Goal: Find specific page/section: Find specific page/section

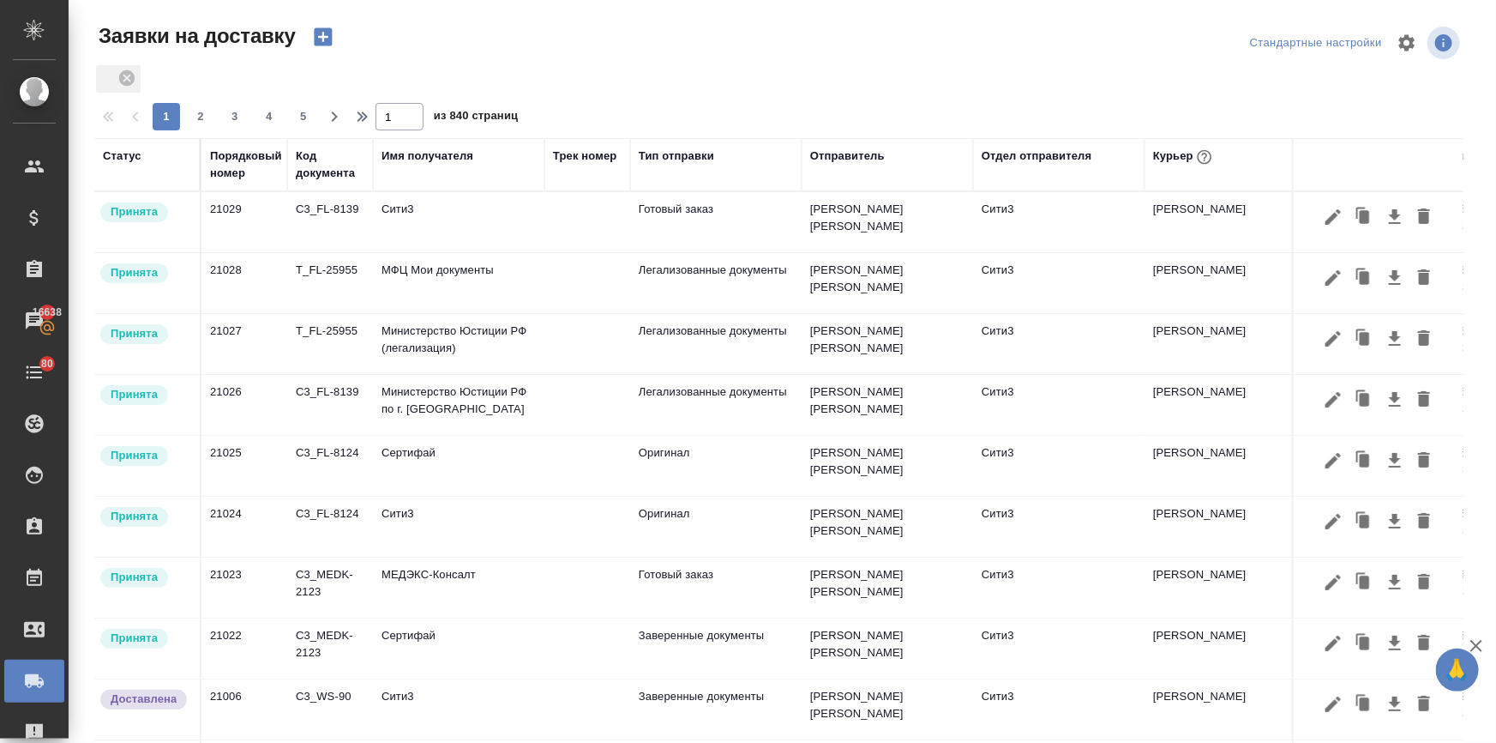
scroll to position [21, 0]
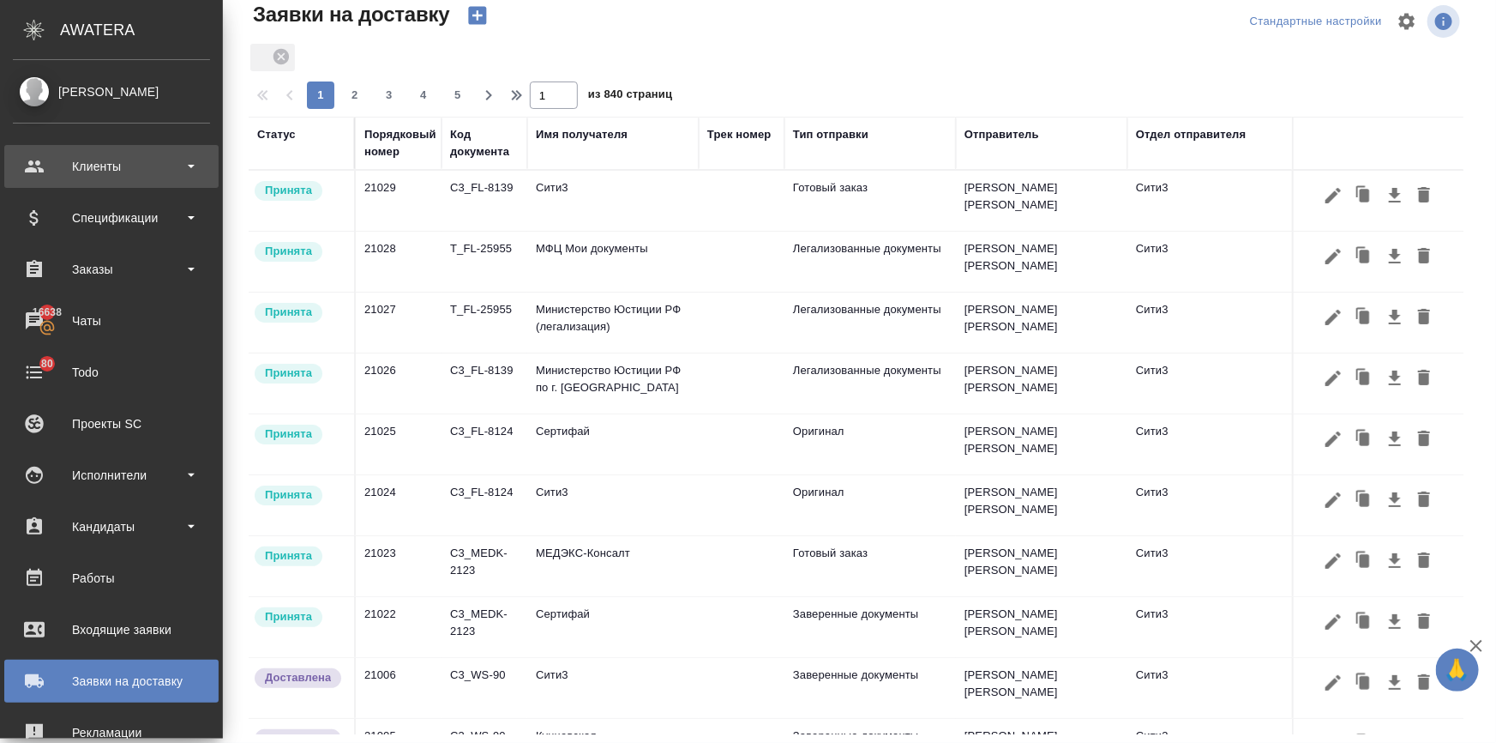
click at [43, 163] on div "Клиенты" at bounding box center [111, 166] width 197 height 26
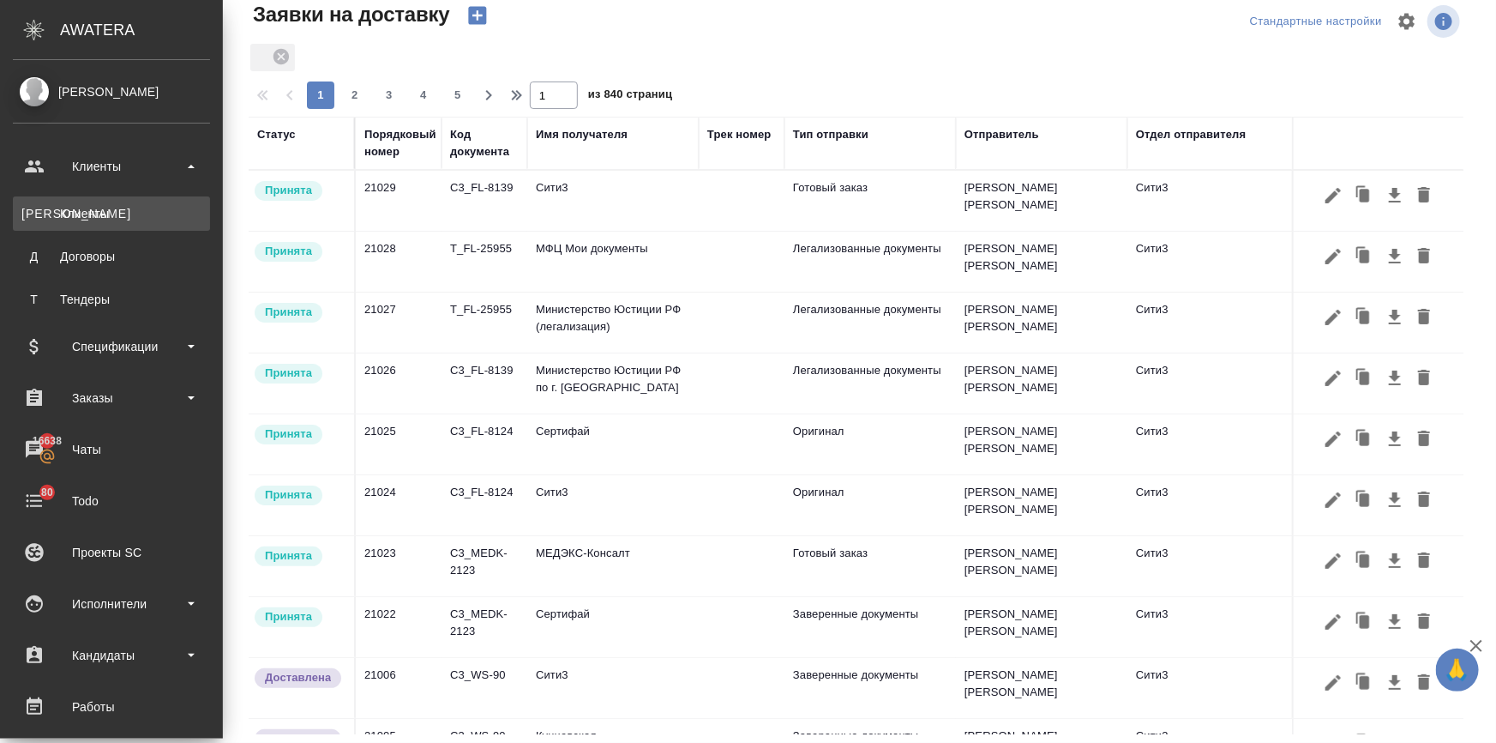
click at [75, 211] on div "Клиенты" at bounding box center [111, 213] width 180 height 17
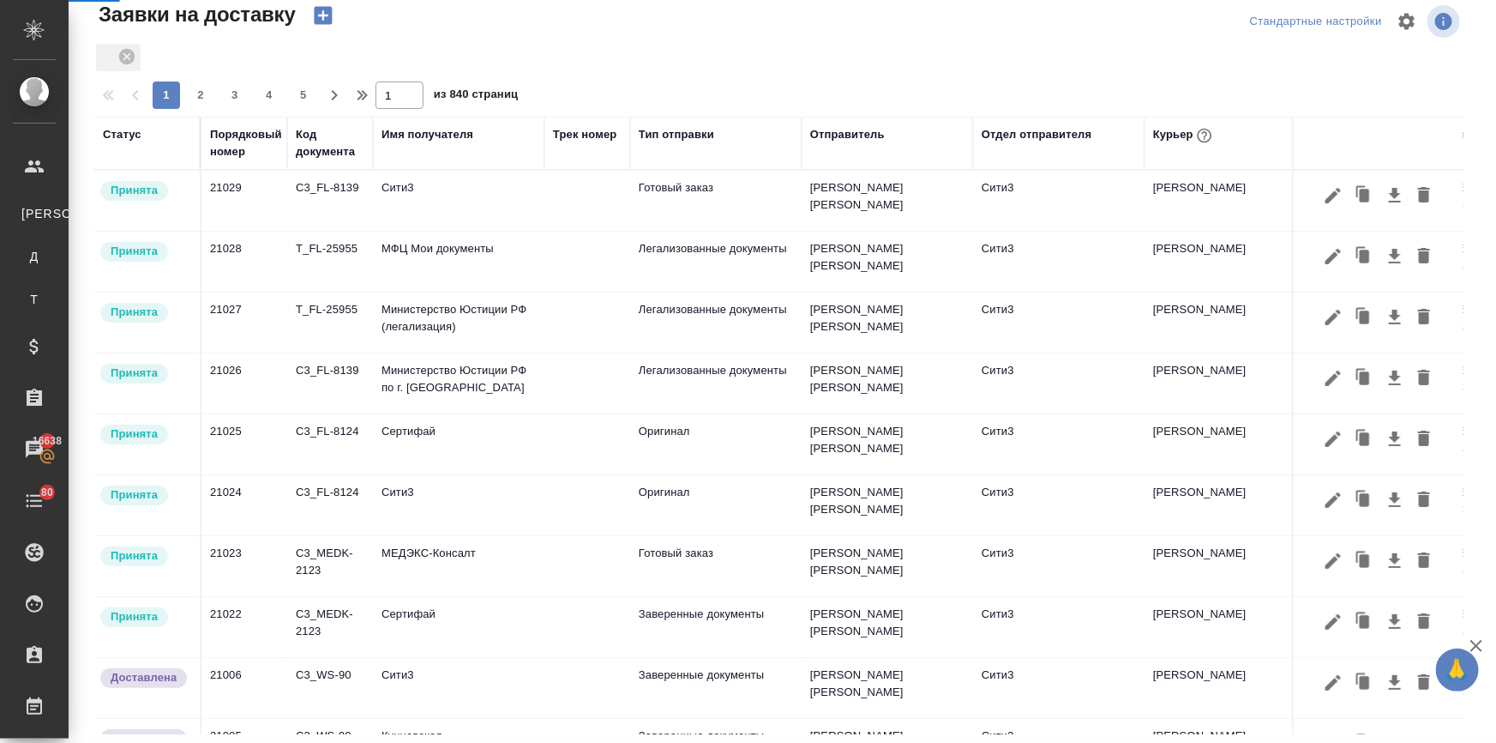
select select "RU"
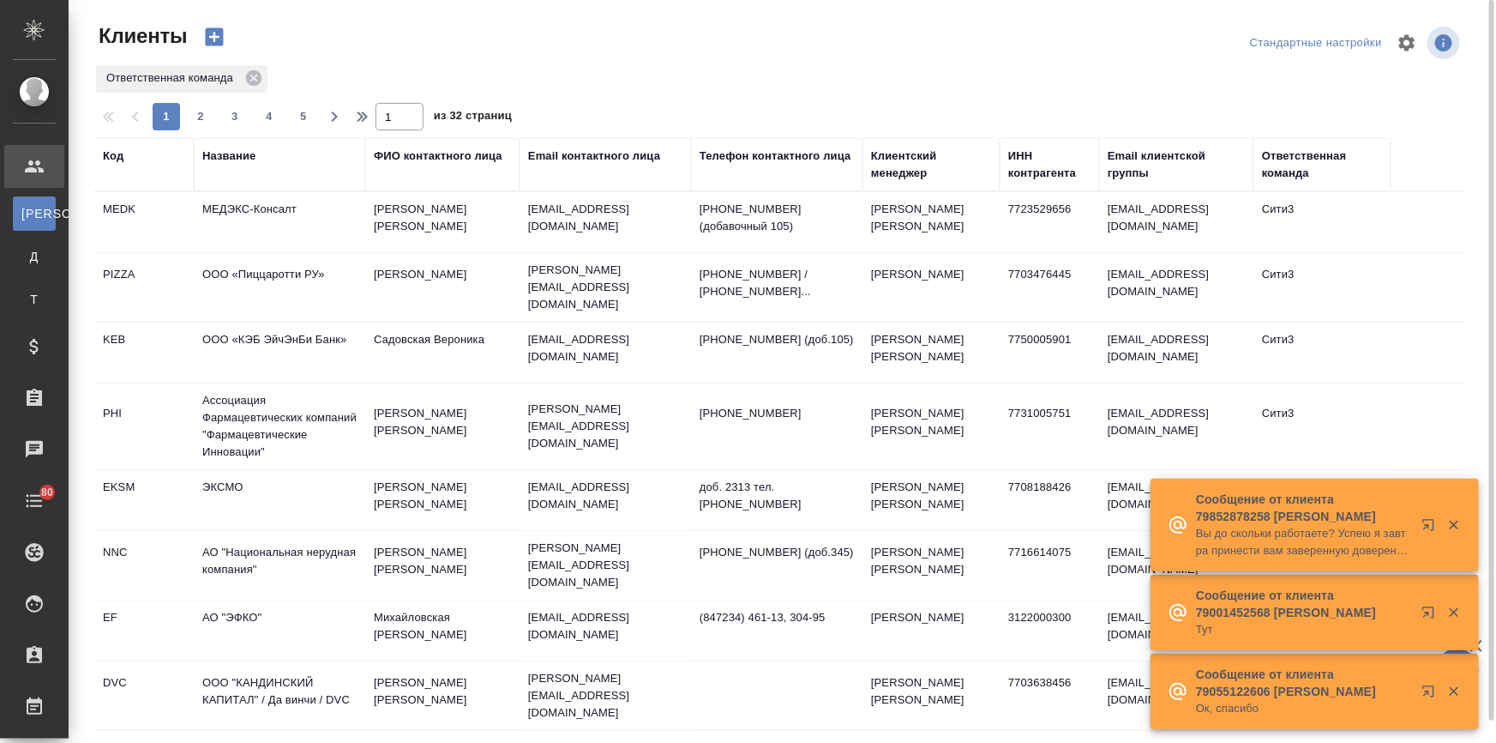
click at [241, 222] on td "МЕДЭКС-Консалт" at bounding box center [279, 222] width 171 height 60
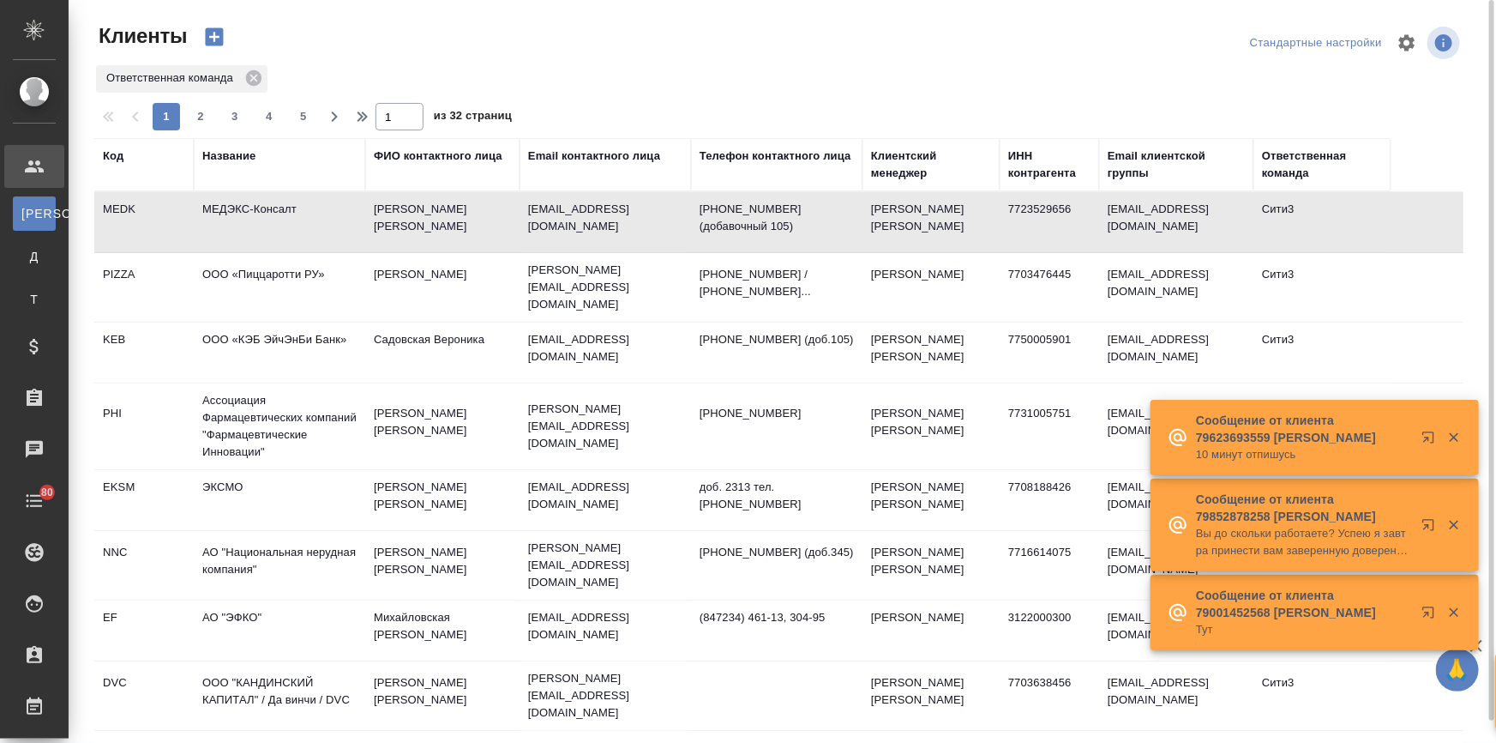
click at [241, 222] on td "МЕДЭКС-Консалт" at bounding box center [279, 222] width 171 height 60
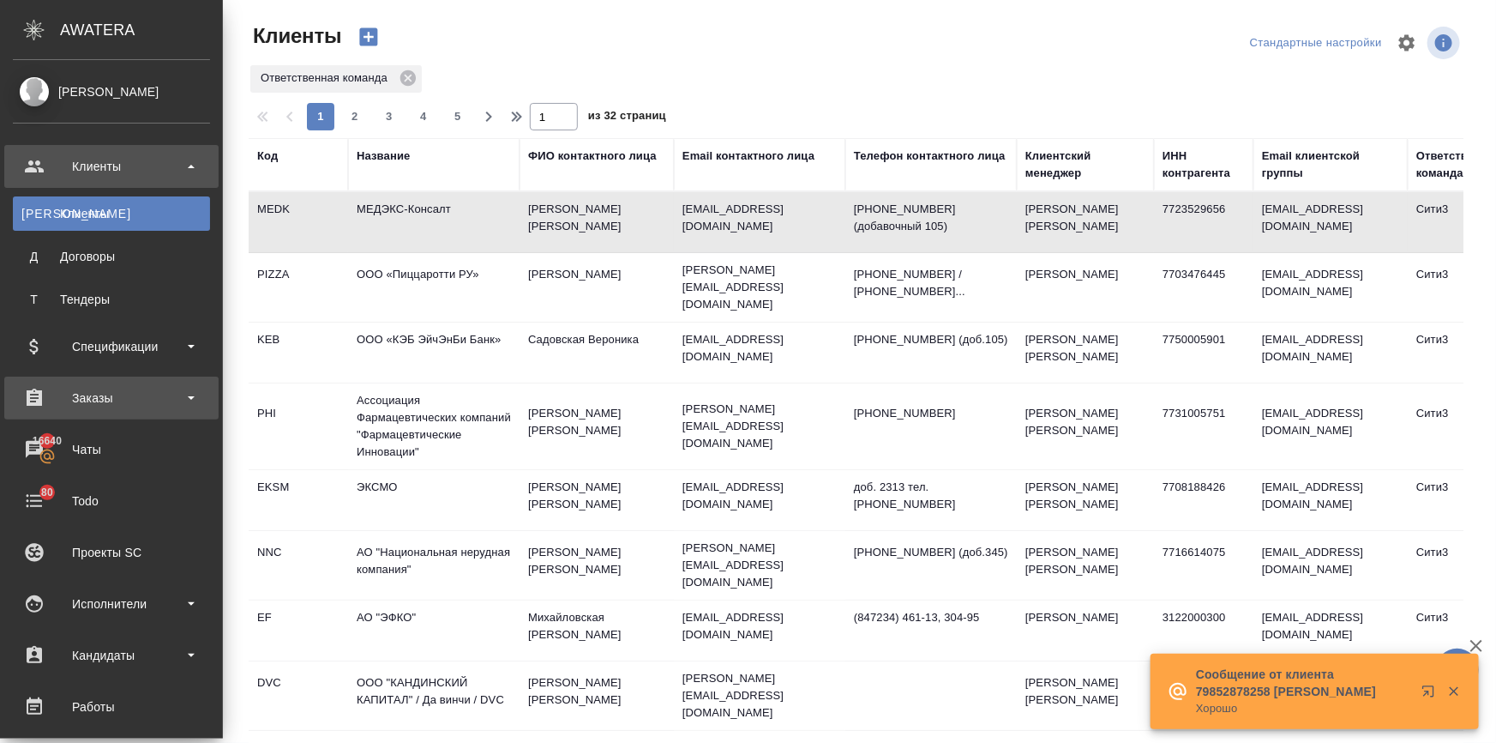
click at [75, 396] on div "Заказы" at bounding box center [111, 398] width 197 height 26
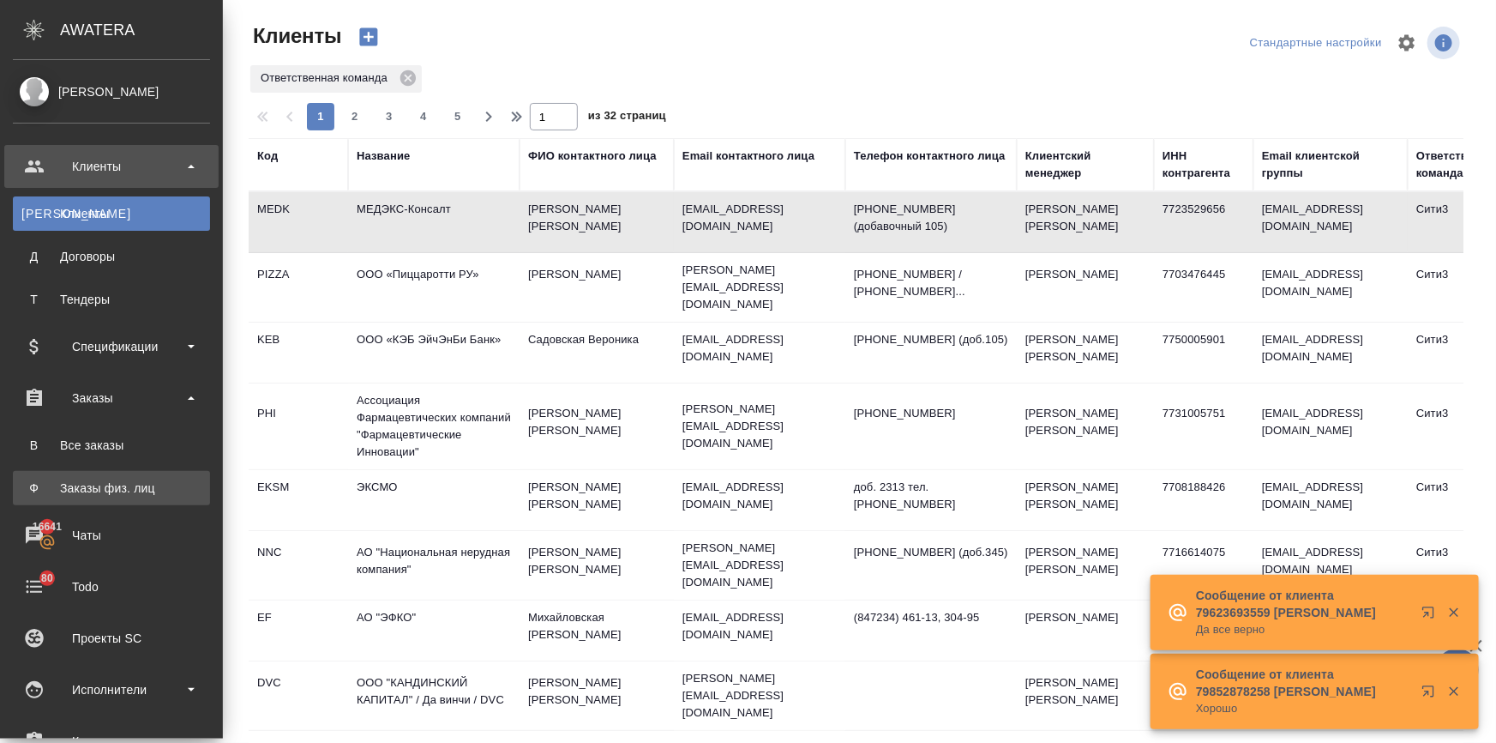
click at [123, 490] on div "Заказы физ. лиц" at bounding box center [111, 487] width 180 height 17
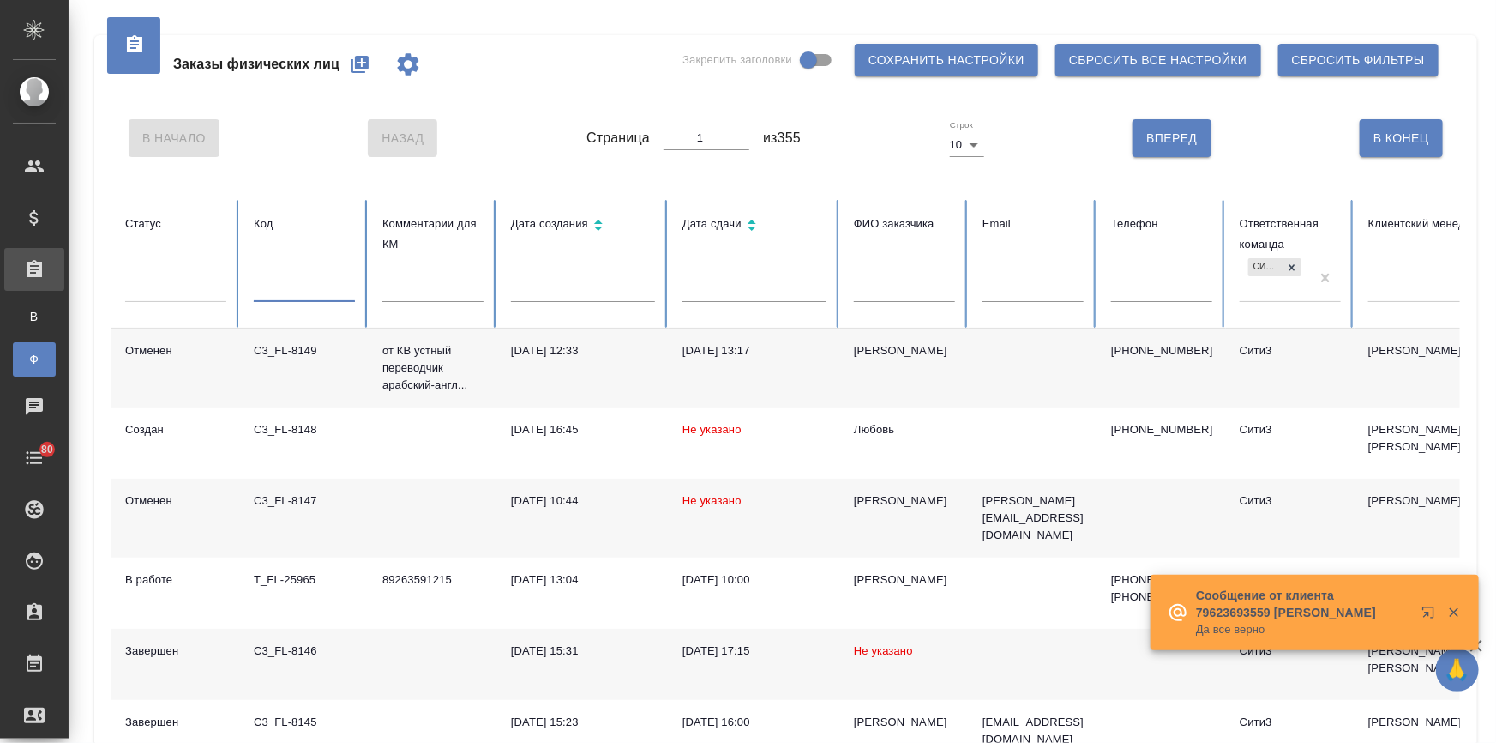
click at [265, 292] on input "text" at bounding box center [304, 290] width 101 height 24
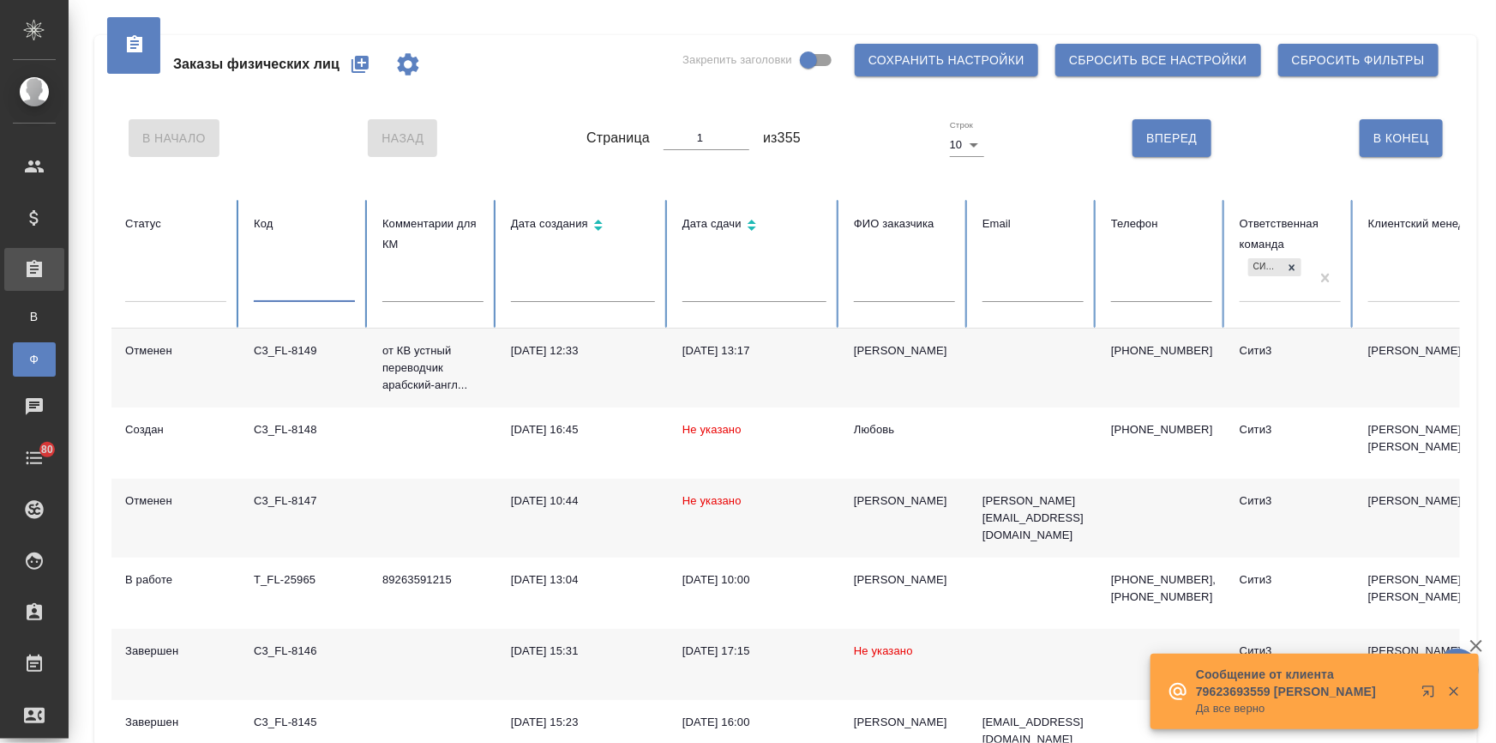
paste input "C3_FL-8094"
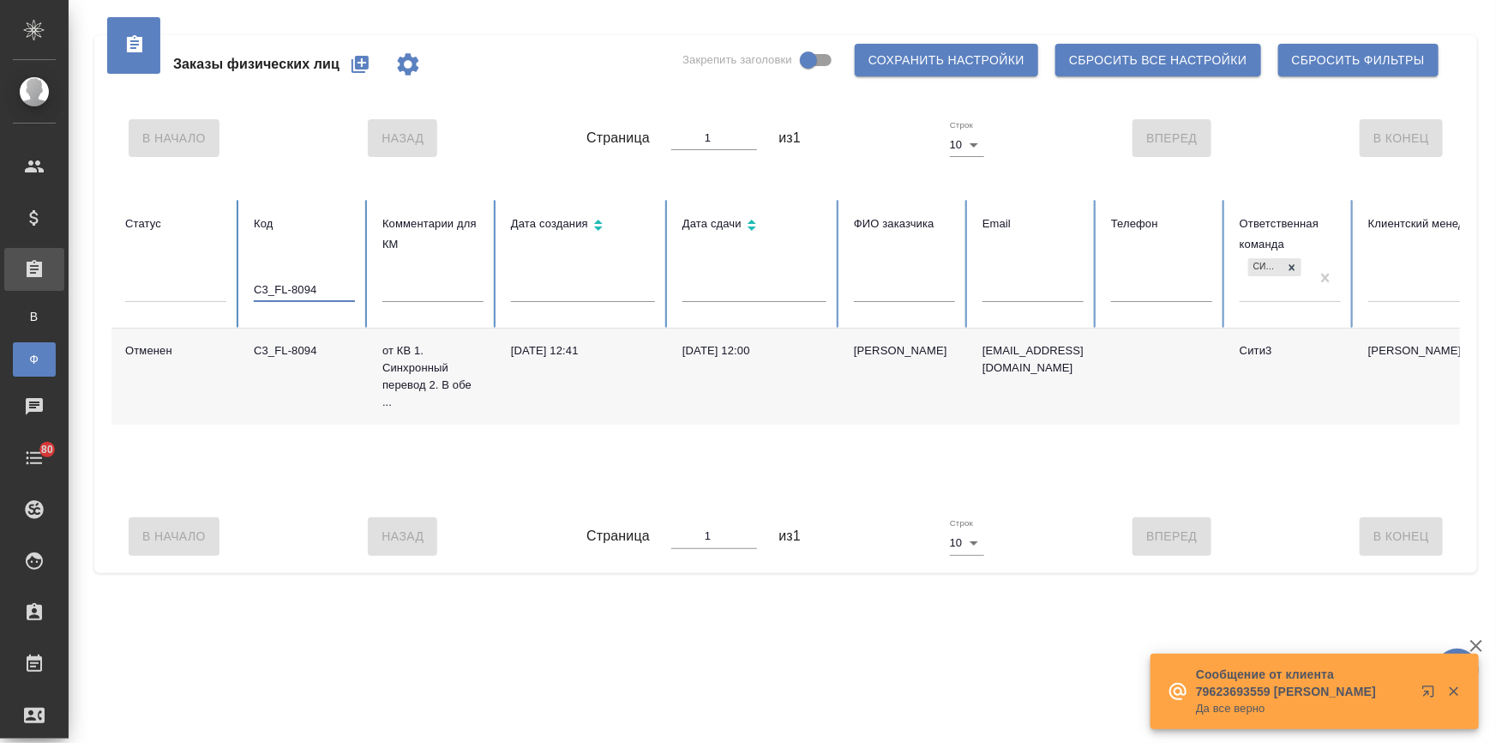
click at [882, 352] on div "[PERSON_NAME]" at bounding box center [904, 350] width 101 height 17
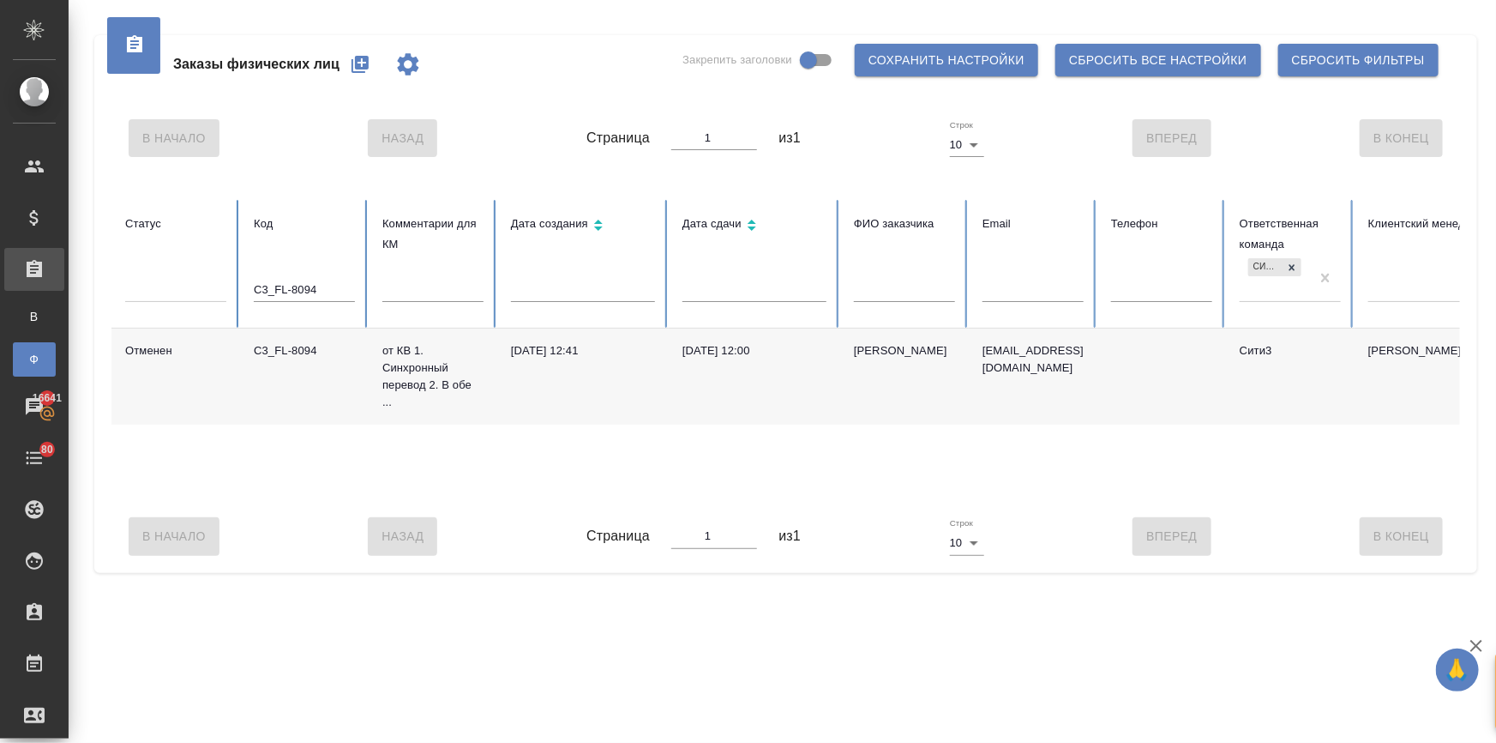
click at [882, 352] on div "[PERSON_NAME]" at bounding box center [904, 350] width 101 height 17
drag, startPoint x: 336, startPoint y: 292, endPoint x: 140, endPoint y: 288, distance: 196.4
click at [140, 288] on tr "Статус Код C3_FL-8094 Комментарии для КМ Дата создания Дата сдачи ФИО заказчика…" at bounding box center [1075, 264] width 1929 height 129
paste input "100"
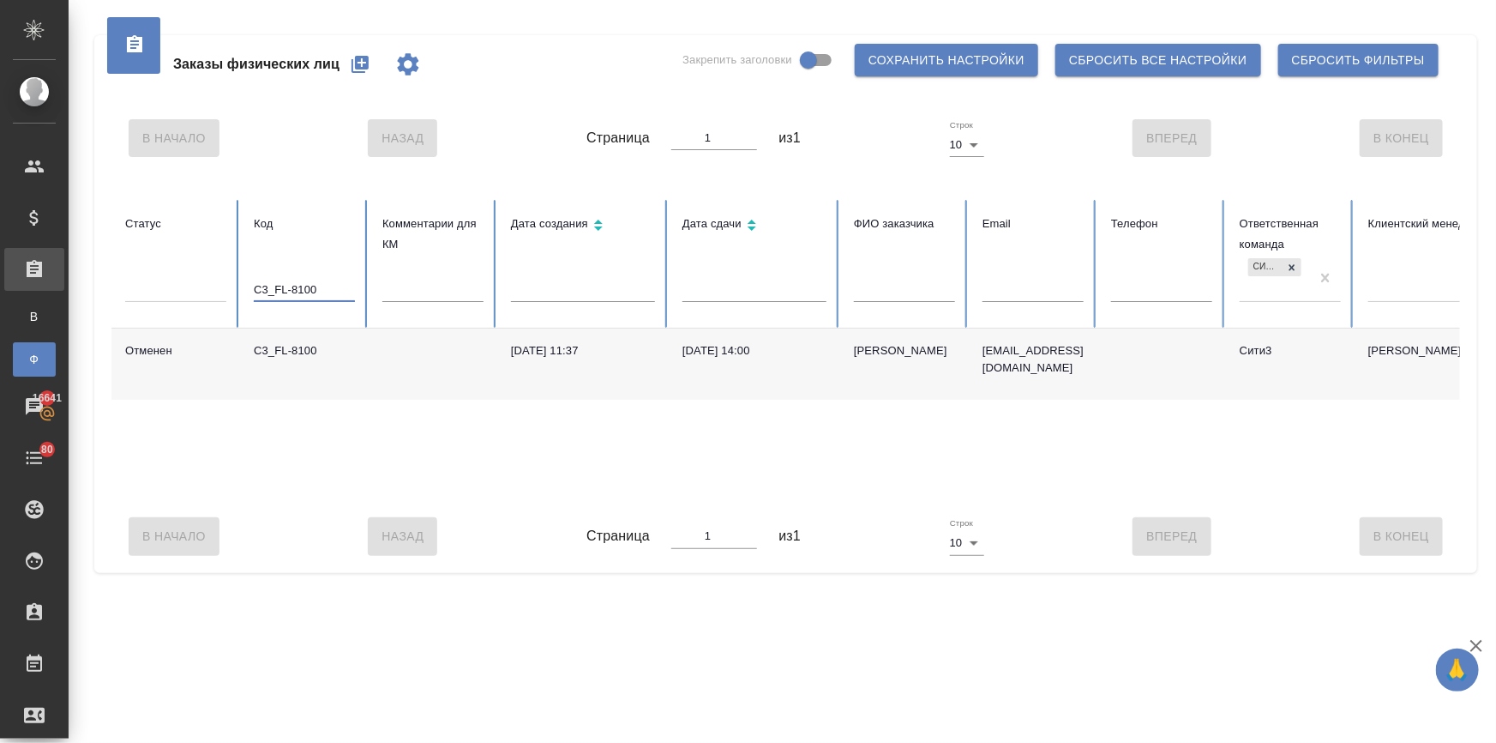
drag, startPoint x: 304, startPoint y: 290, endPoint x: 188, endPoint y: 286, distance: 115.8
click at [189, 286] on tr "Статус Код C3_FL-8100 Комментарии для КМ Дата создания Дата сдачи ФИО заказчика…" at bounding box center [1075, 264] width 1929 height 129
paste input "WS-85"
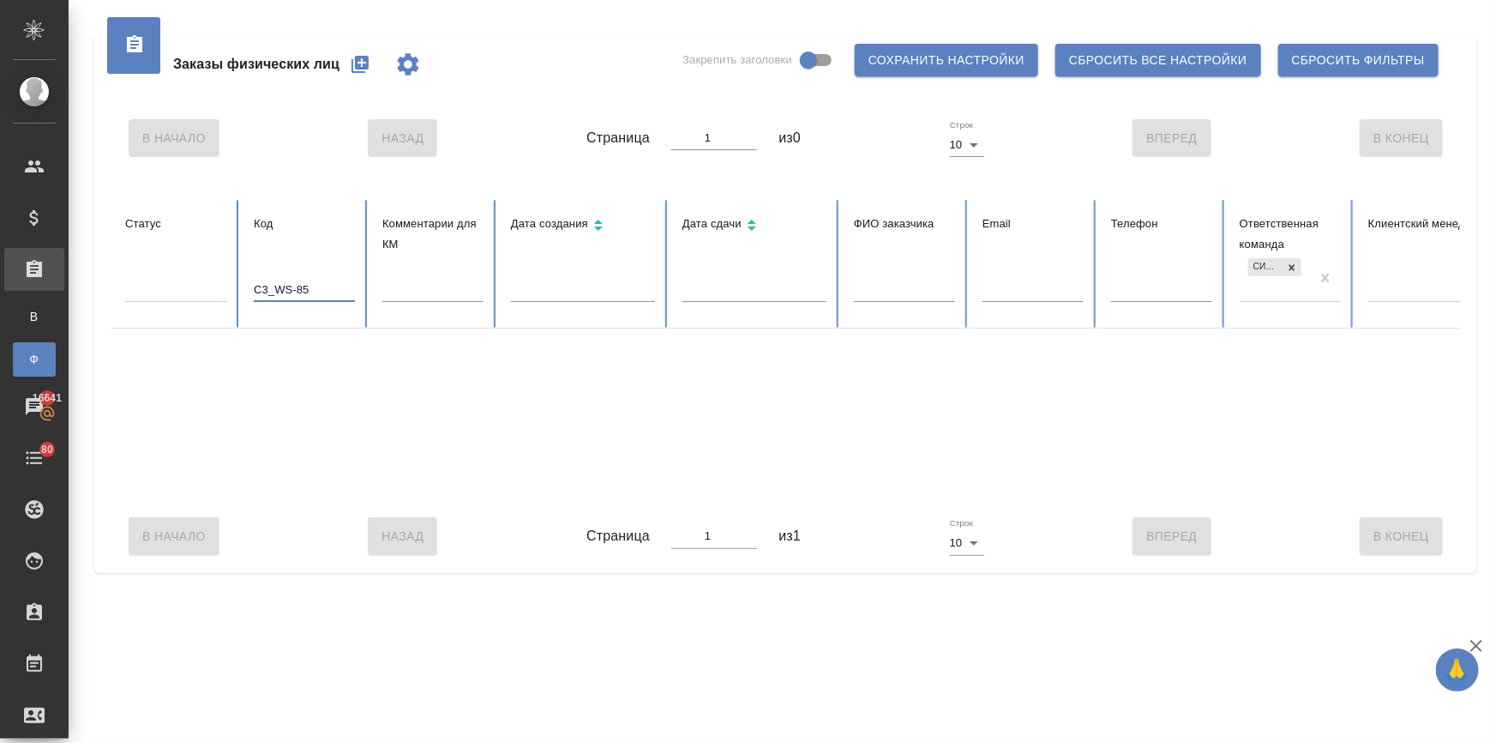
type input "C3_WS-85"
click at [26, 316] on div "Все заказы" at bounding box center [13, 316] width 26 height 17
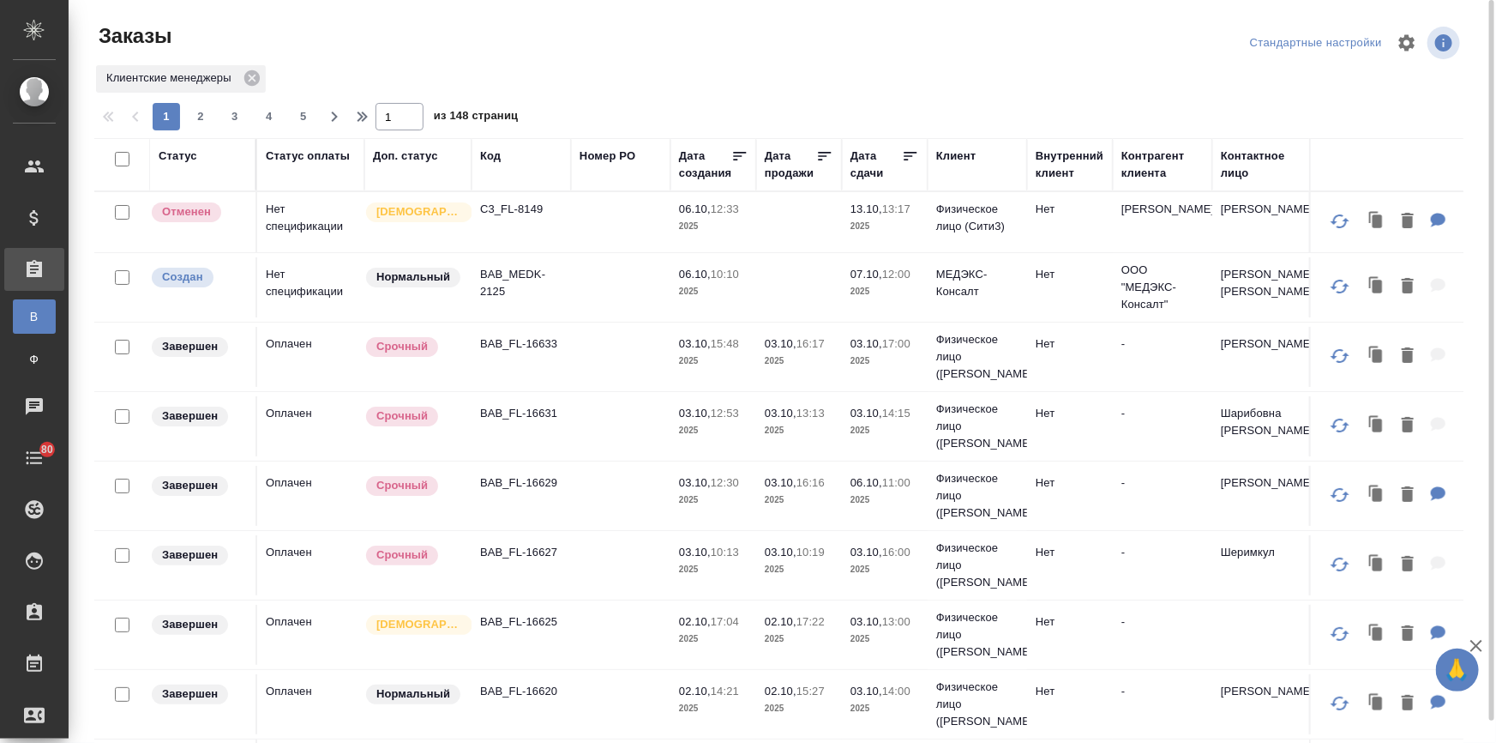
click at [489, 152] on div "Код" at bounding box center [490, 155] width 21 height 17
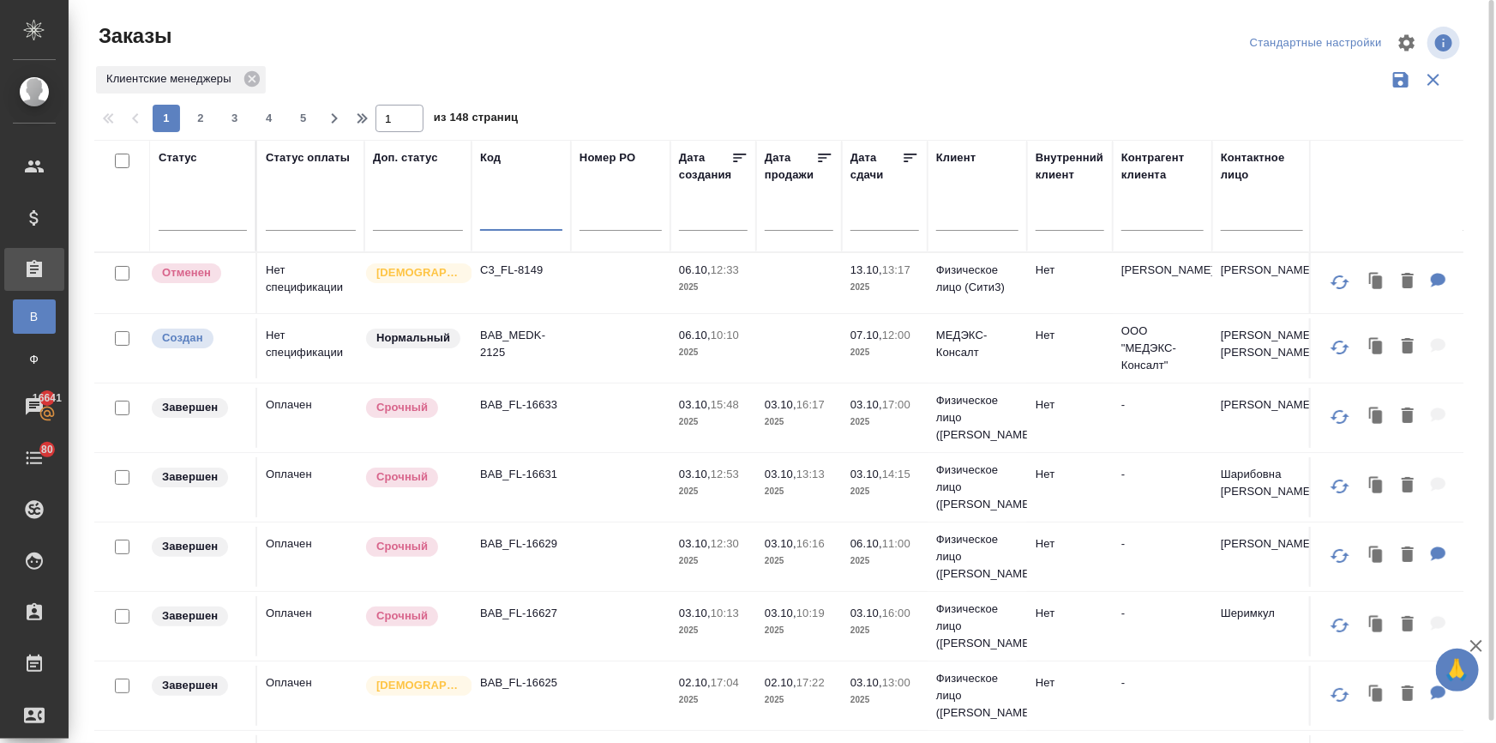
click at [496, 214] on input "text" at bounding box center [521, 218] width 82 height 21
paste input "C3_FBACS-1"
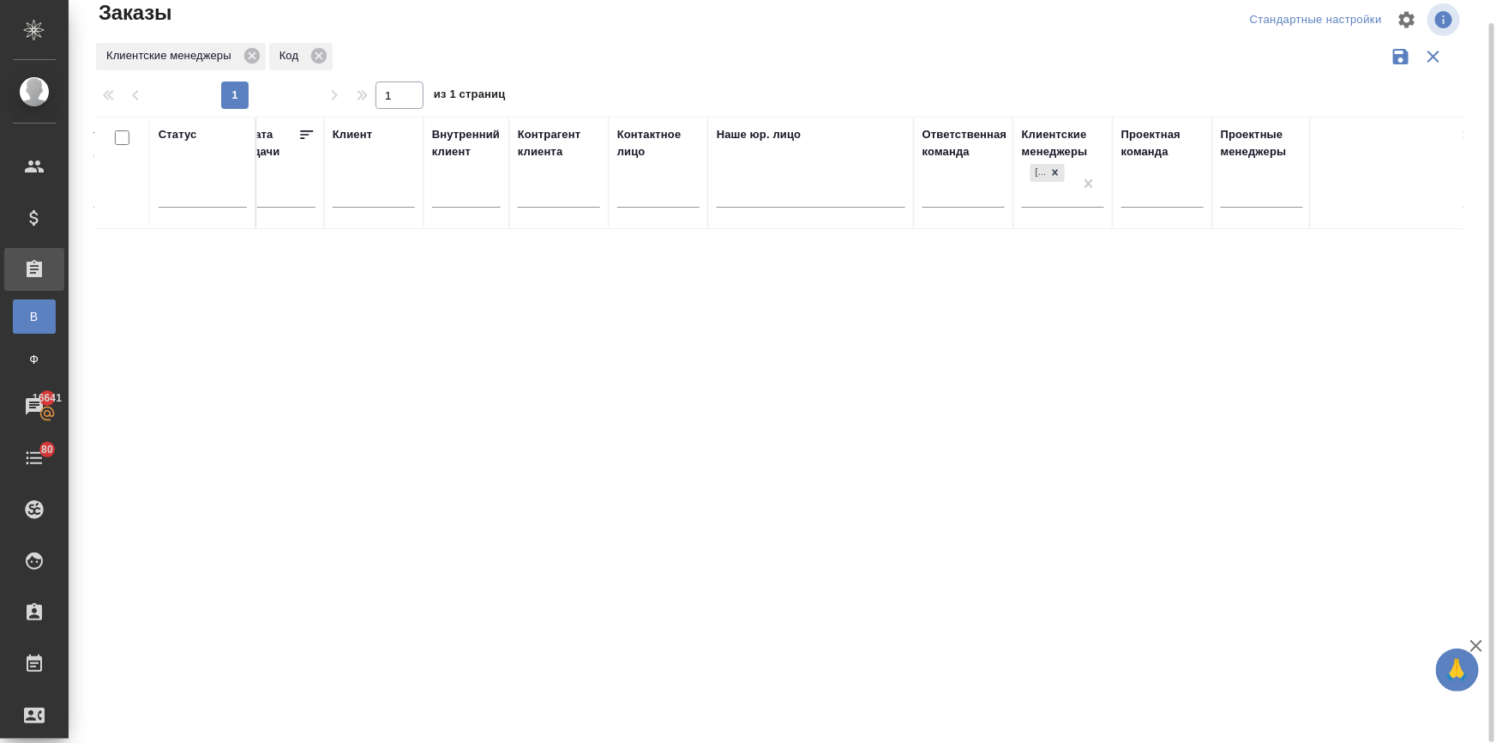
scroll to position [0, 630]
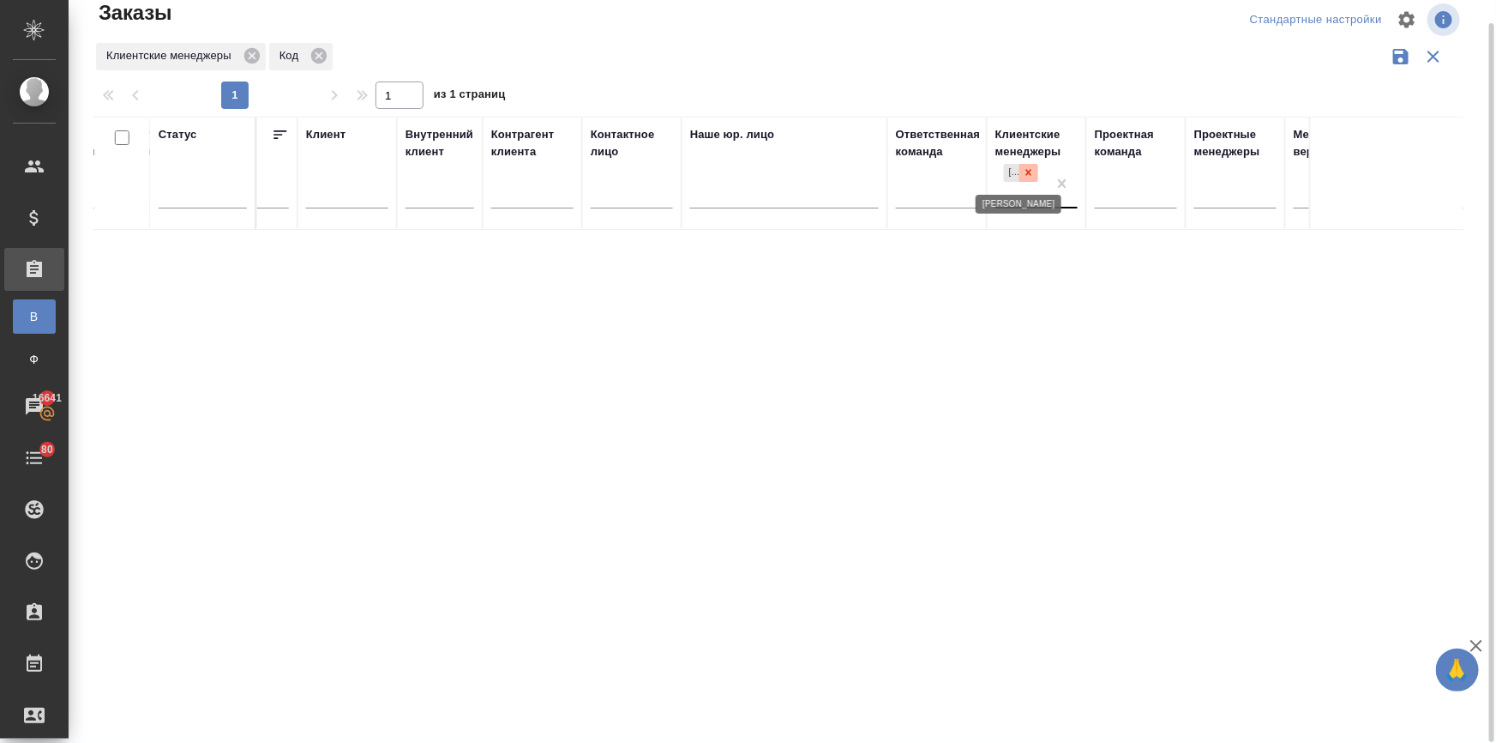
click at [1027, 171] on icon at bounding box center [1029, 172] width 12 height 12
type input "C3_FBACS-1"
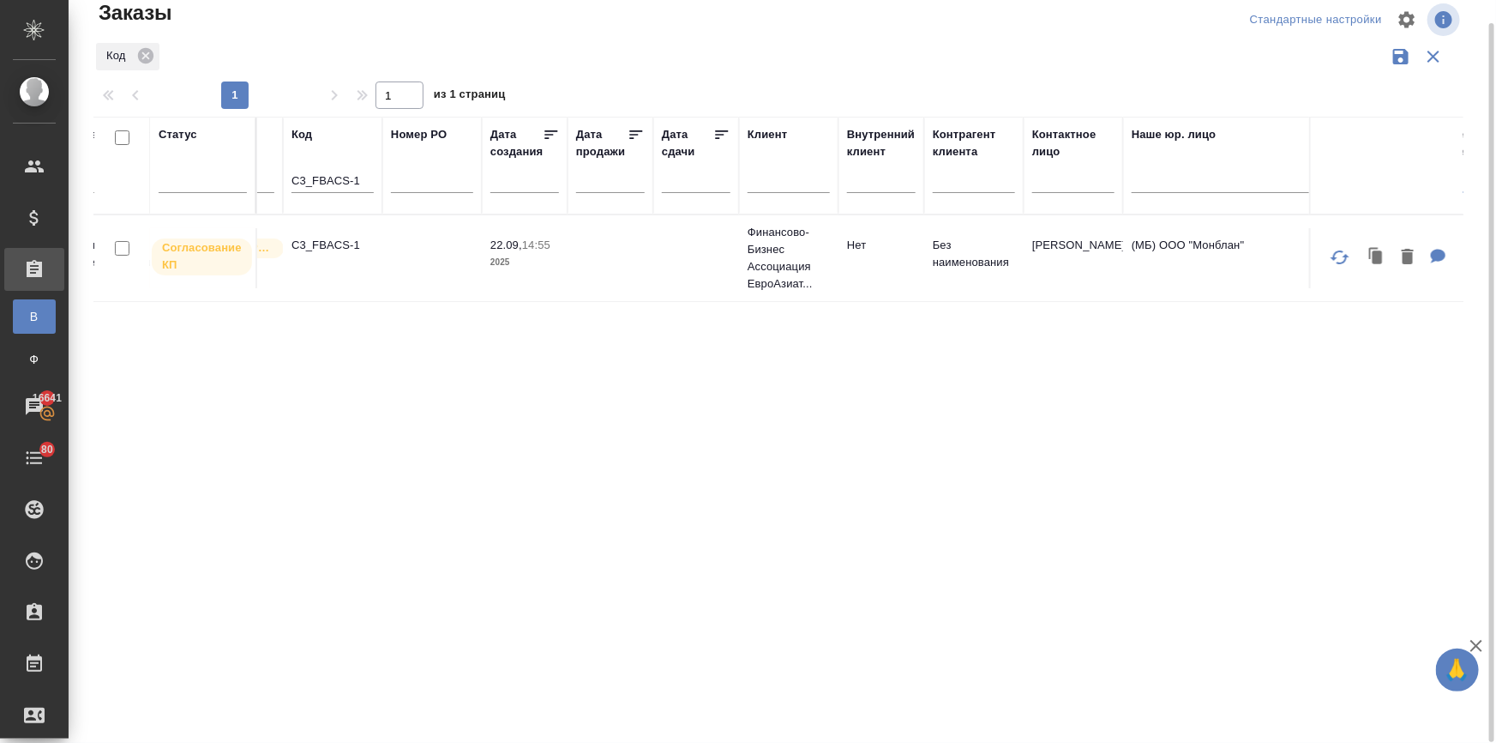
scroll to position [0, 0]
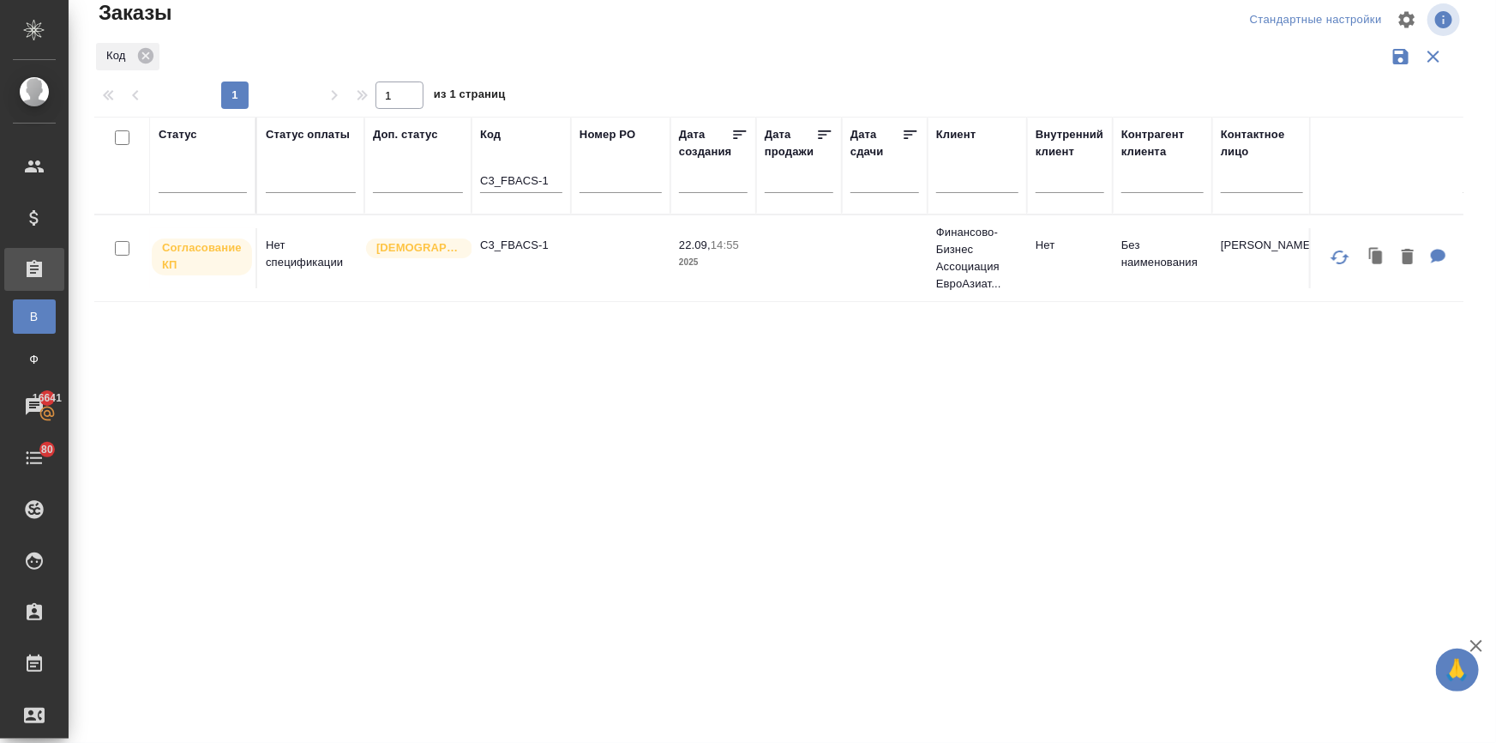
click at [934, 250] on td "Финансово-Бизнес Ассоциация ЕвроАзиат..." at bounding box center [977, 258] width 99 height 86
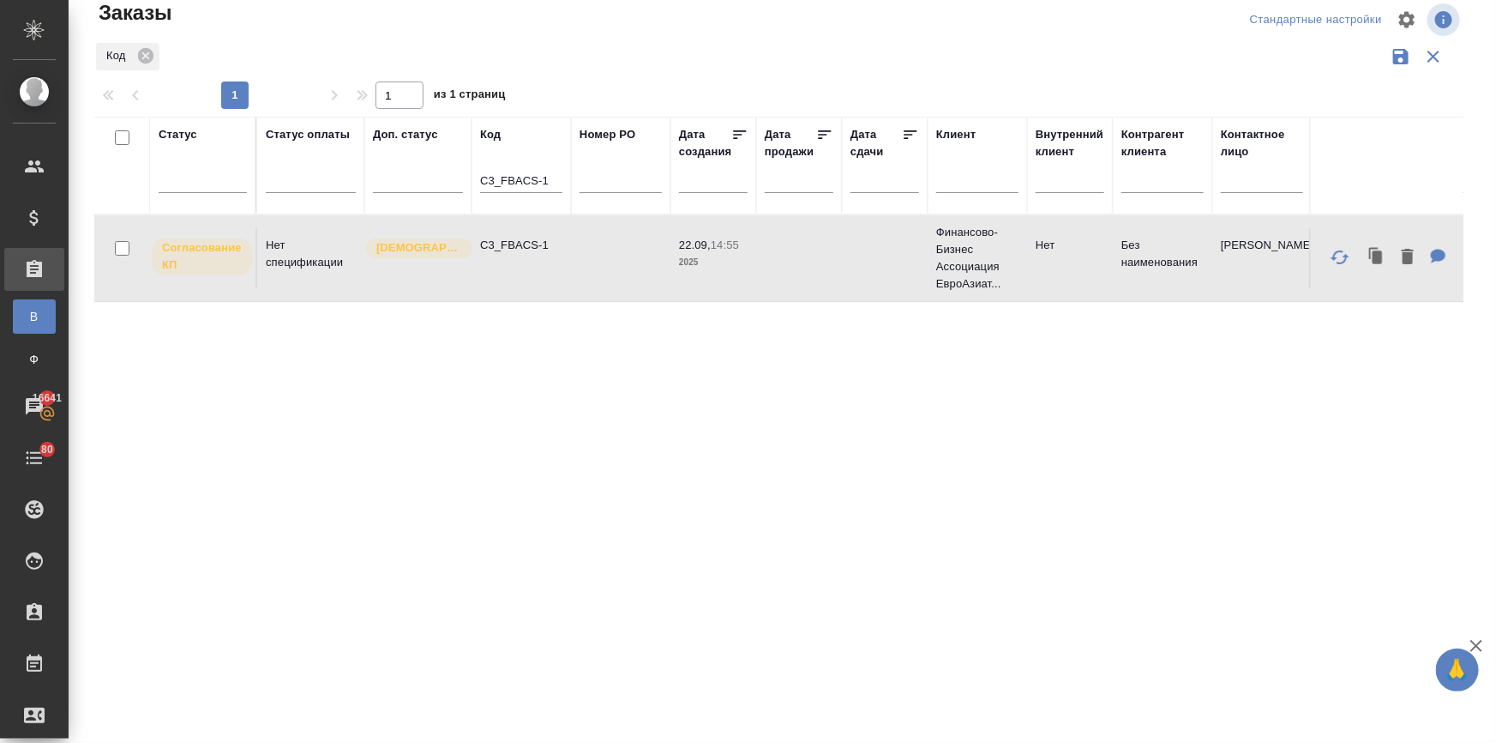
click at [934, 250] on td "Финансово-Бизнес Ассоциация ЕвроАзиат..." at bounding box center [977, 258] width 99 height 86
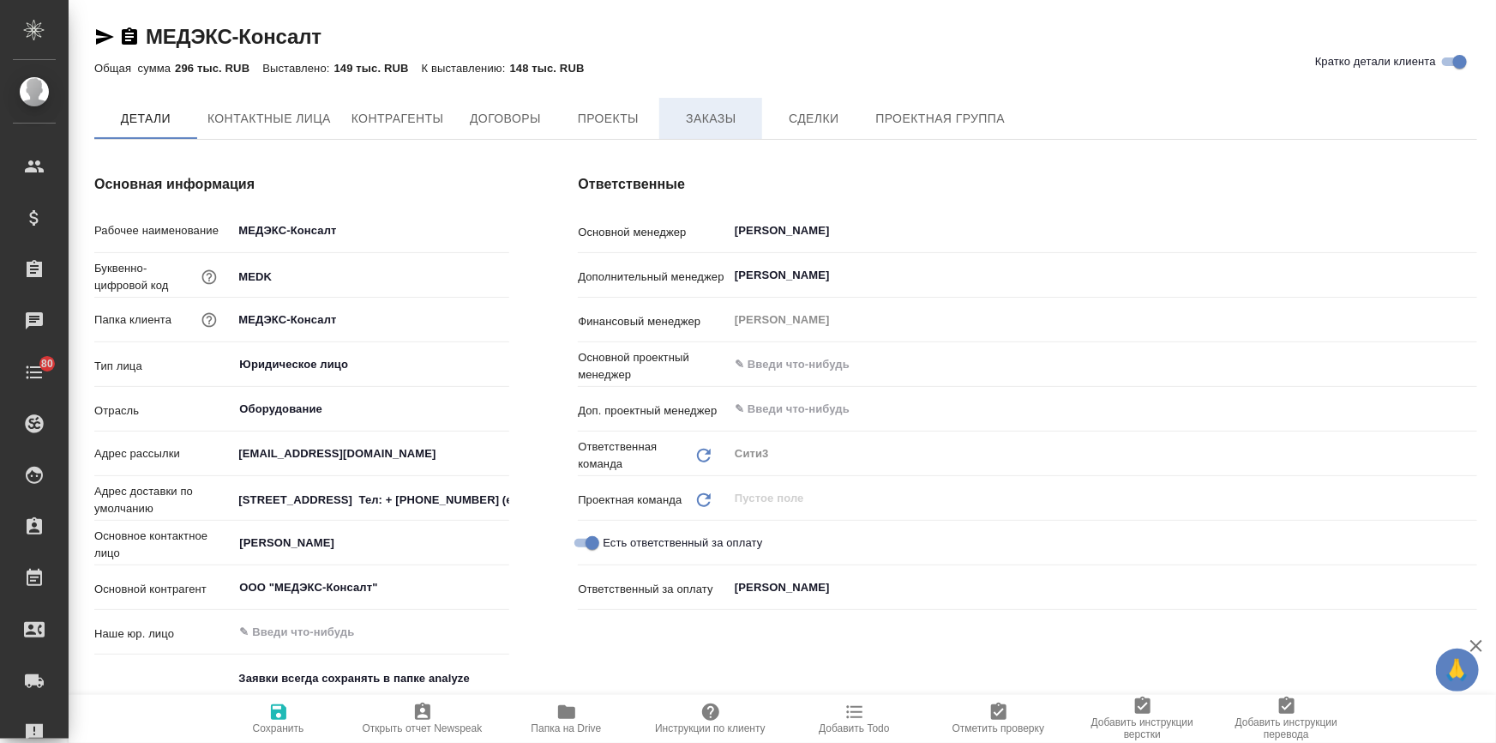
drag, startPoint x: 0, startPoint y: 0, endPoint x: 686, endPoint y: 115, distance: 695.5
click at [686, 115] on span "Заказы" at bounding box center [711, 118] width 82 height 21
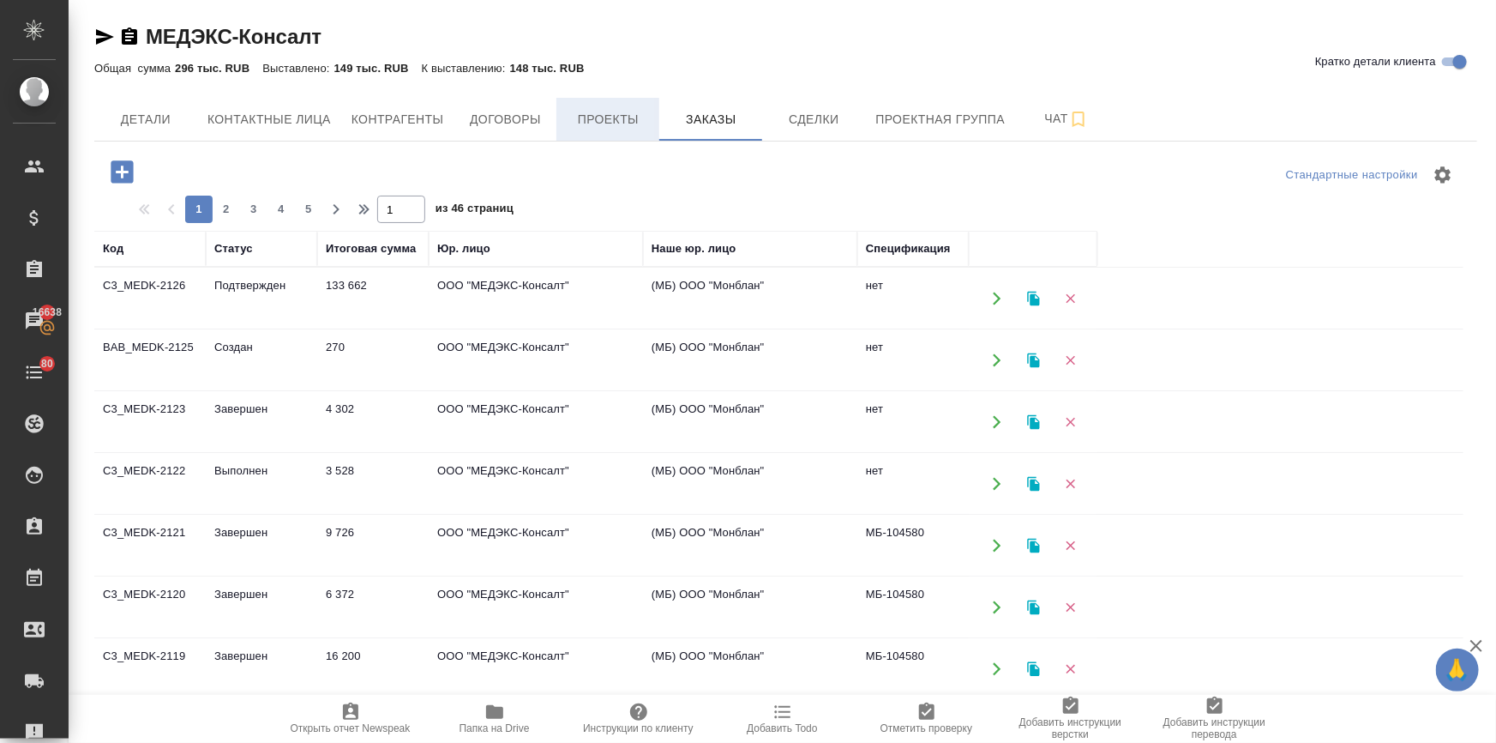
click at [583, 106] on button "Проекты" at bounding box center [608, 119] width 103 height 43
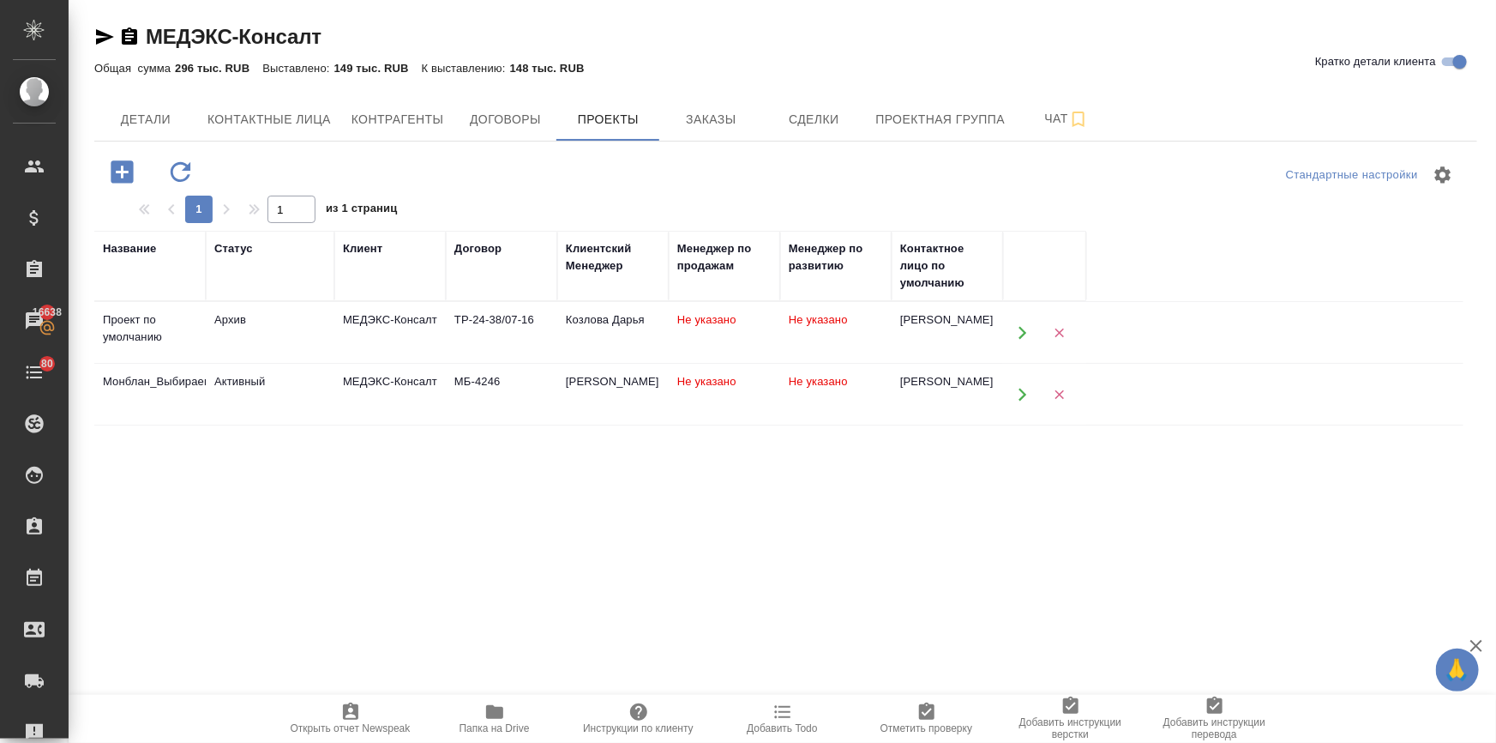
click at [403, 390] on td "МЕДЭКС-Консалт" at bounding box center [389, 394] width 111 height 60
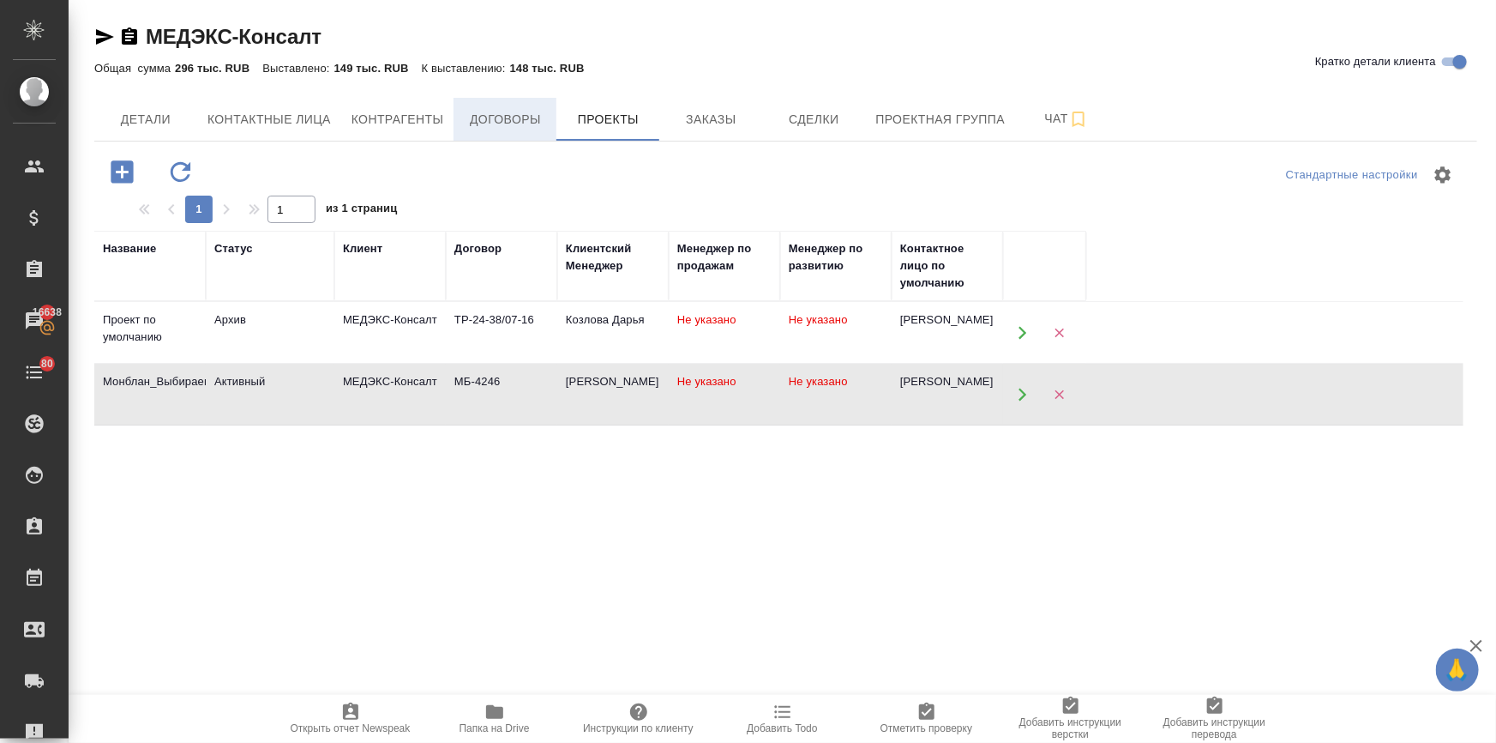
click at [494, 127] on span "Договоры" at bounding box center [505, 119] width 82 height 21
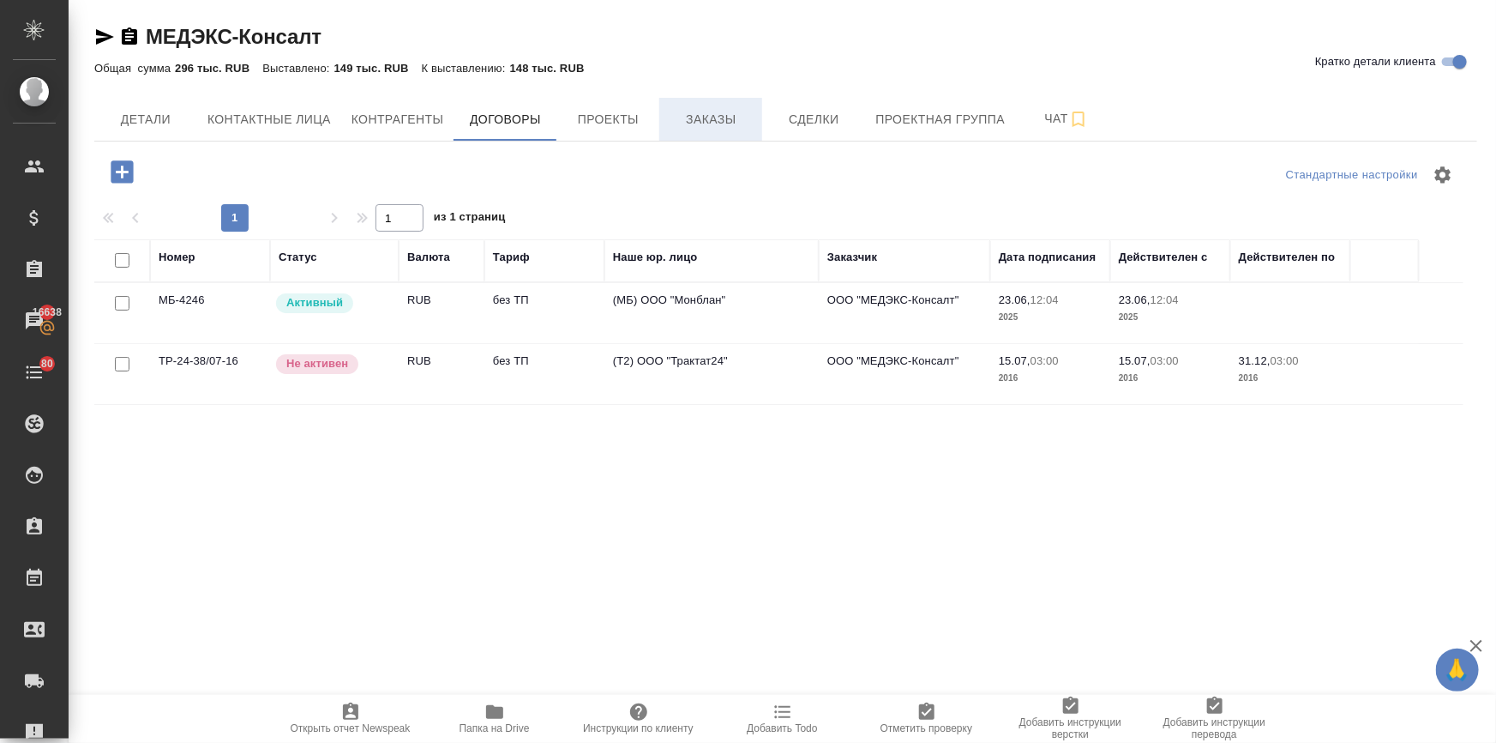
click at [707, 116] on span "Заказы" at bounding box center [711, 119] width 82 height 21
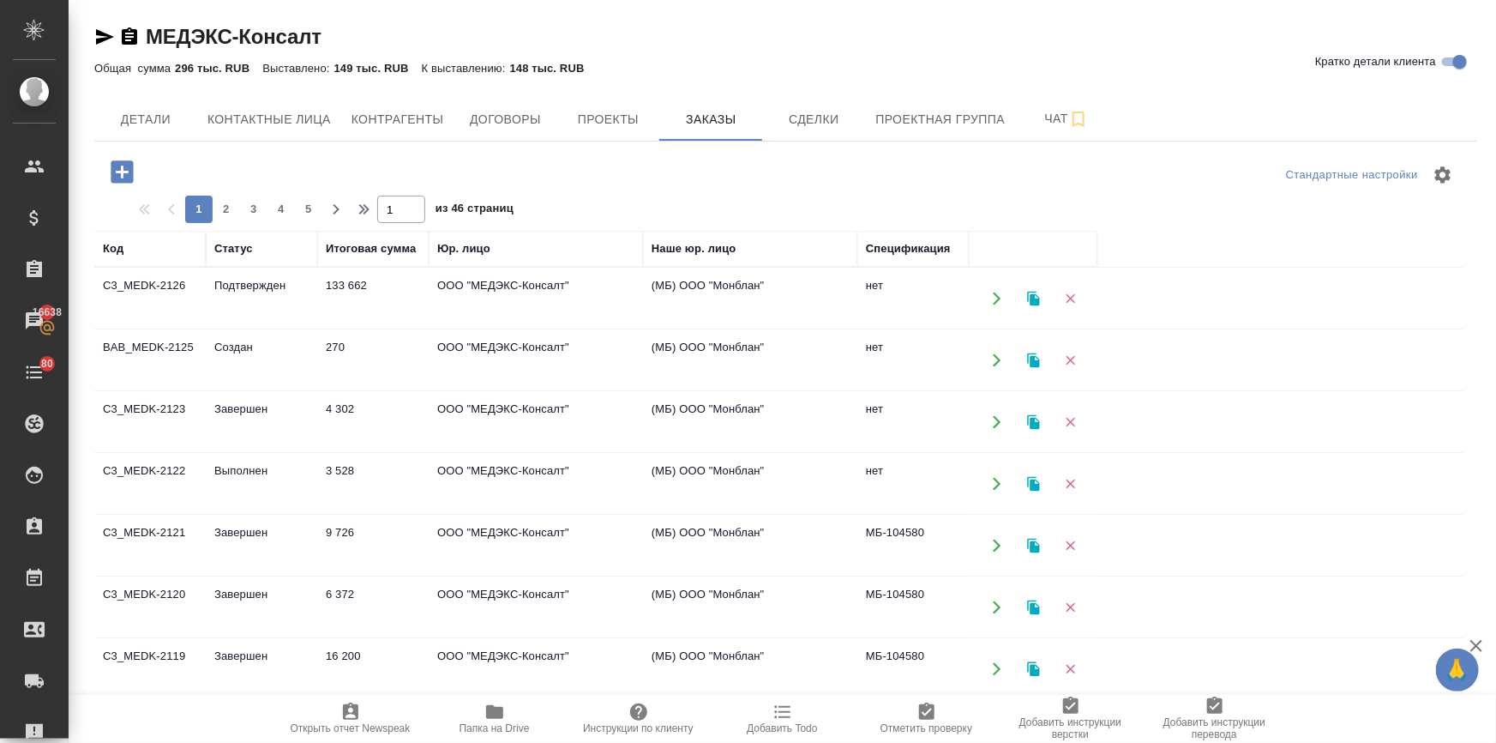
click at [331, 352] on td "270" at bounding box center [372, 360] width 111 height 60
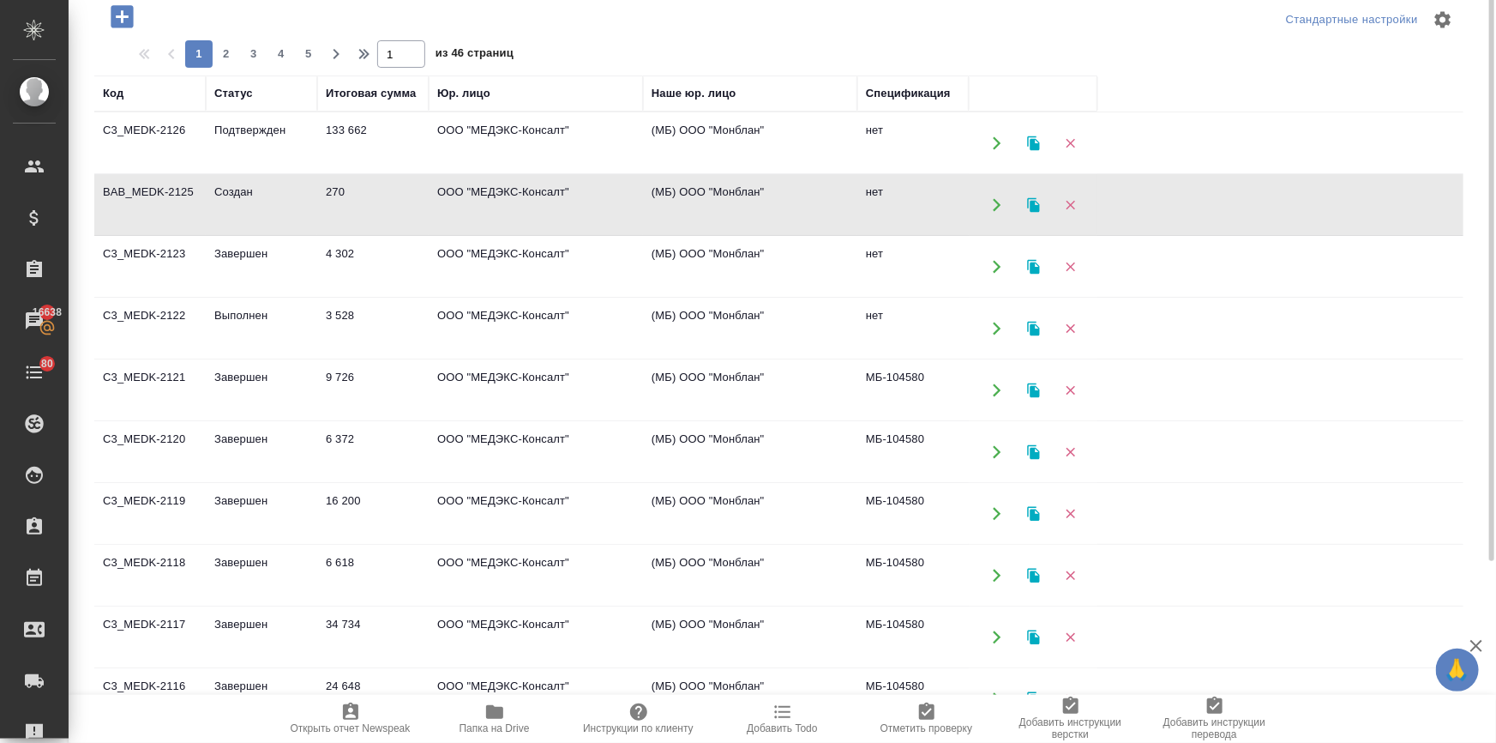
scroll to position [208, 0]
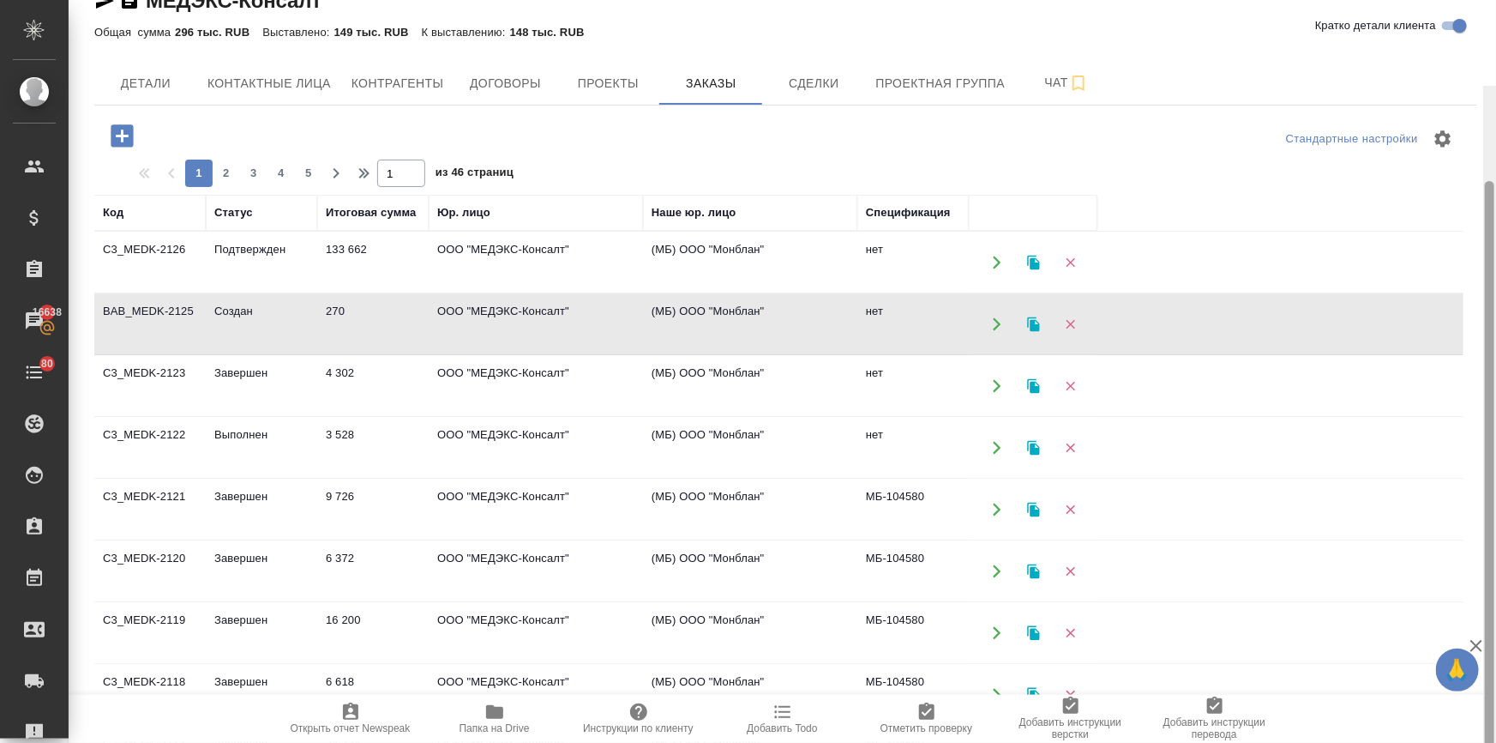
drag, startPoint x: 1495, startPoint y: 163, endPoint x: 342, endPoint y: 55, distance: 1158.4
click at [1488, 181] on div at bounding box center [1489, 470] width 9 height 579
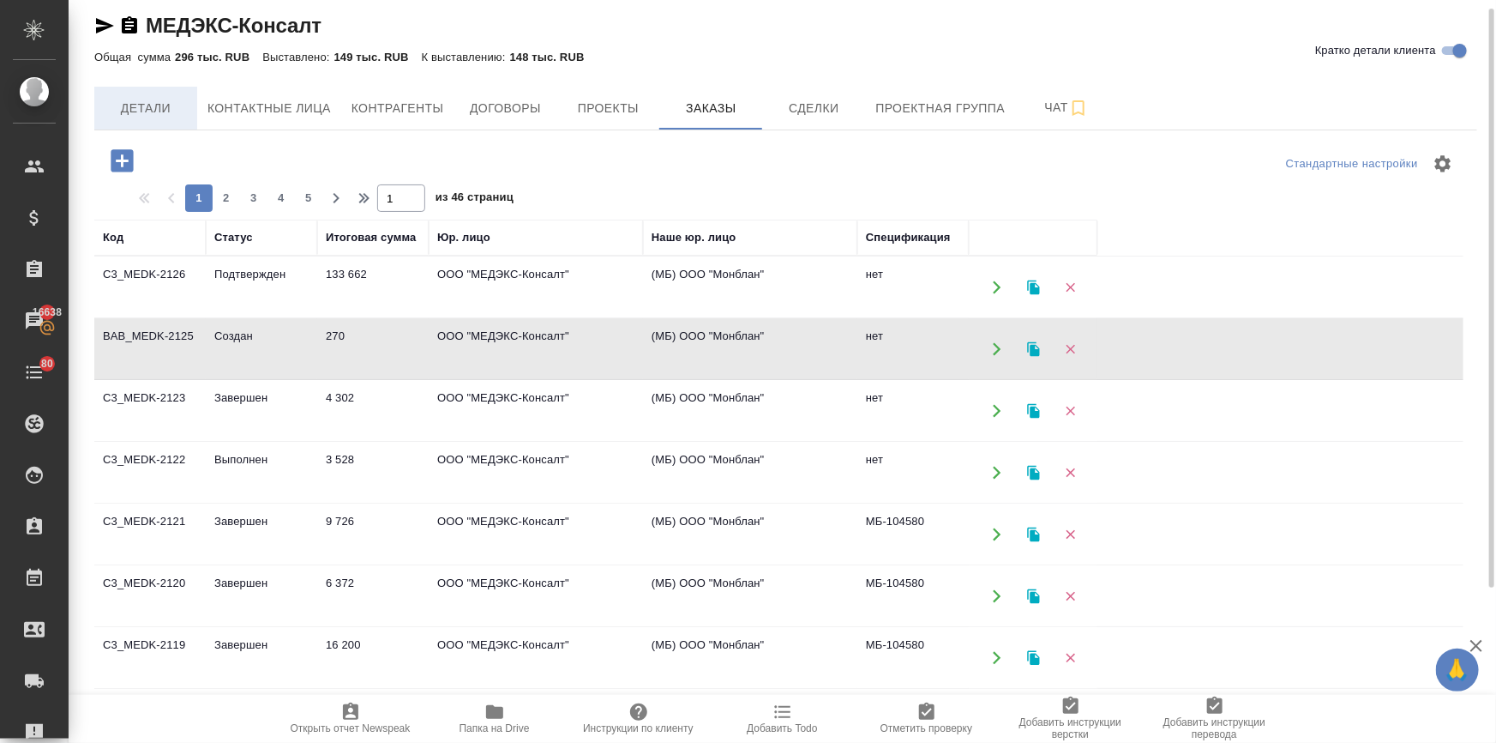
click at [141, 108] on span "Детали" at bounding box center [146, 108] width 82 height 21
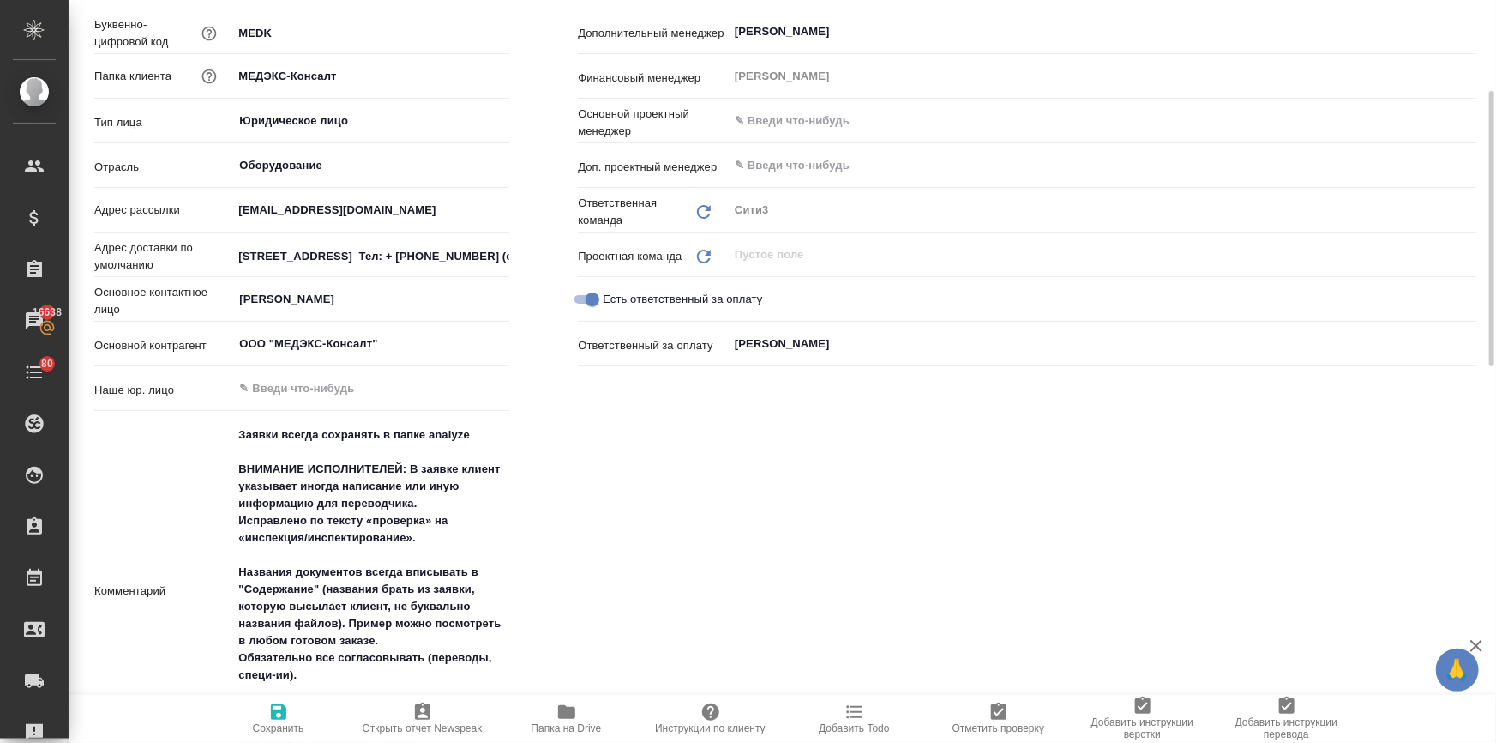
type textarea "x"
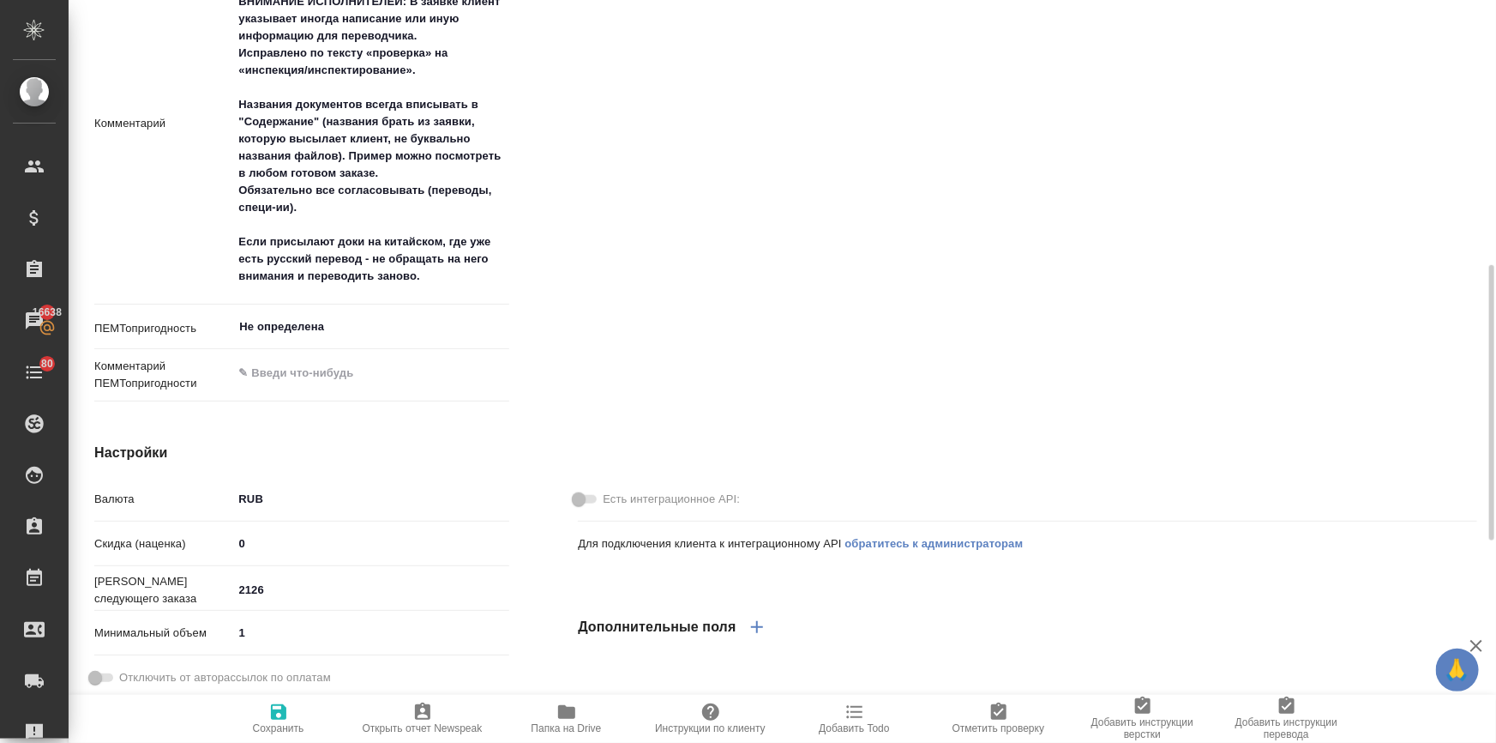
scroll to position [869, 0]
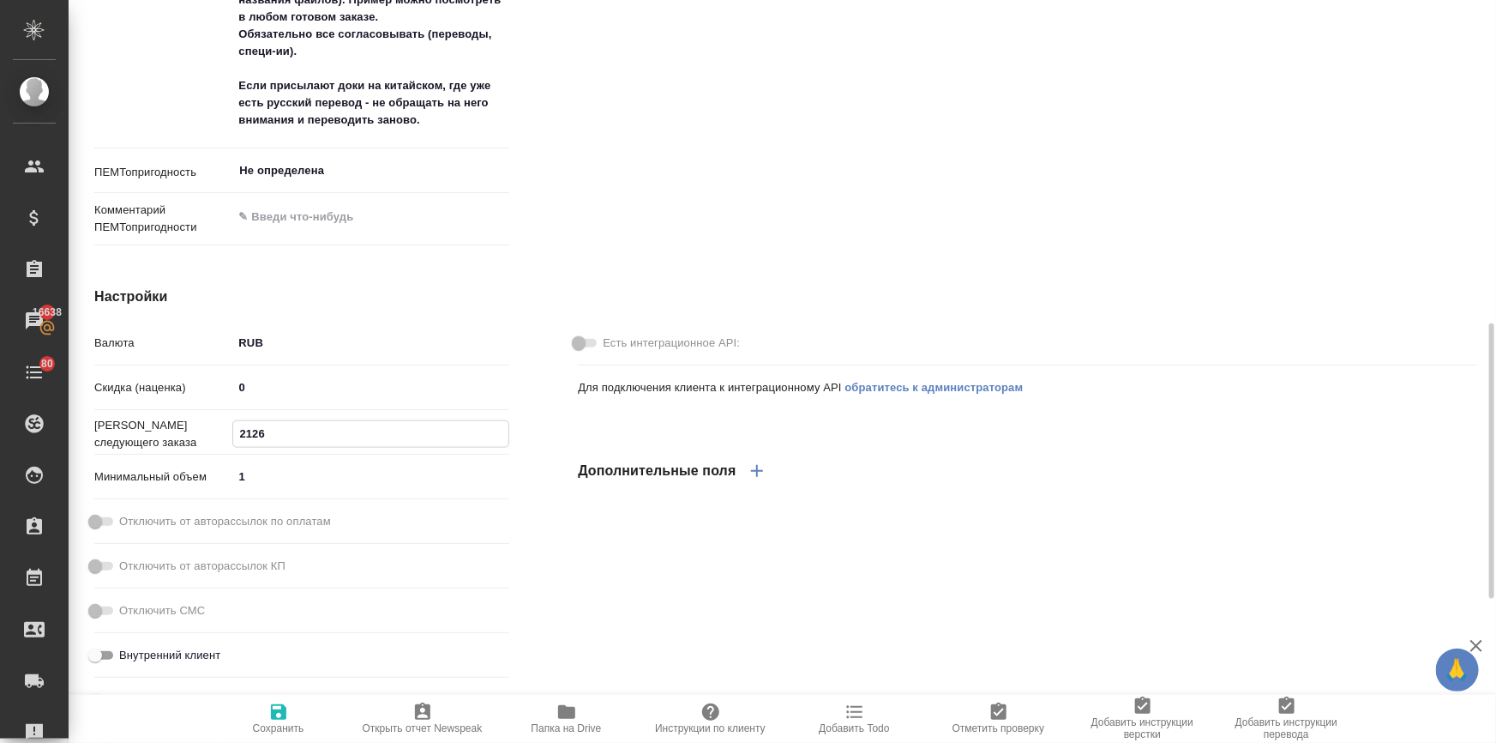
drag, startPoint x: 271, startPoint y: 430, endPoint x: 259, endPoint y: 431, distance: 12.1
click at [259, 431] on input "2126" at bounding box center [370, 433] width 275 height 25
type textarea "x"
type input "2124"
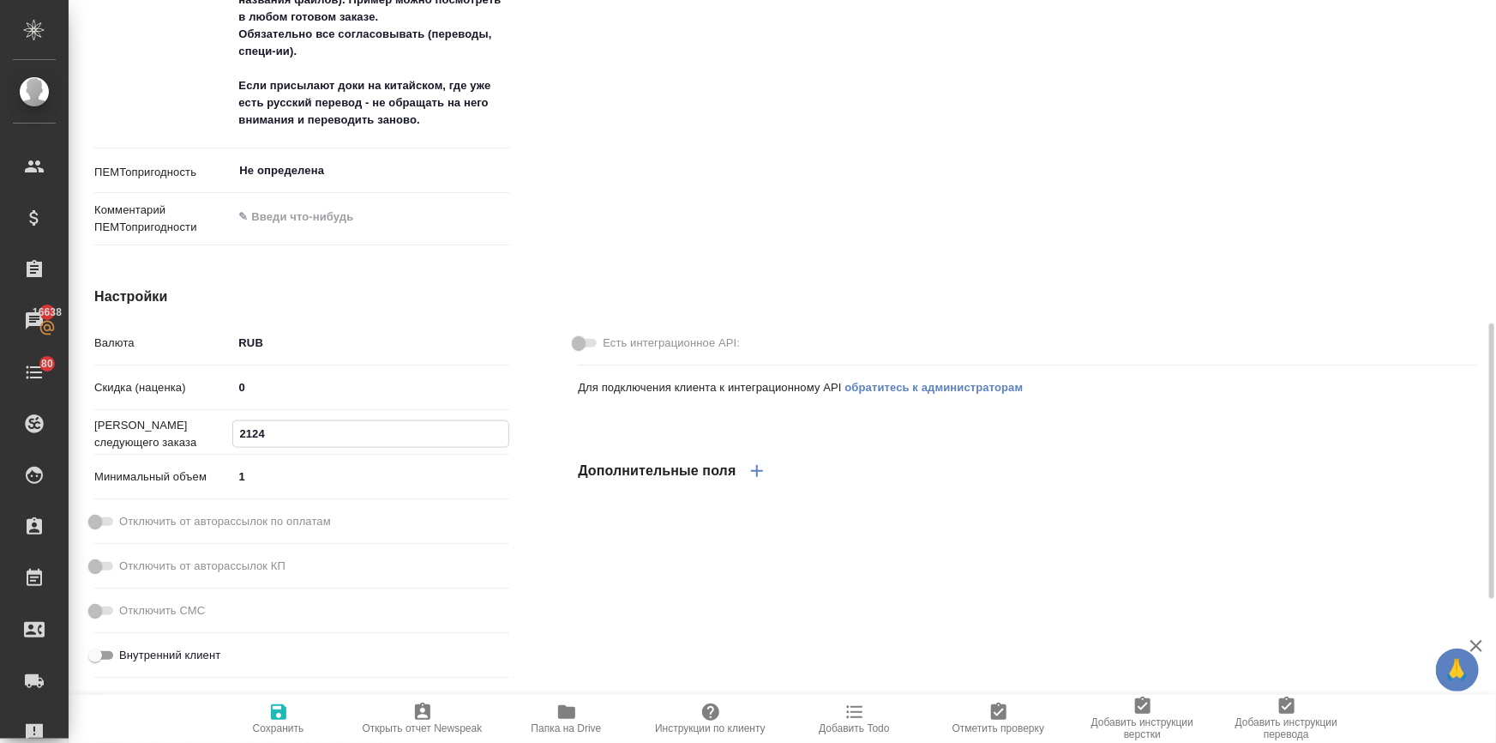
click at [276, 719] on icon "button" at bounding box center [278, 711] width 15 height 15
type textarea "x"
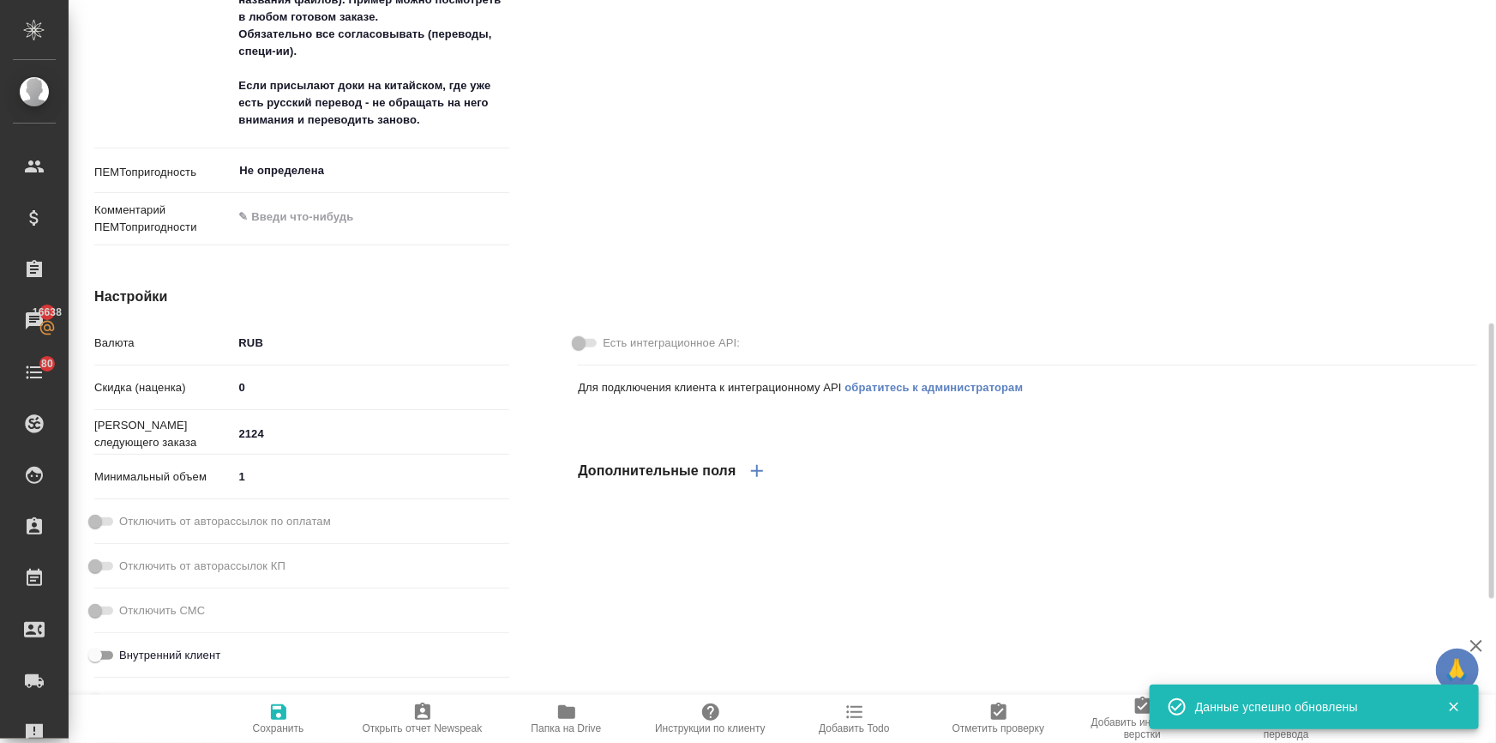
type textarea "x"
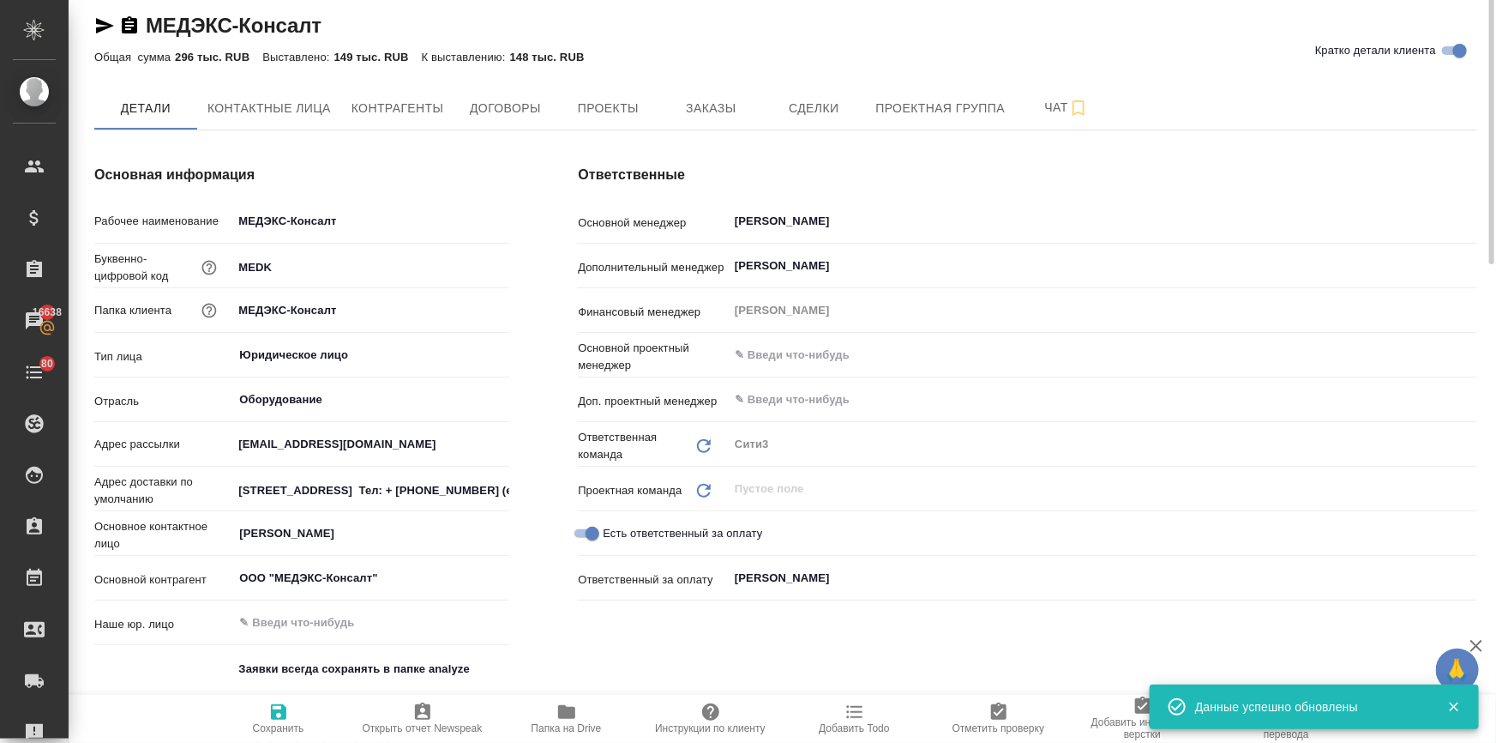
scroll to position [0, 0]
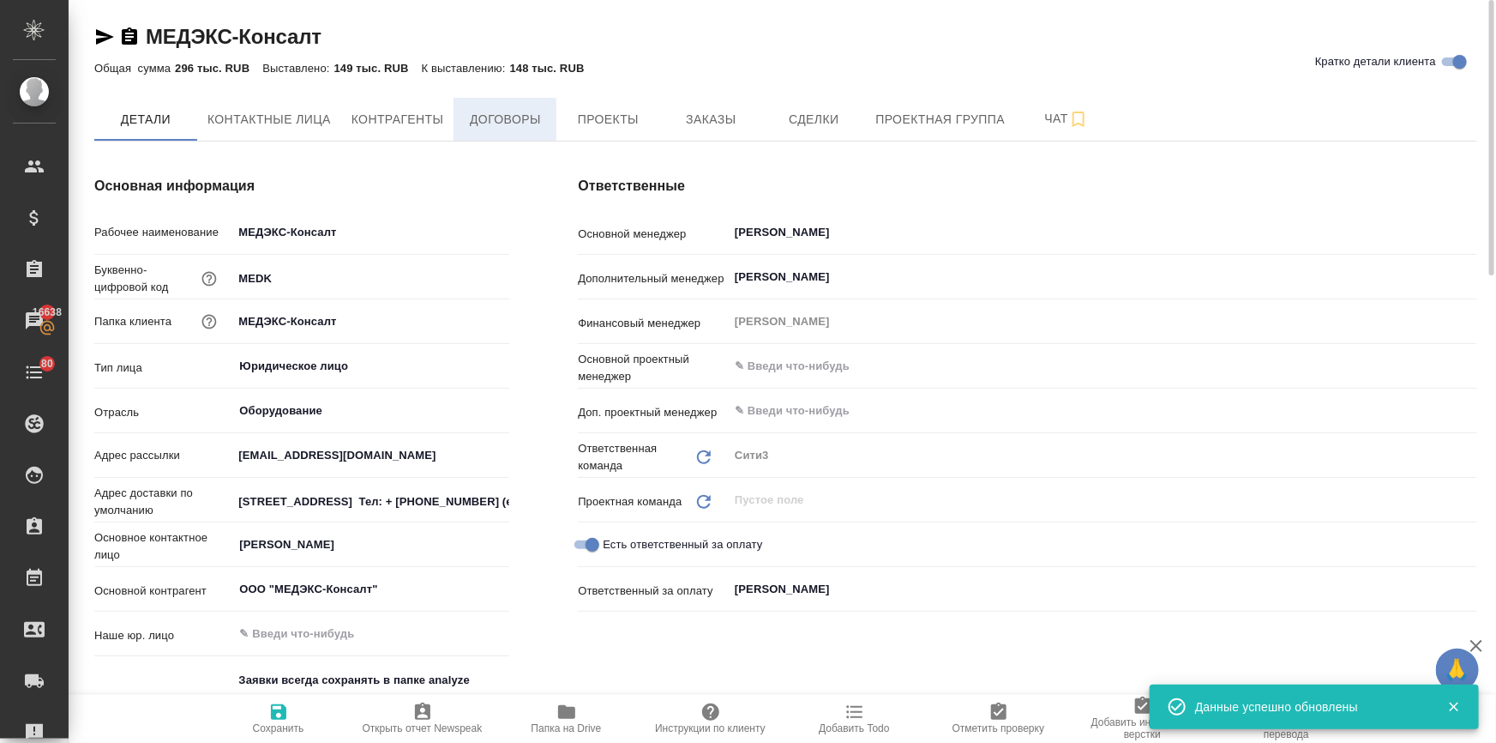
click at [512, 122] on span "Договоры" at bounding box center [505, 119] width 82 height 21
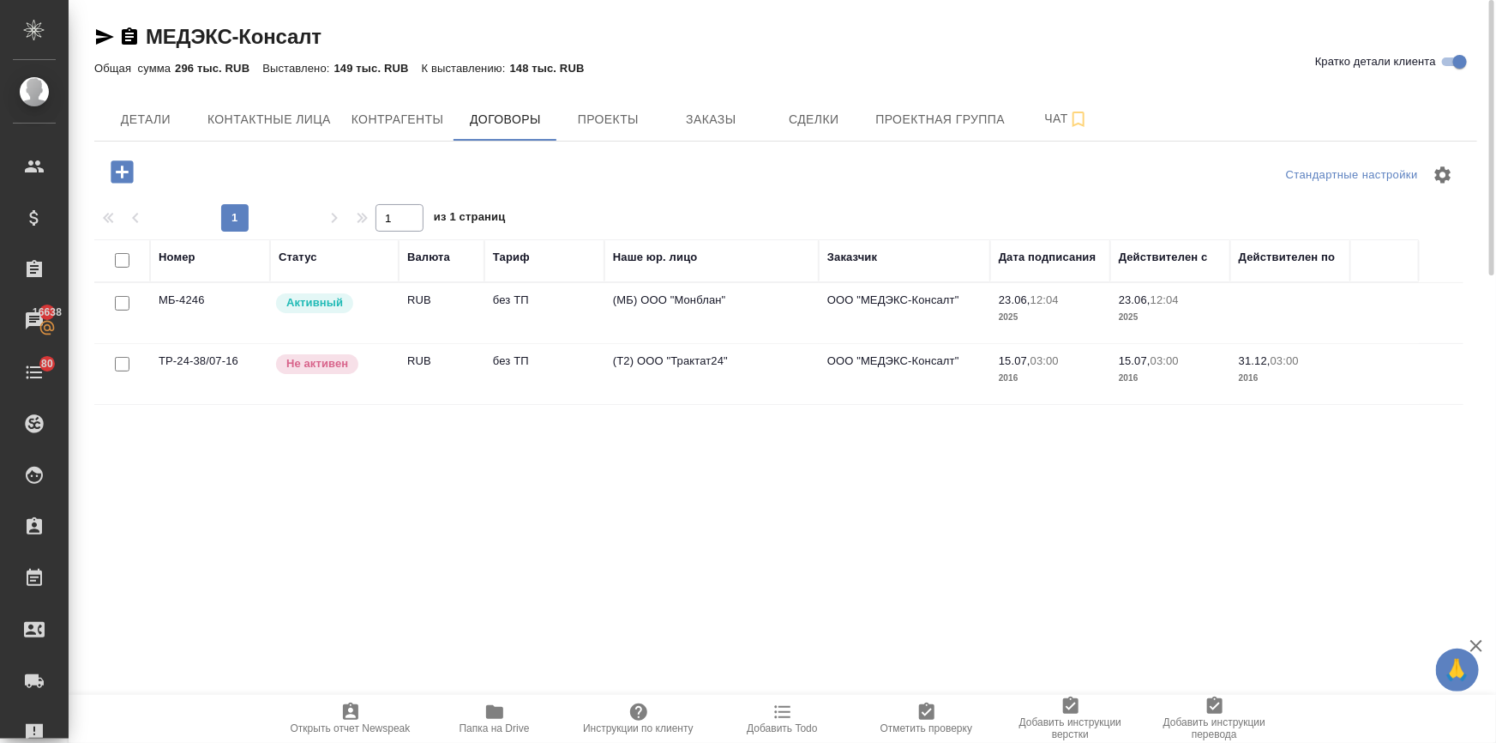
click at [416, 300] on td "RUB" at bounding box center [442, 313] width 86 height 60
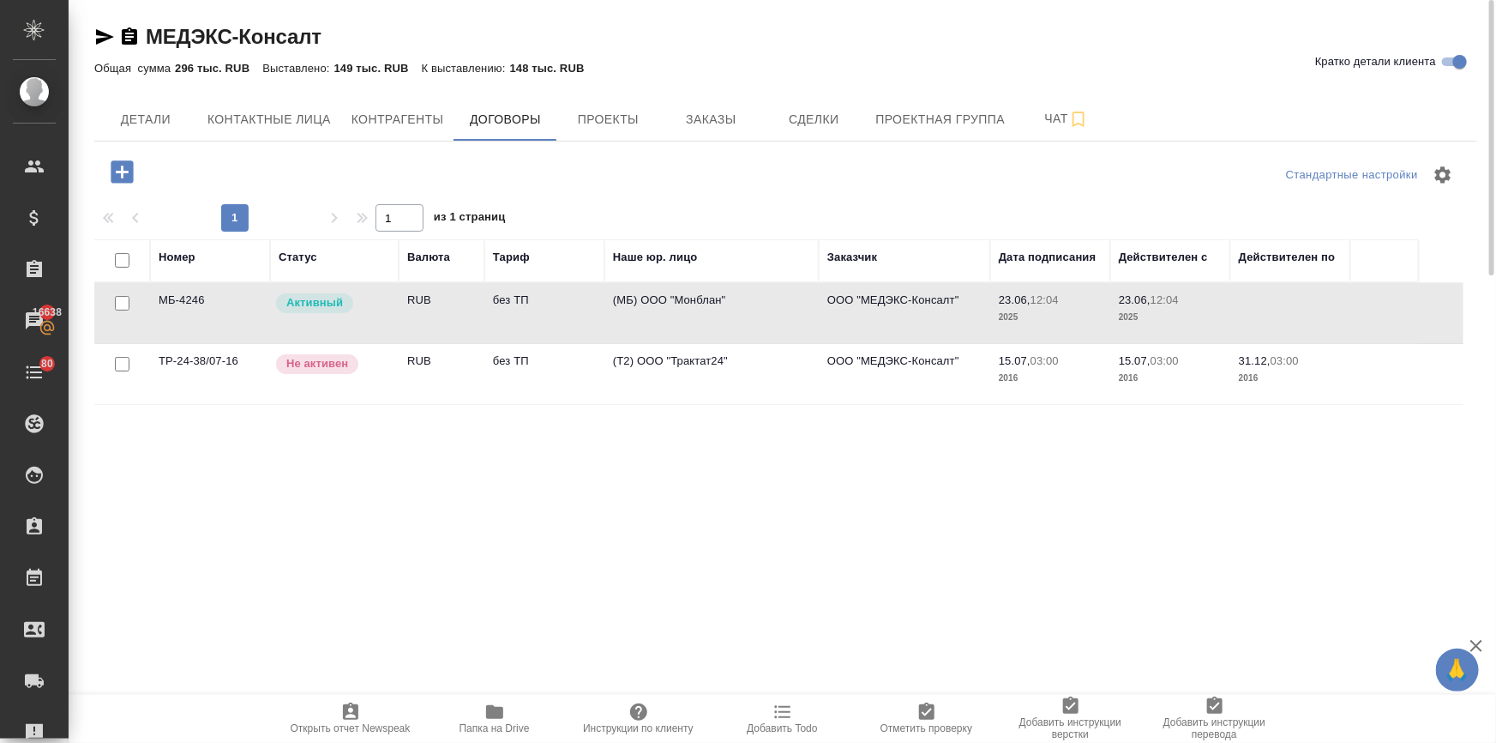
click at [416, 300] on td "RUB" at bounding box center [442, 313] width 86 height 60
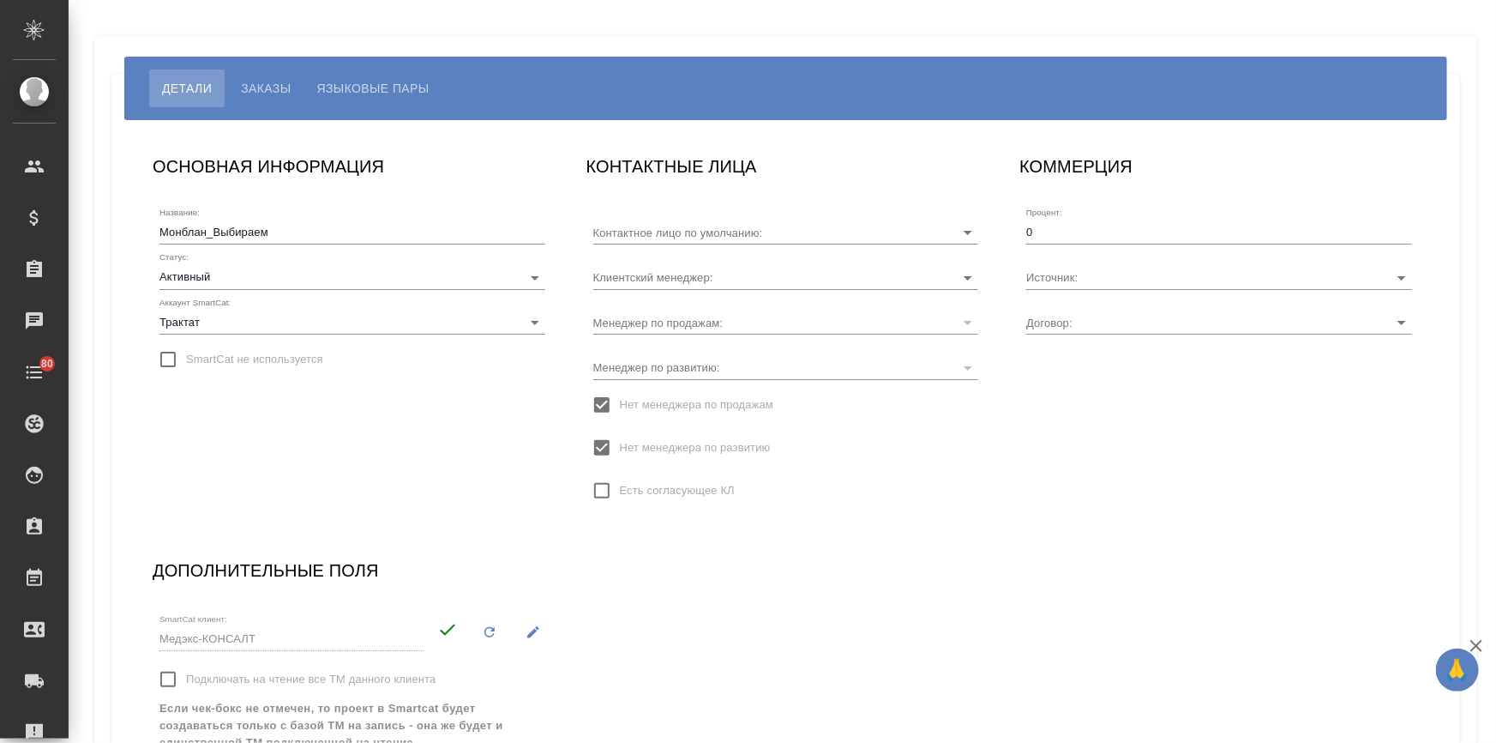
type input "[PERSON_NAME] [PERSON_NAME]"
type input "МБ-4246"
type input "[PERSON_NAME] [PERSON_NAME]"
click at [395, 84] on span "Языковые пары" at bounding box center [373, 88] width 112 height 21
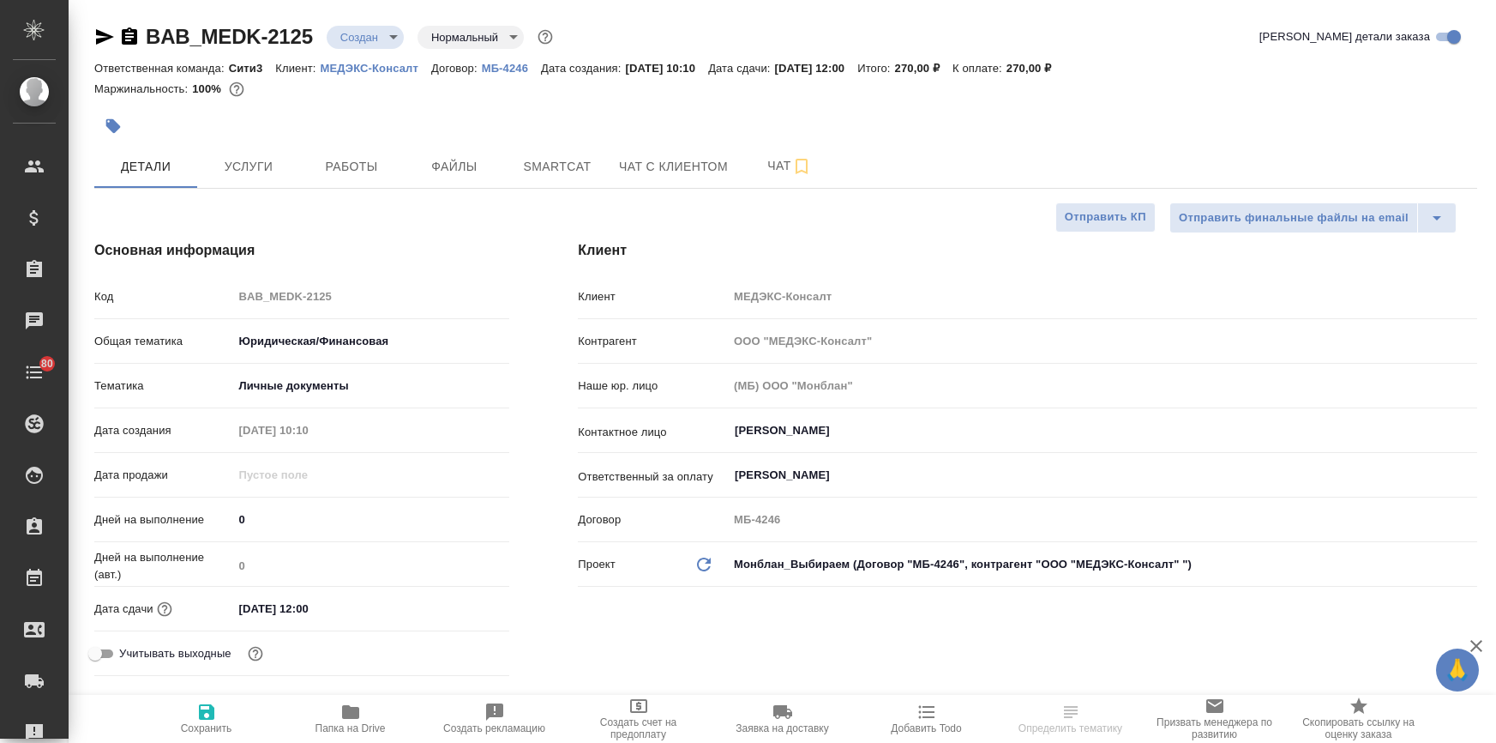
select select "RU"
type textarea "x"
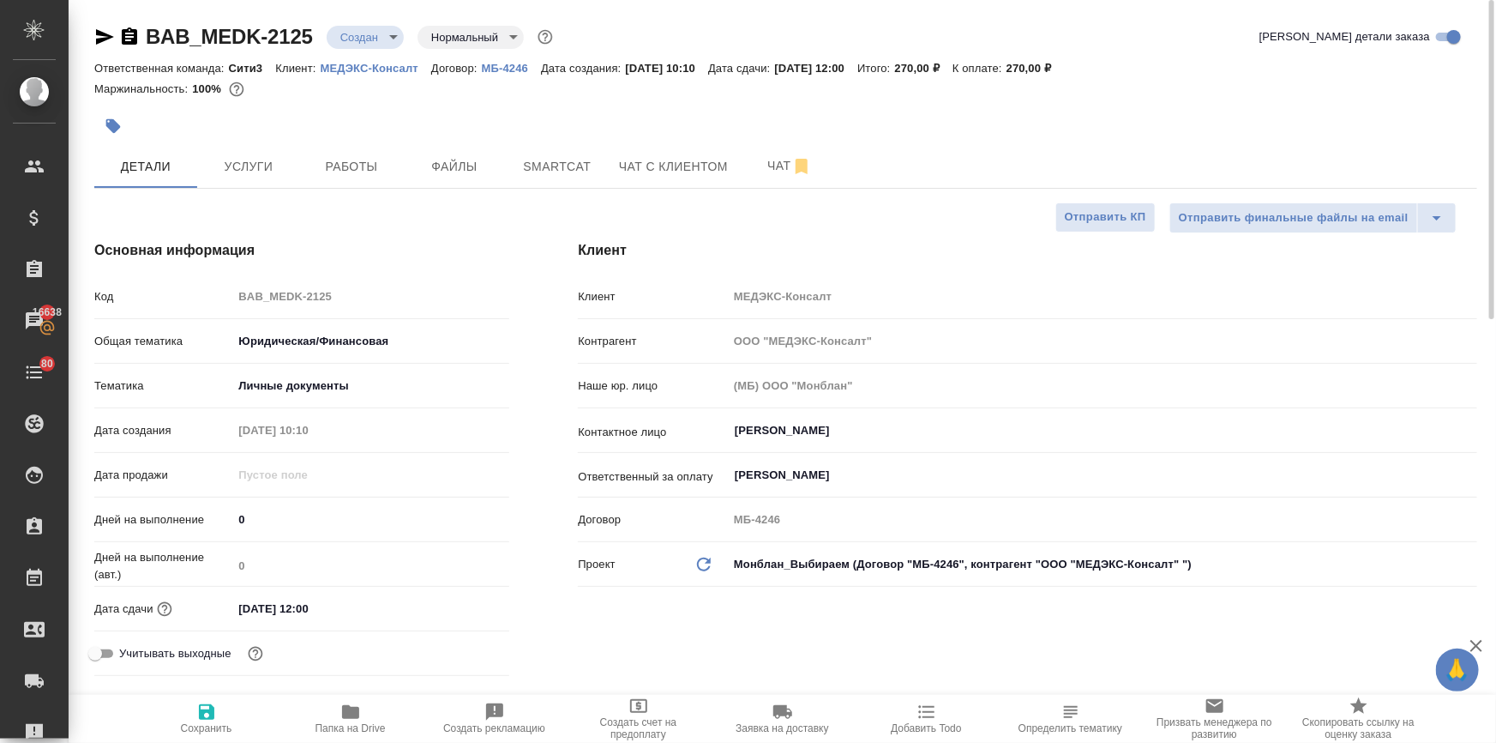
click at [333, 725] on span "Папка на Drive" at bounding box center [351, 728] width 70 height 12
type textarea "x"
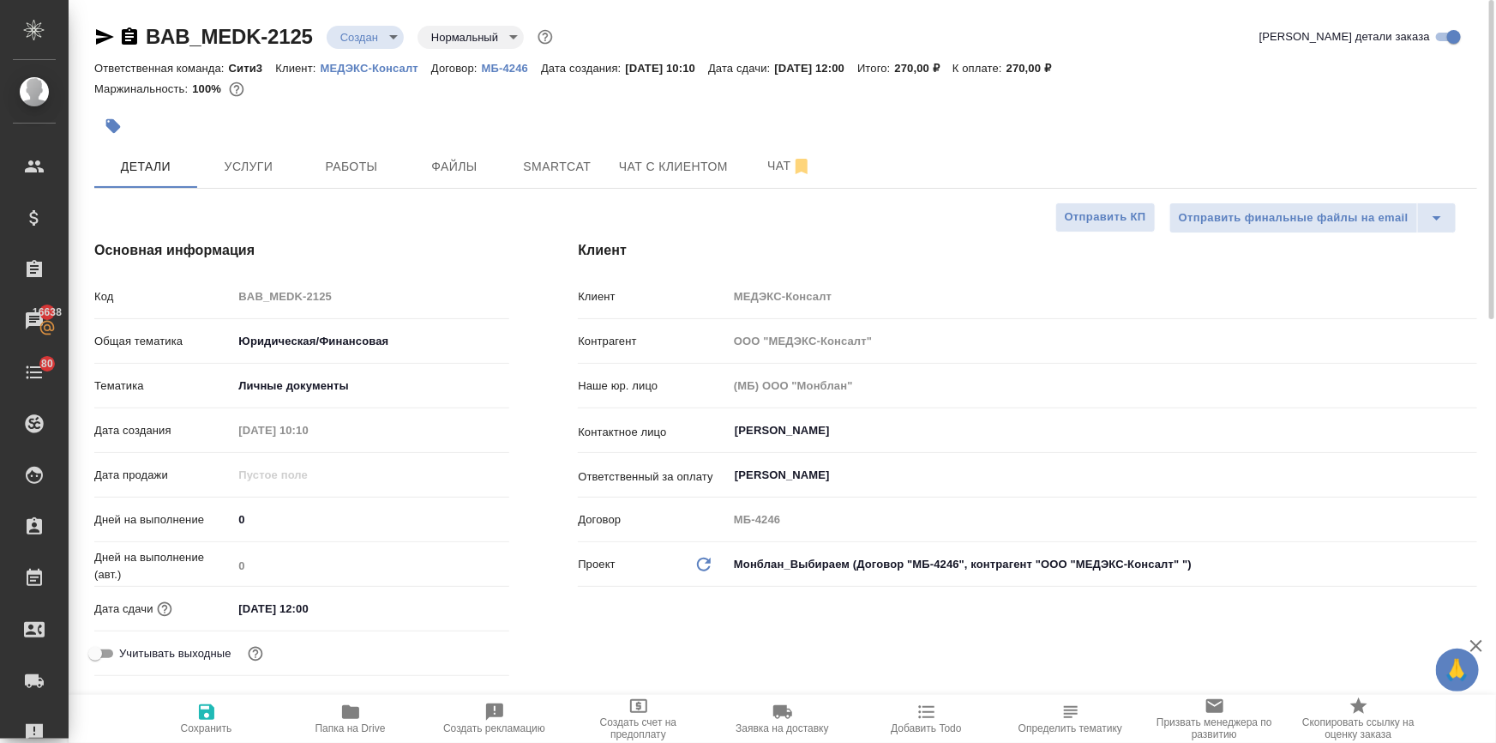
type textarea "x"
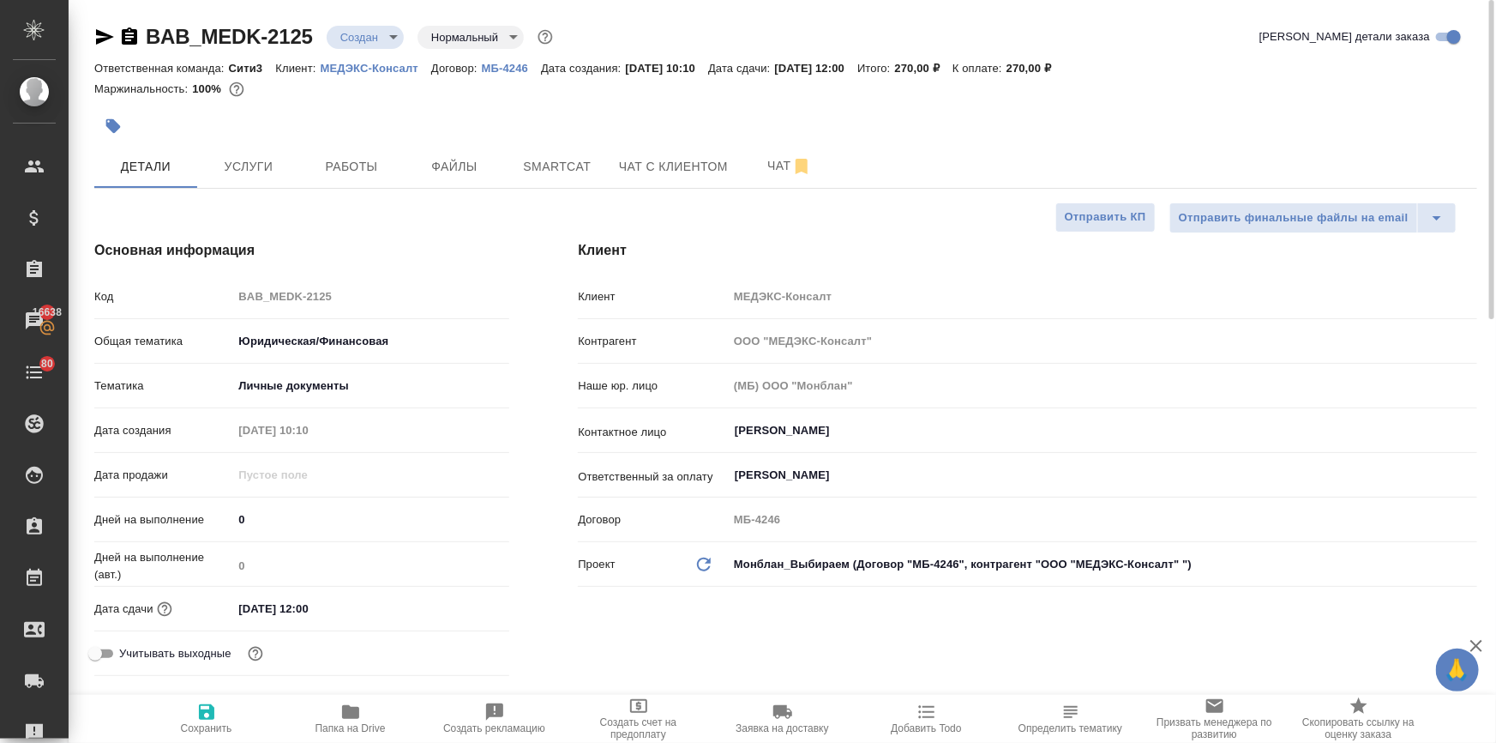
type textarea "x"
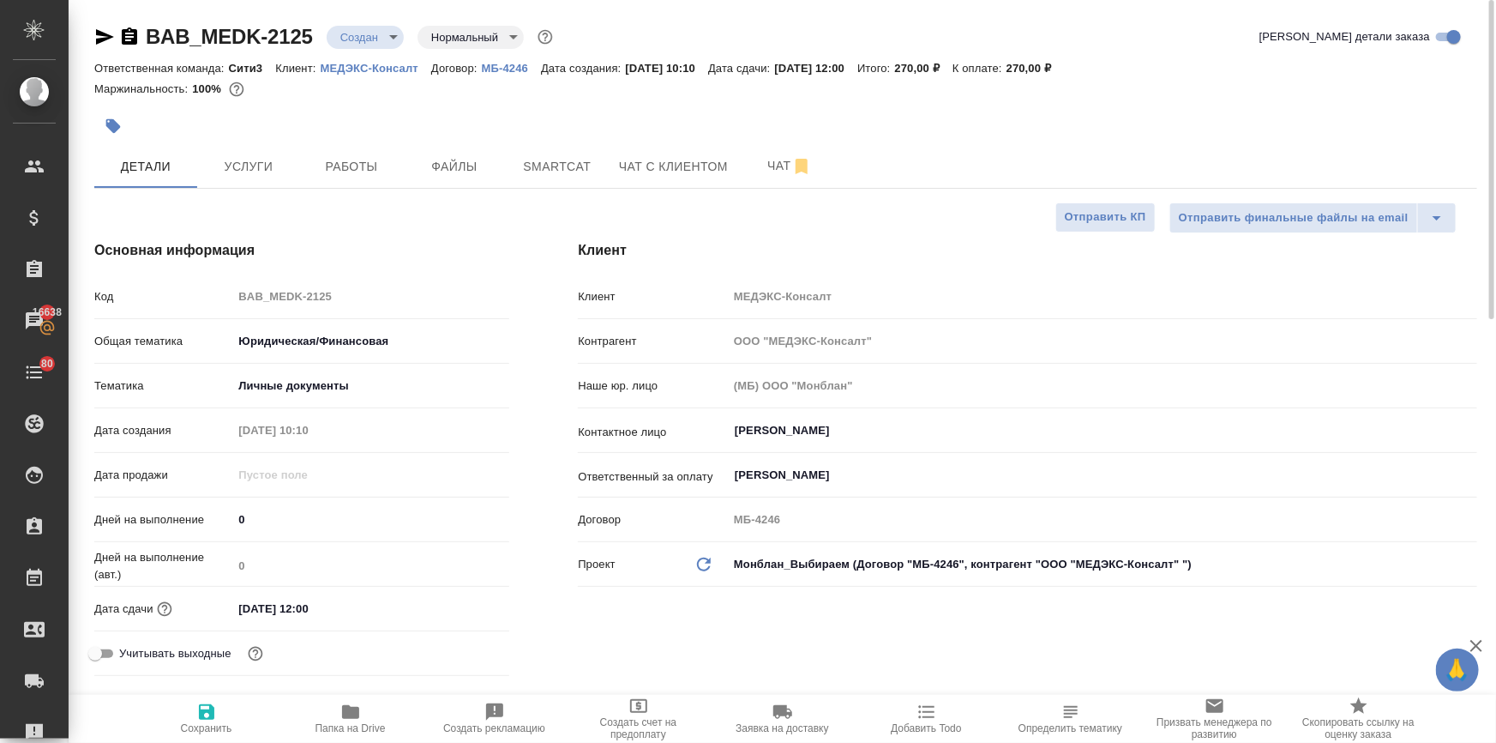
type textarea "x"
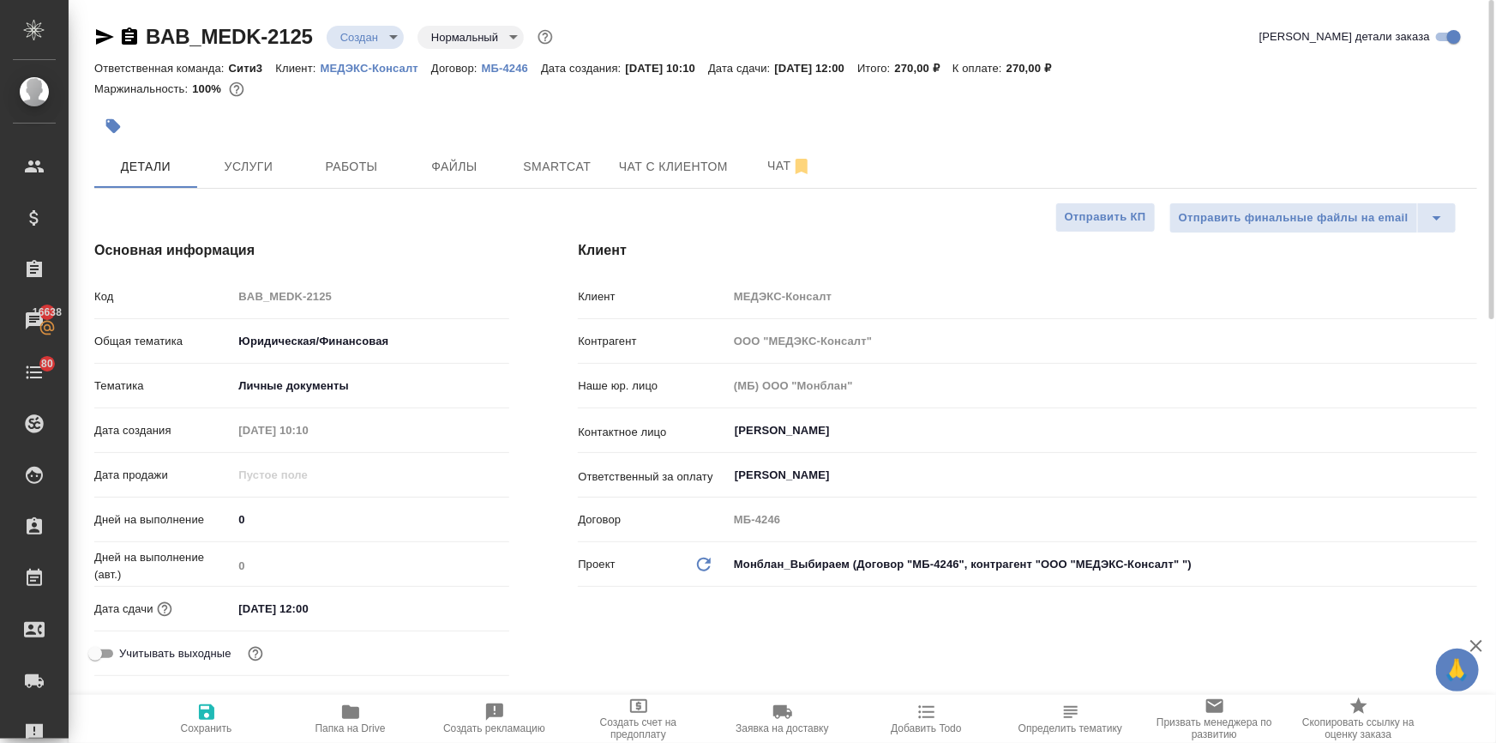
type textarea "x"
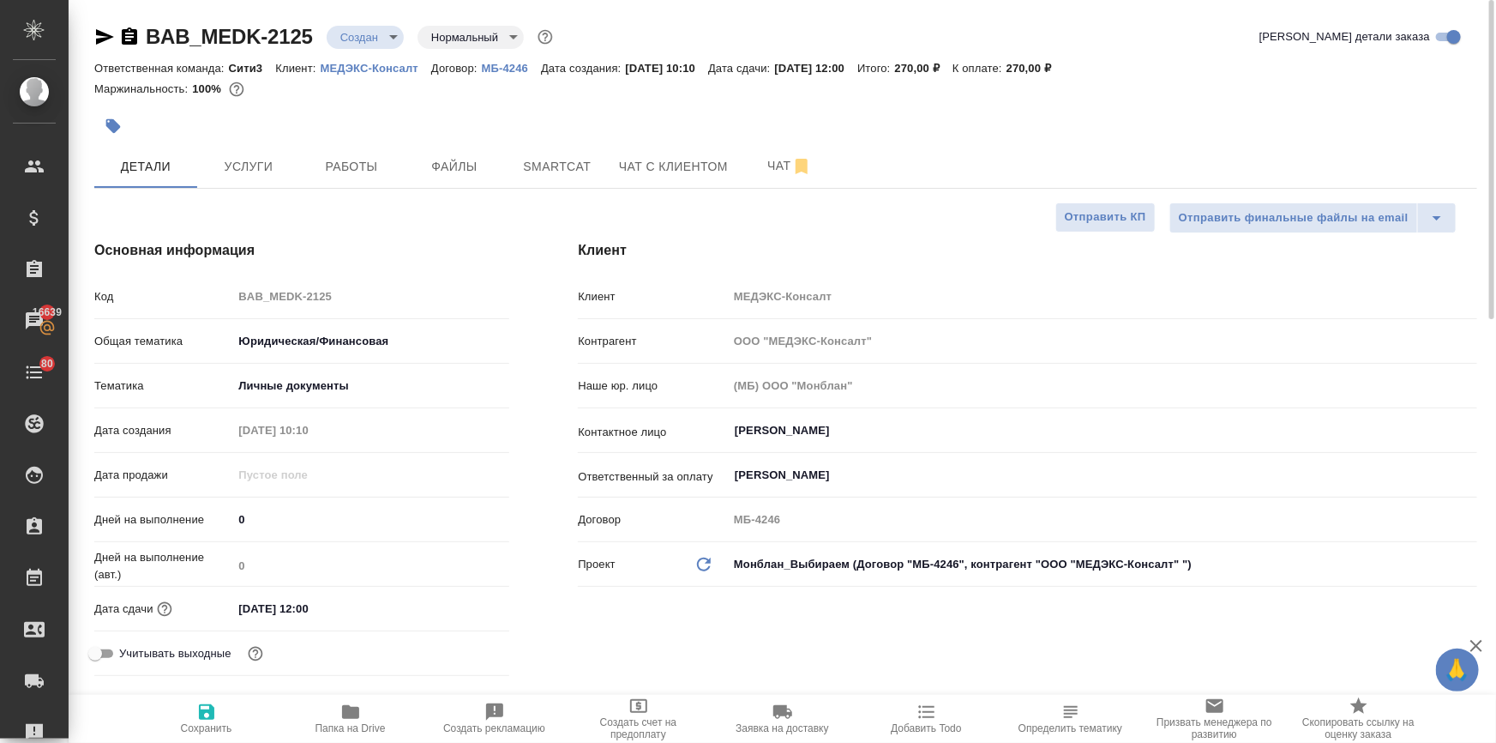
type textarea "x"
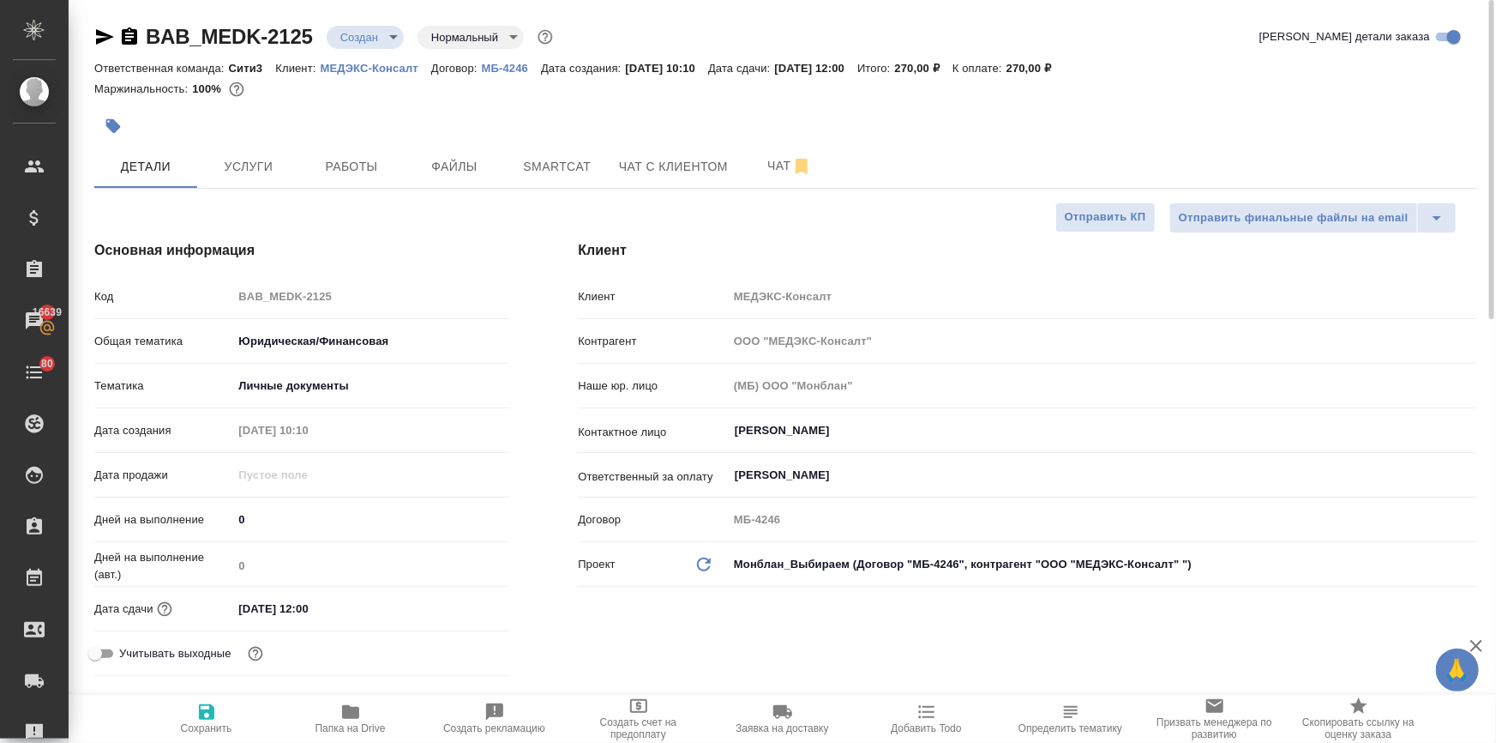
type textarea "x"
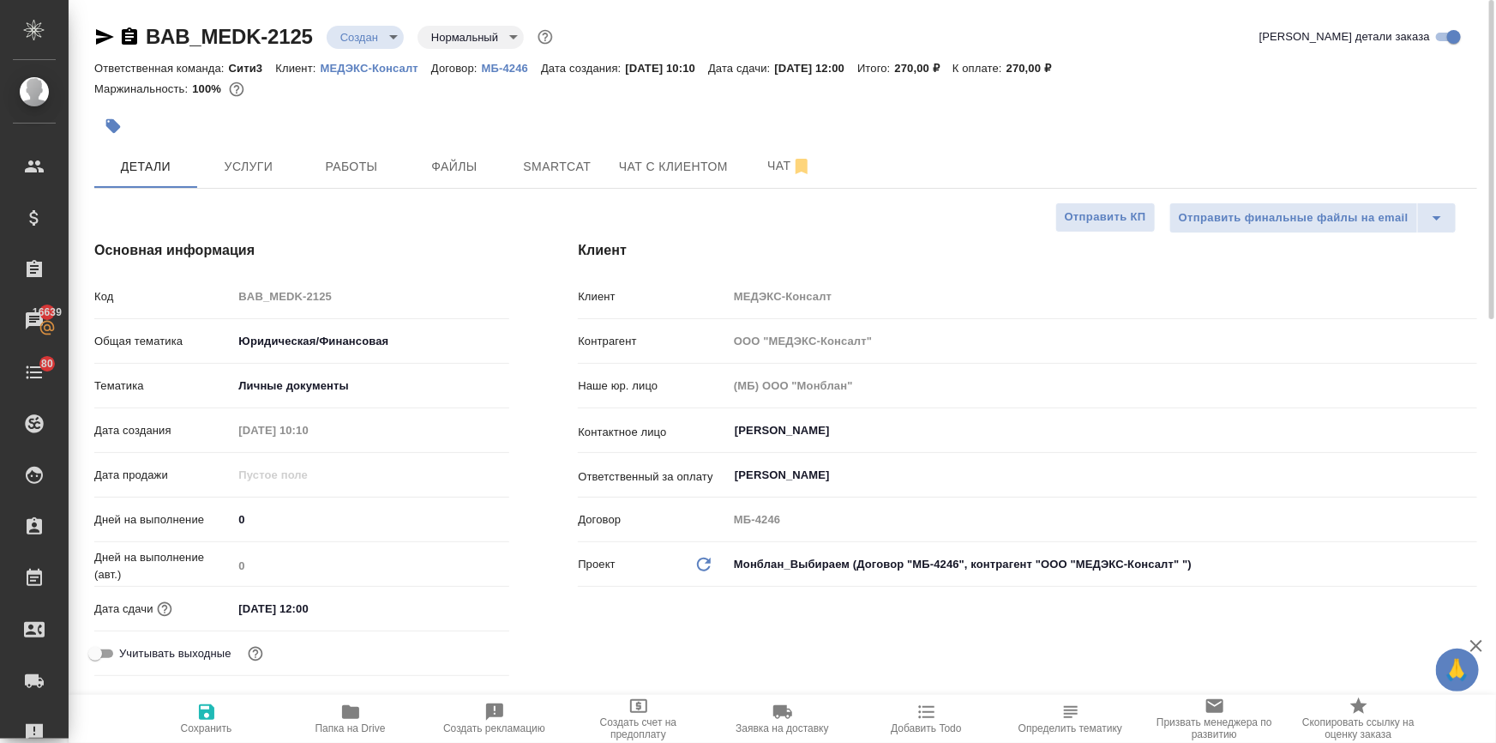
type textarea "x"
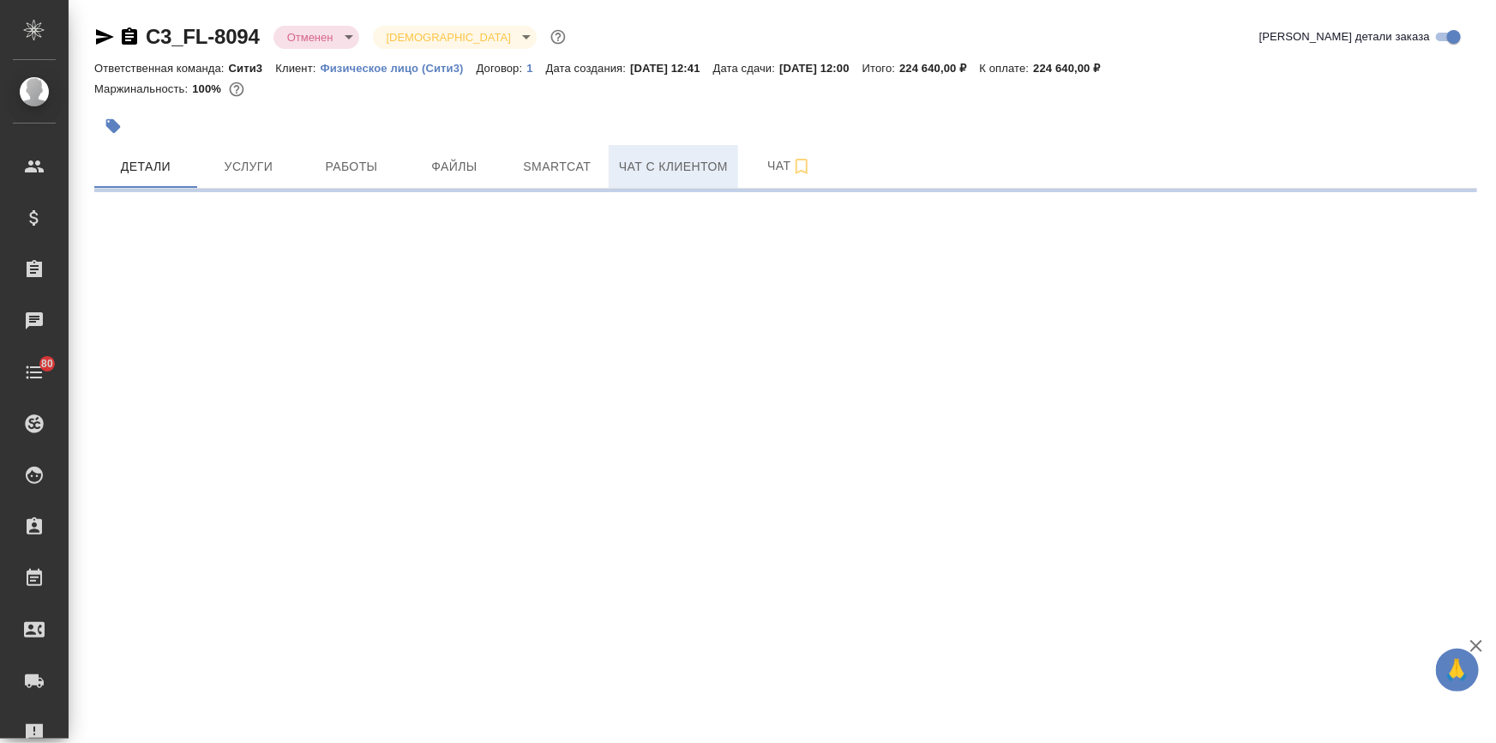
click at [689, 174] on span "Чат с клиентом" at bounding box center [673, 166] width 109 height 21
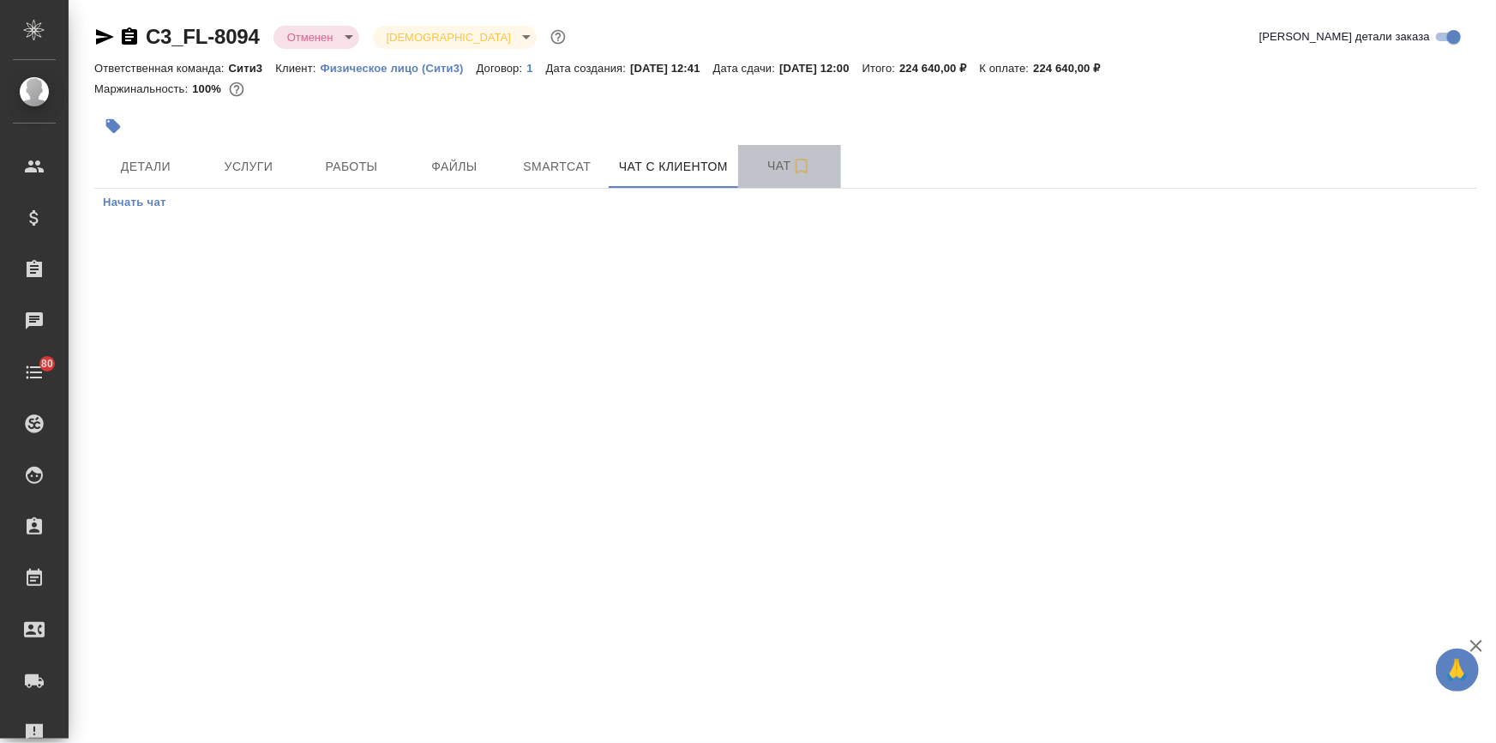
click at [751, 166] on span "Чат" at bounding box center [790, 165] width 82 height 21
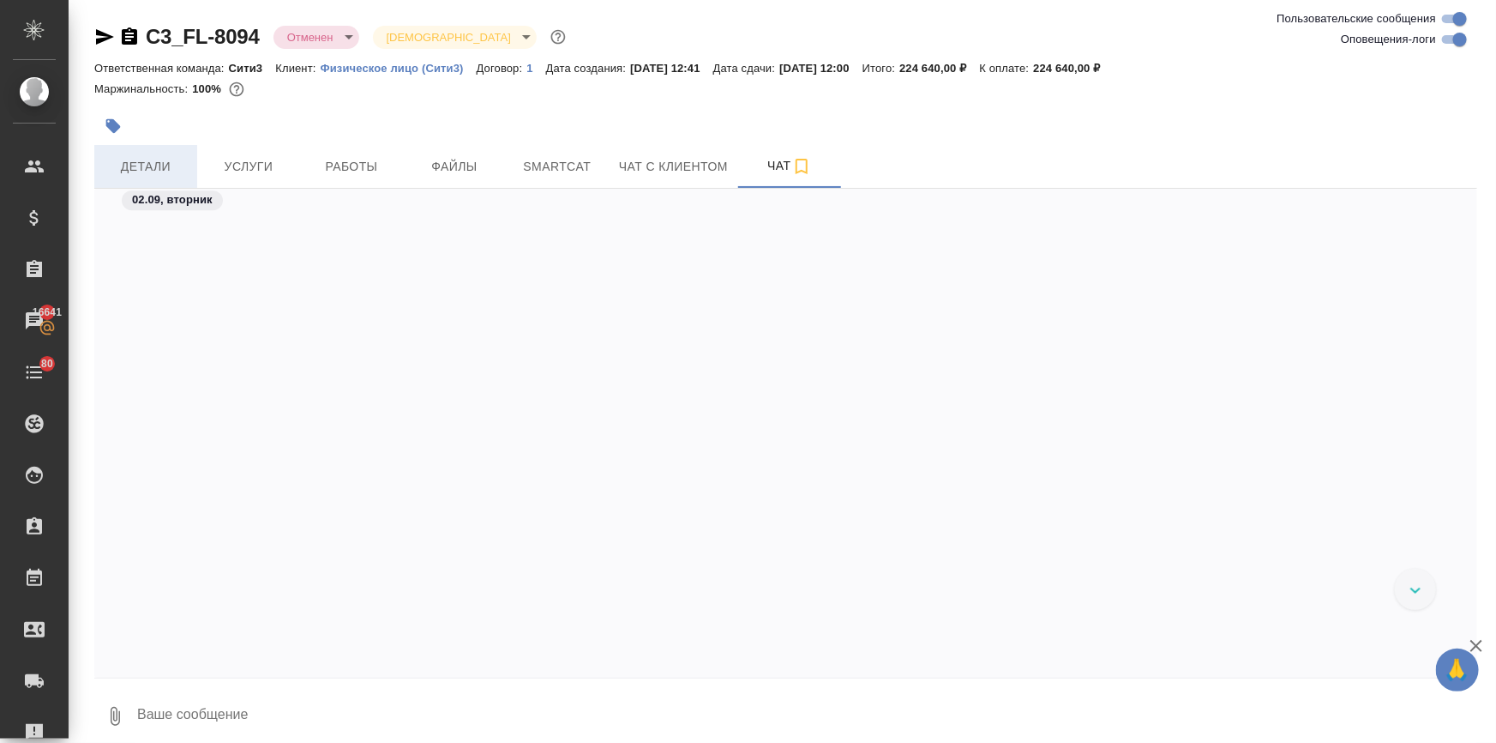
scroll to position [2019, 0]
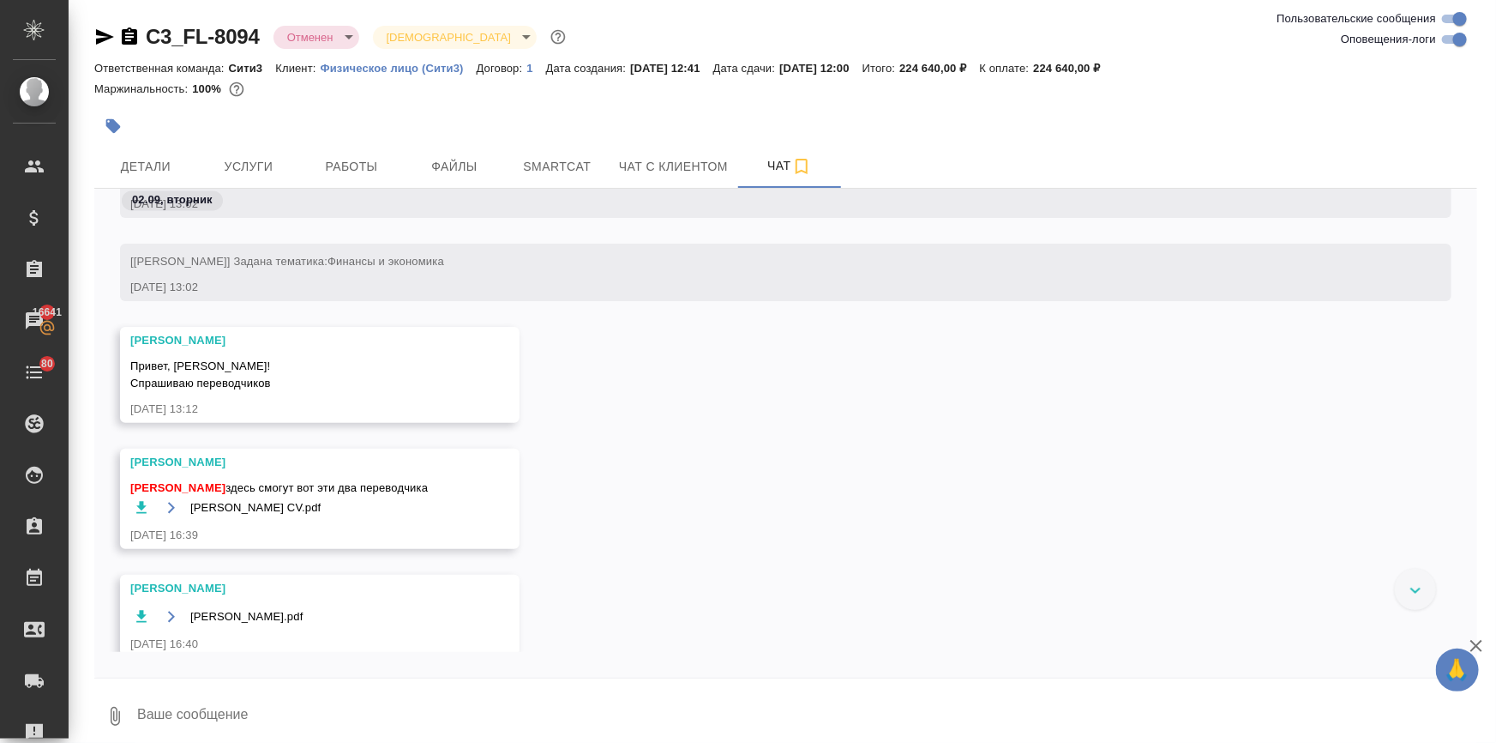
click at [408, 69] on p "Физическое лицо (Сити3)" at bounding box center [399, 68] width 156 height 13
click at [151, 156] on span "Детали" at bounding box center [146, 166] width 82 height 21
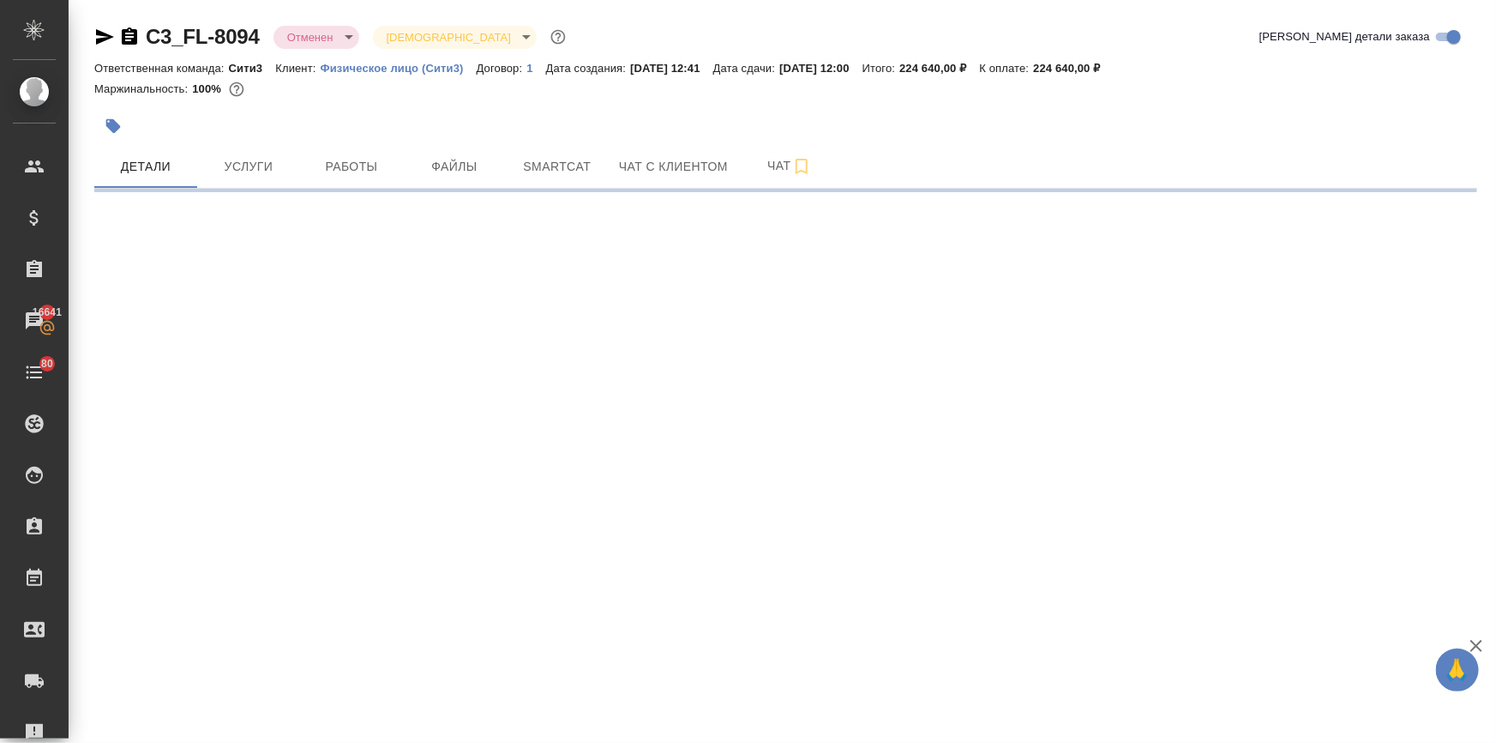
select select "RU"
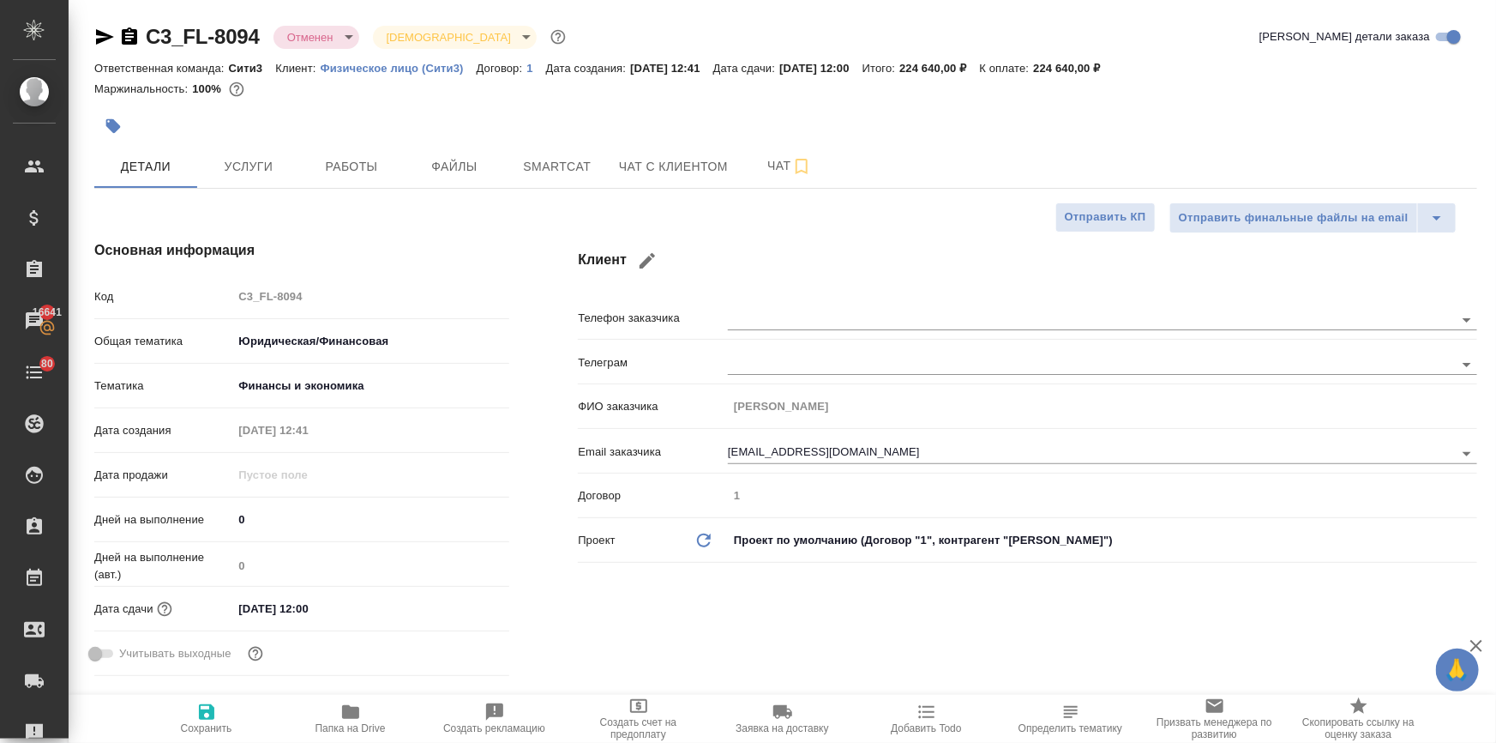
type textarea "x"
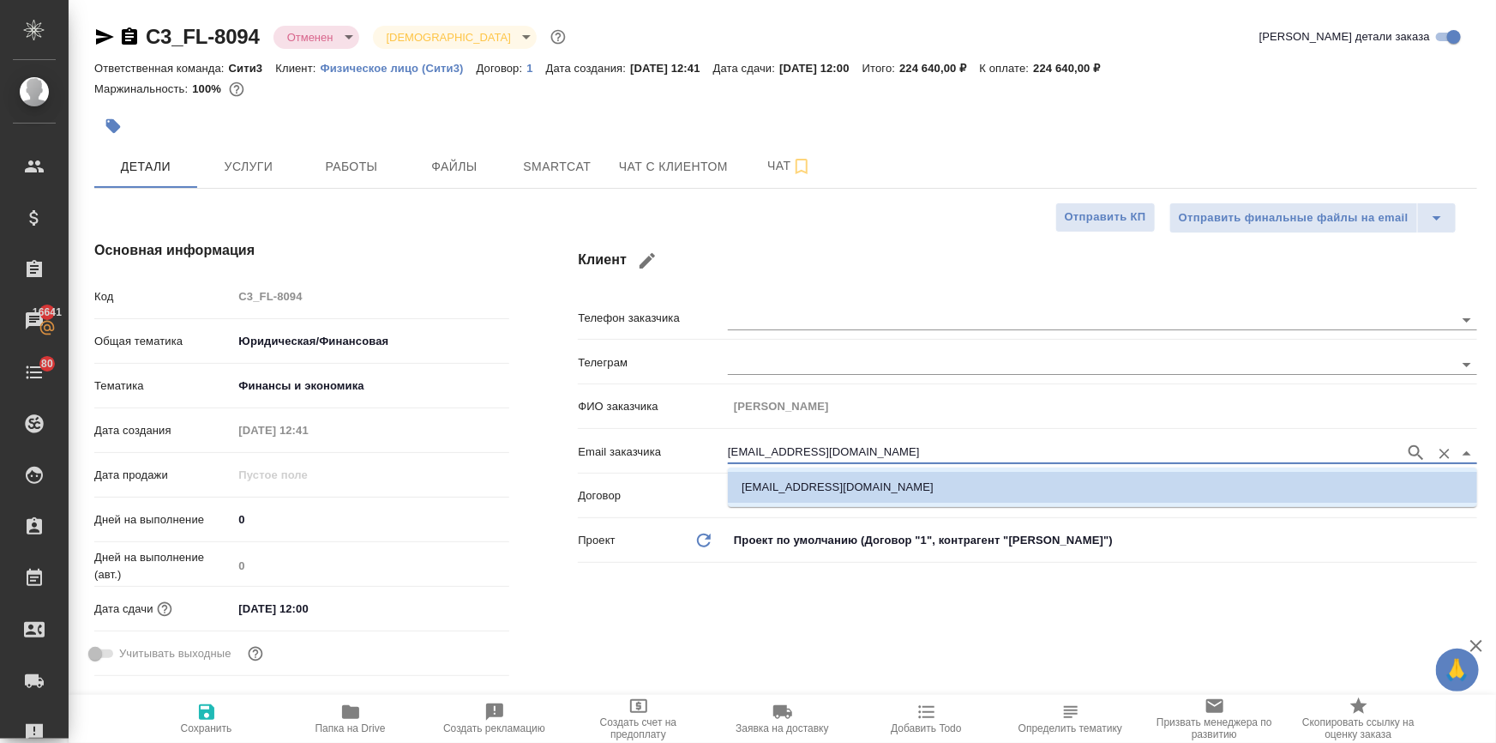
drag, startPoint x: 892, startPoint y: 454, endPoint x: 692, endPoint y: 477, distance: 201.1
click at [692, 477] on div "Email заказчика [EMAIL_ADDRESS][DOMAIN_NAME]" at bounding box center [1027, 458] width 899 height 45
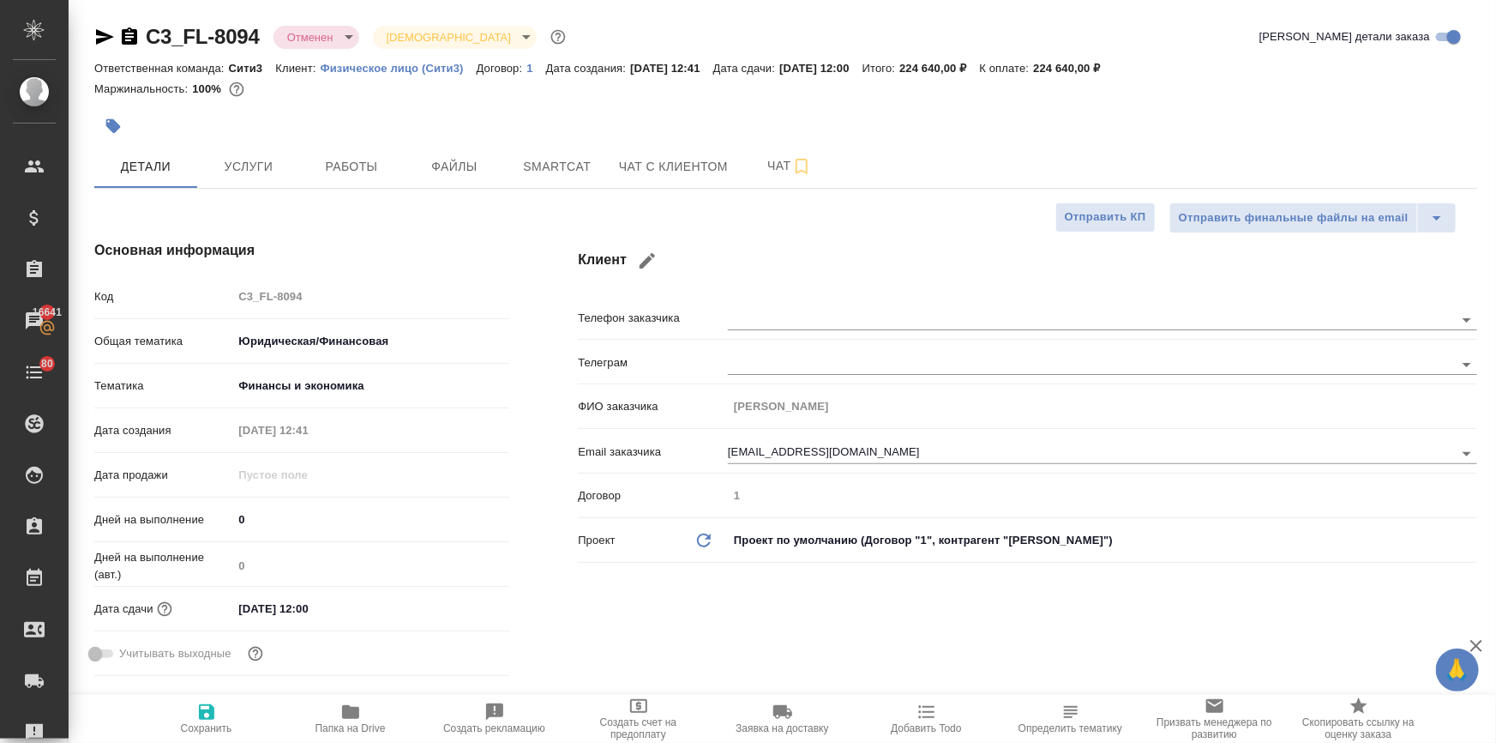
type textarea "x"
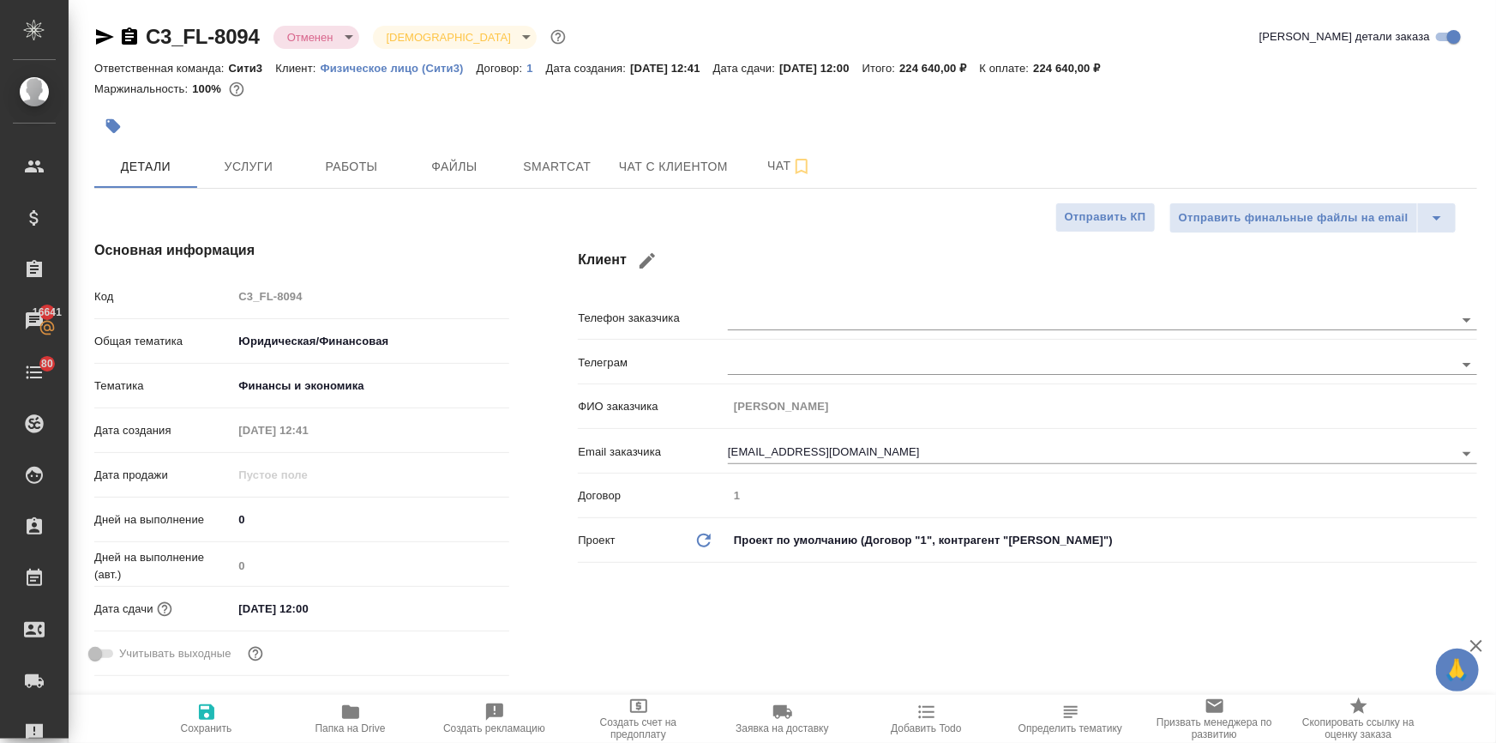
type textarea "x"
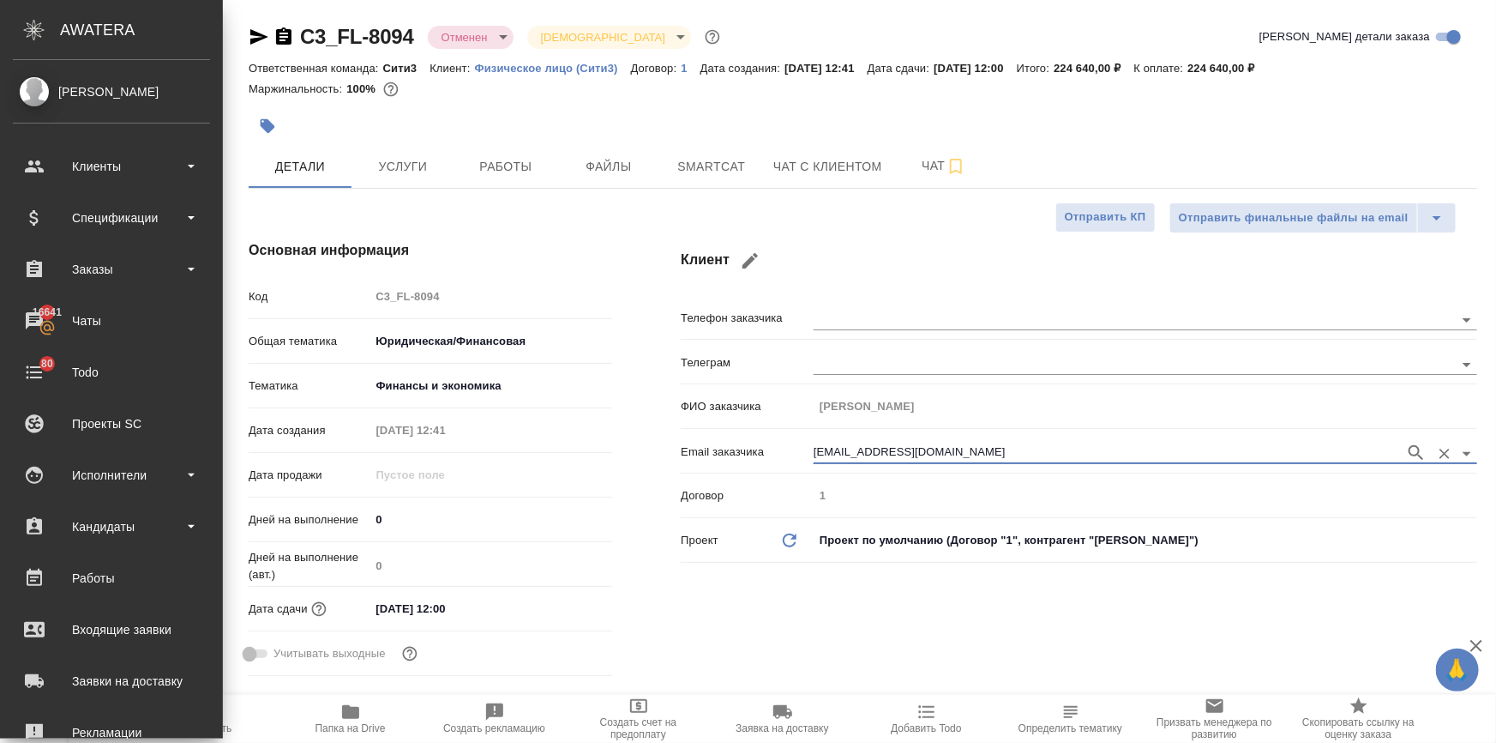
type textarea "x"
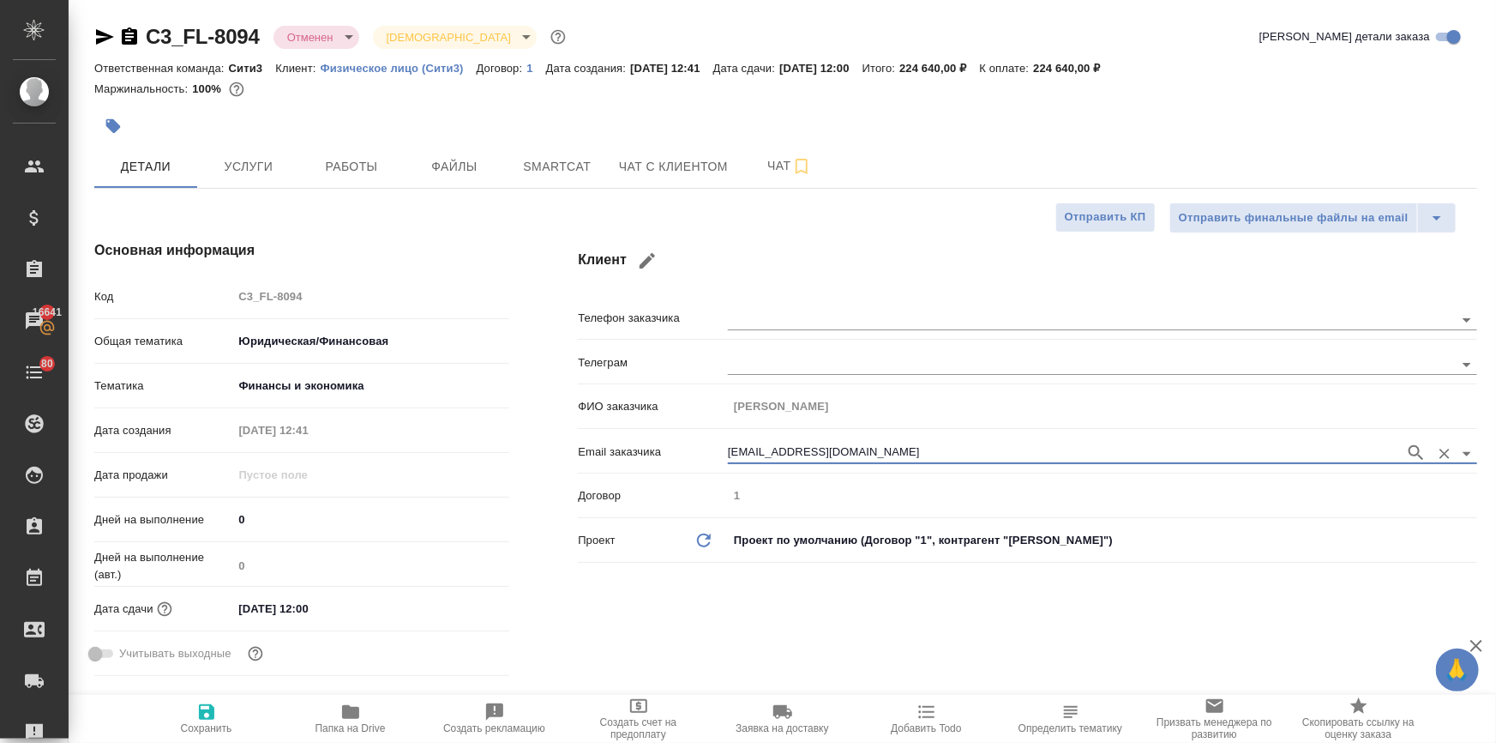
click at [94, 34] on icon "button" at bounding box center [104, 37] width 21 height 21
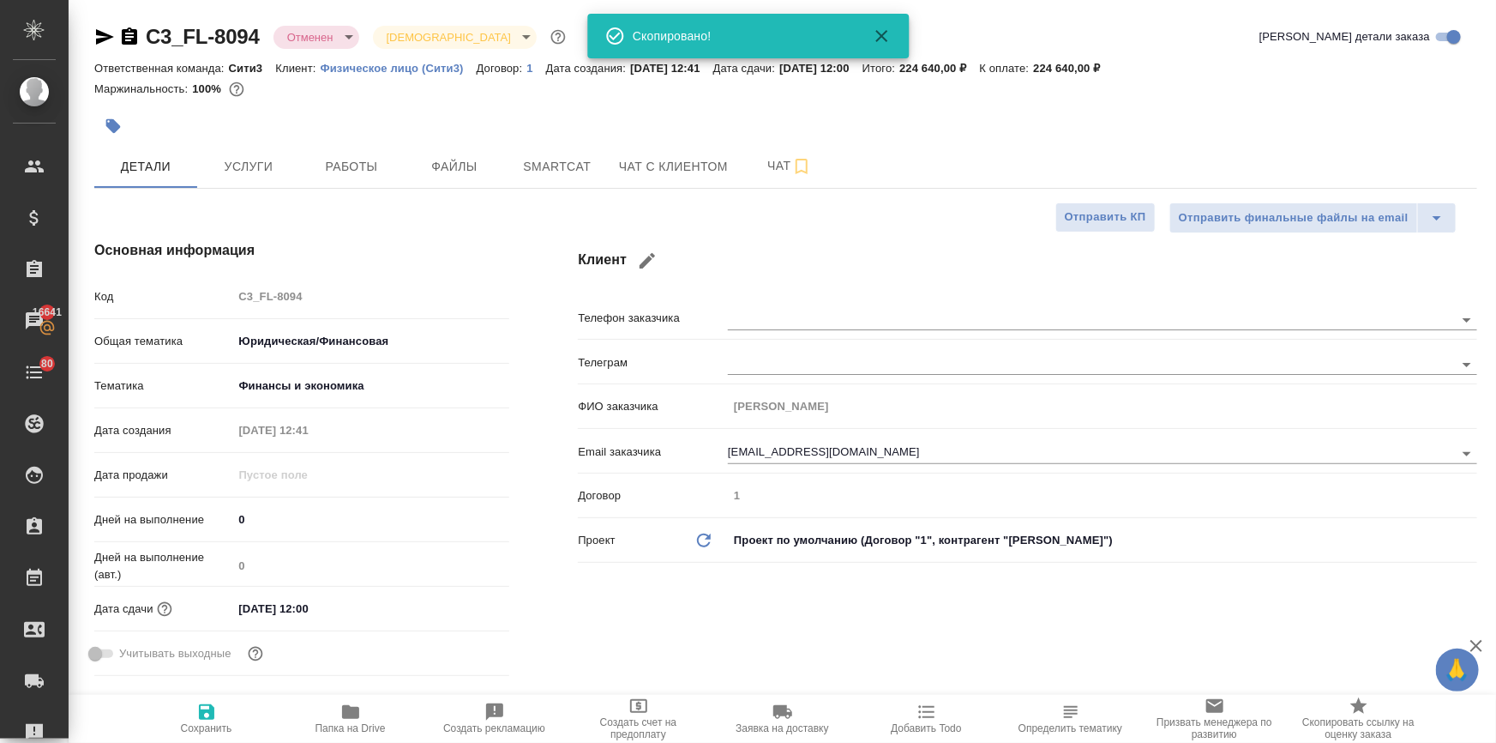
click at [94, 34] on icon "button" at bounding box center [104, 37] width 21 height 21
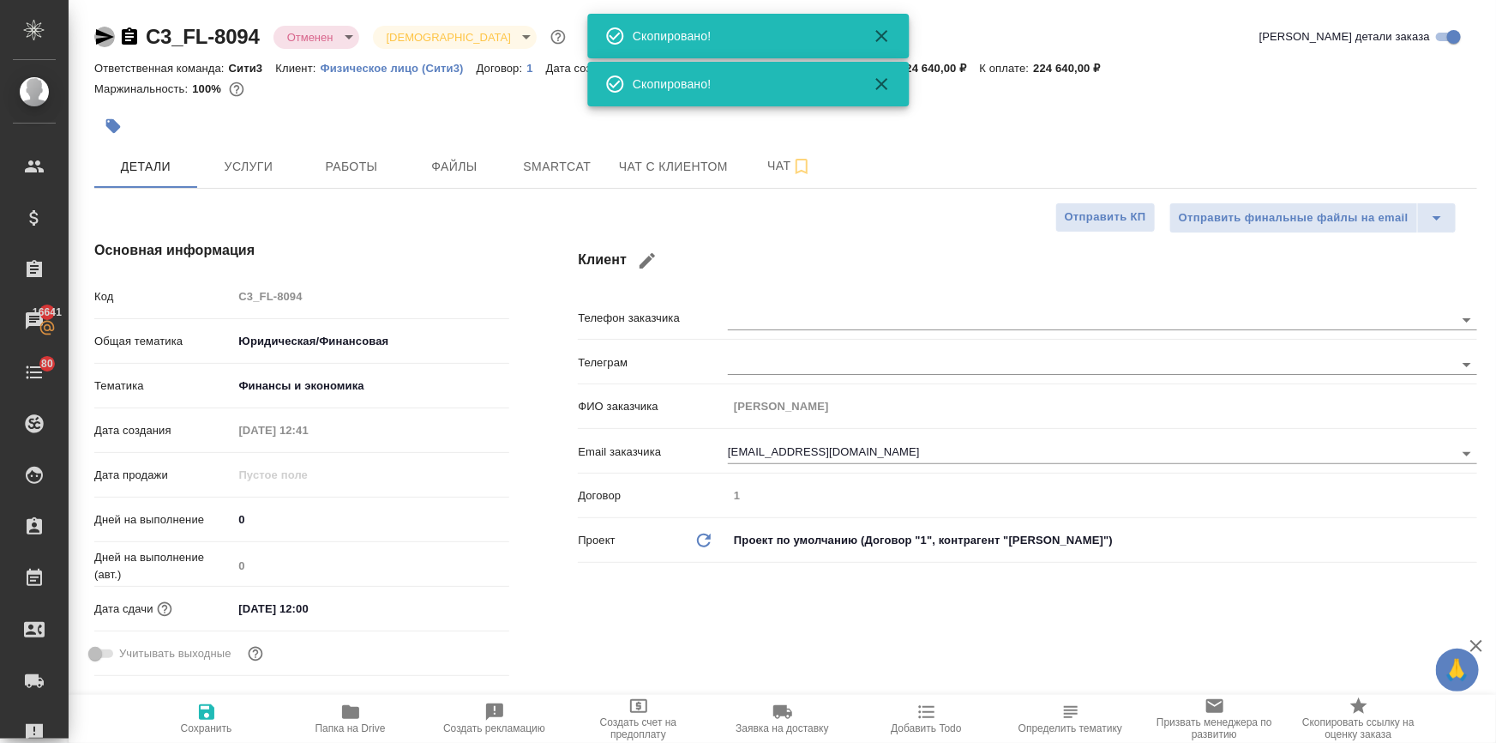
click at [94, 34] on icon "button" at bounding box center [104, 37] width 21 height 21
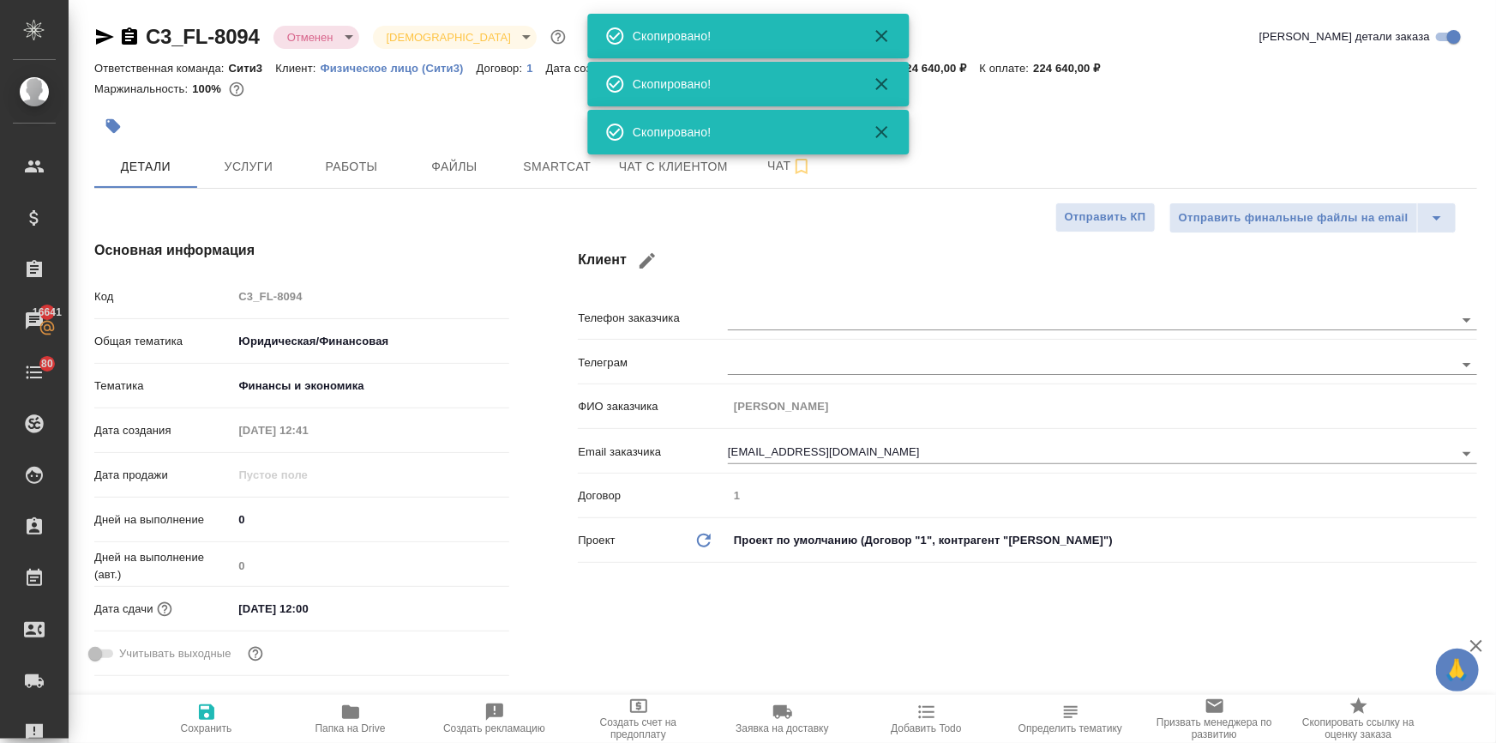
type textarea "x"
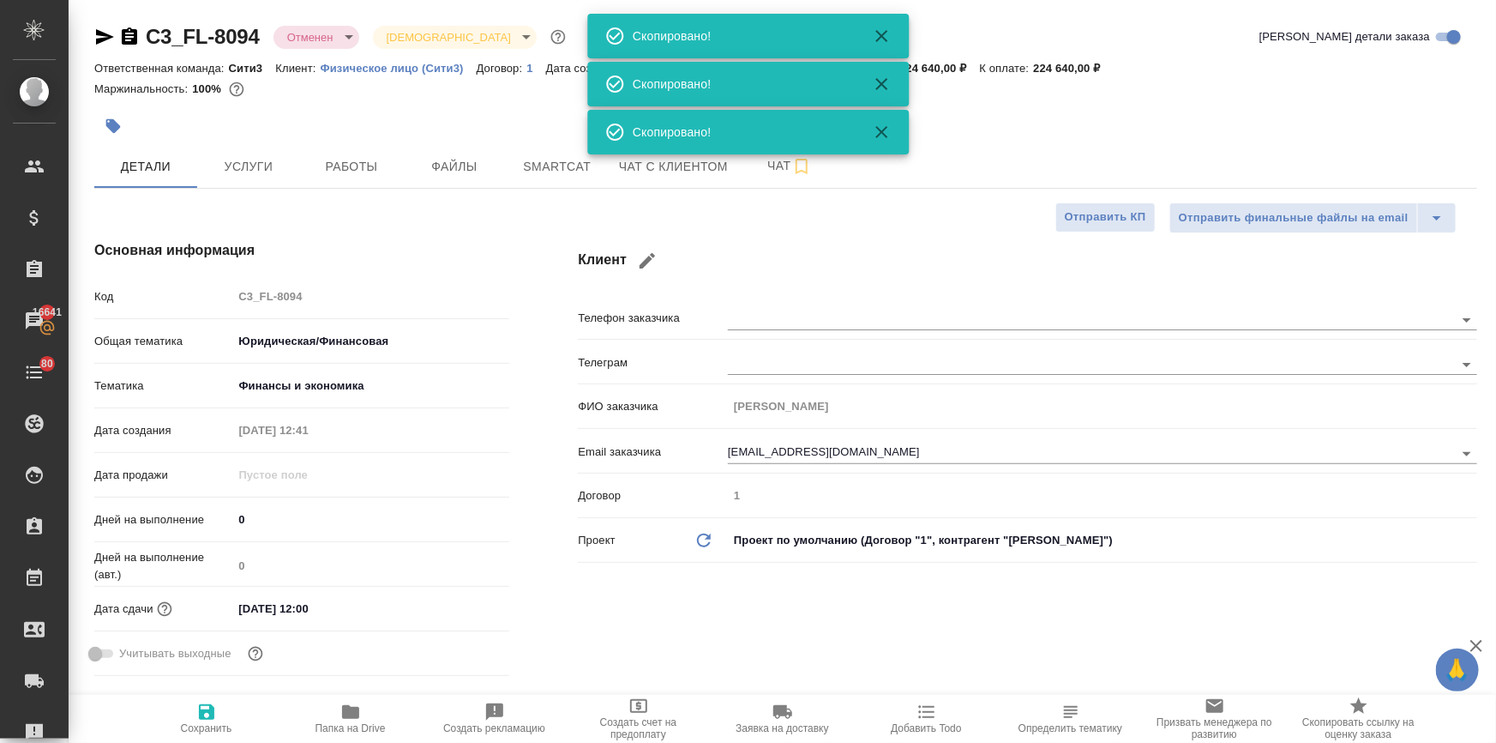
type textarea "x"
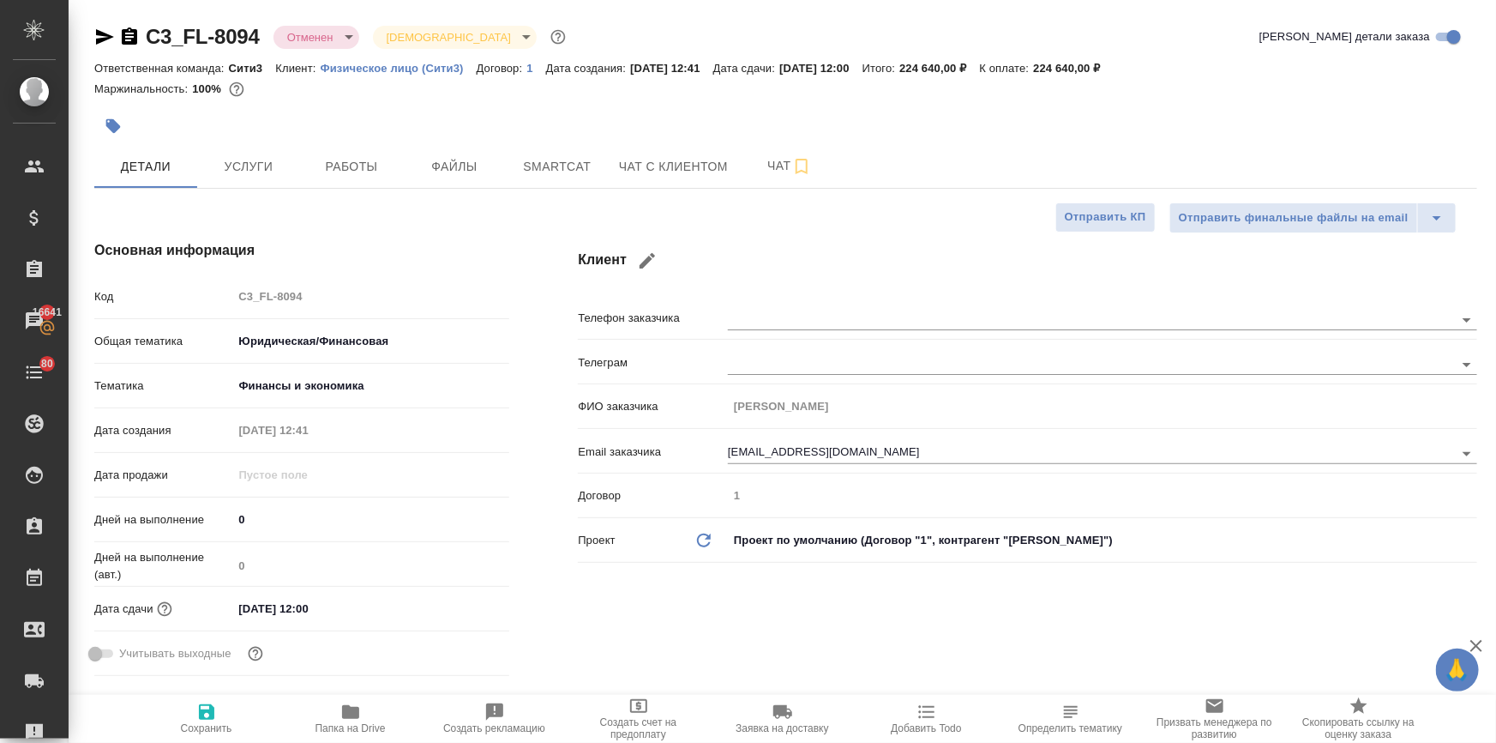
type textarea "x"
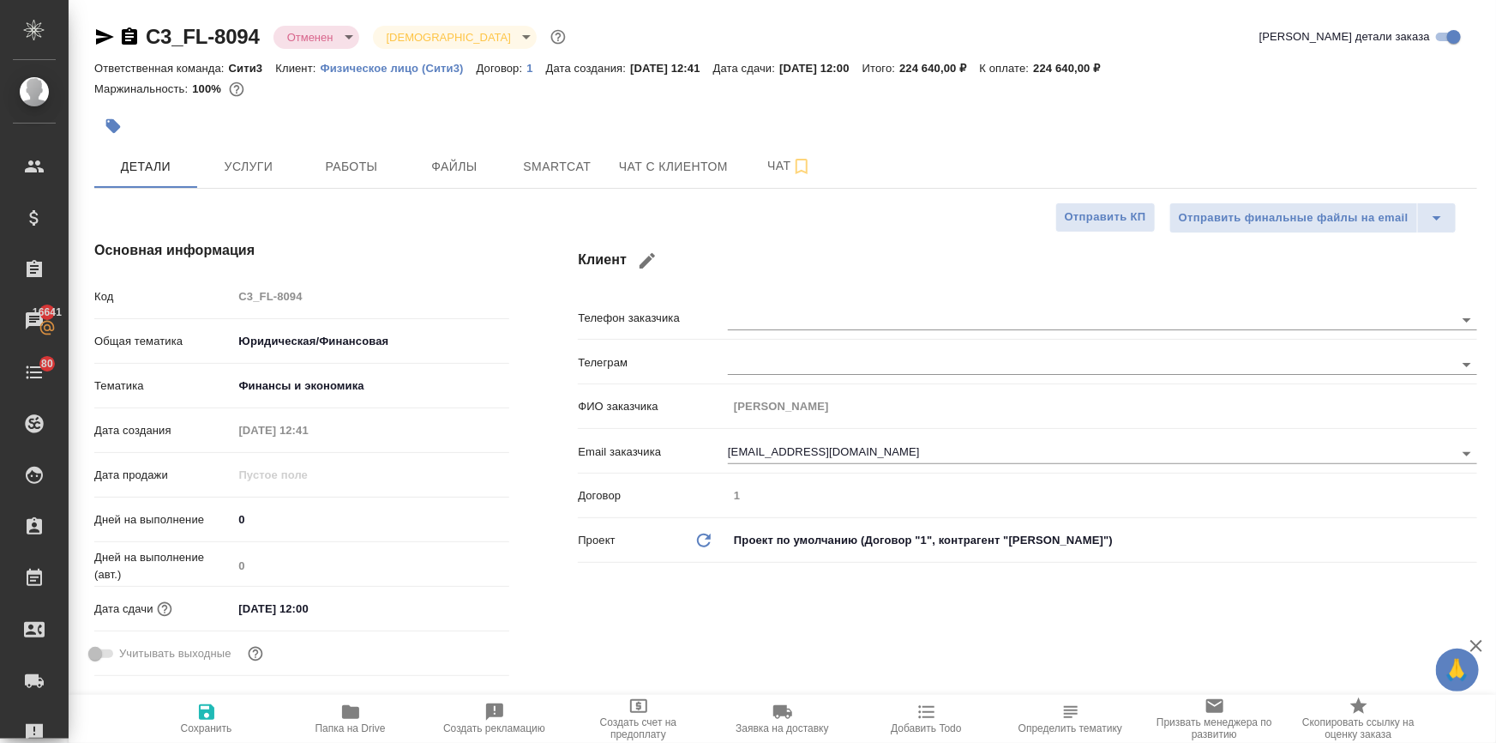
type textarea "x"
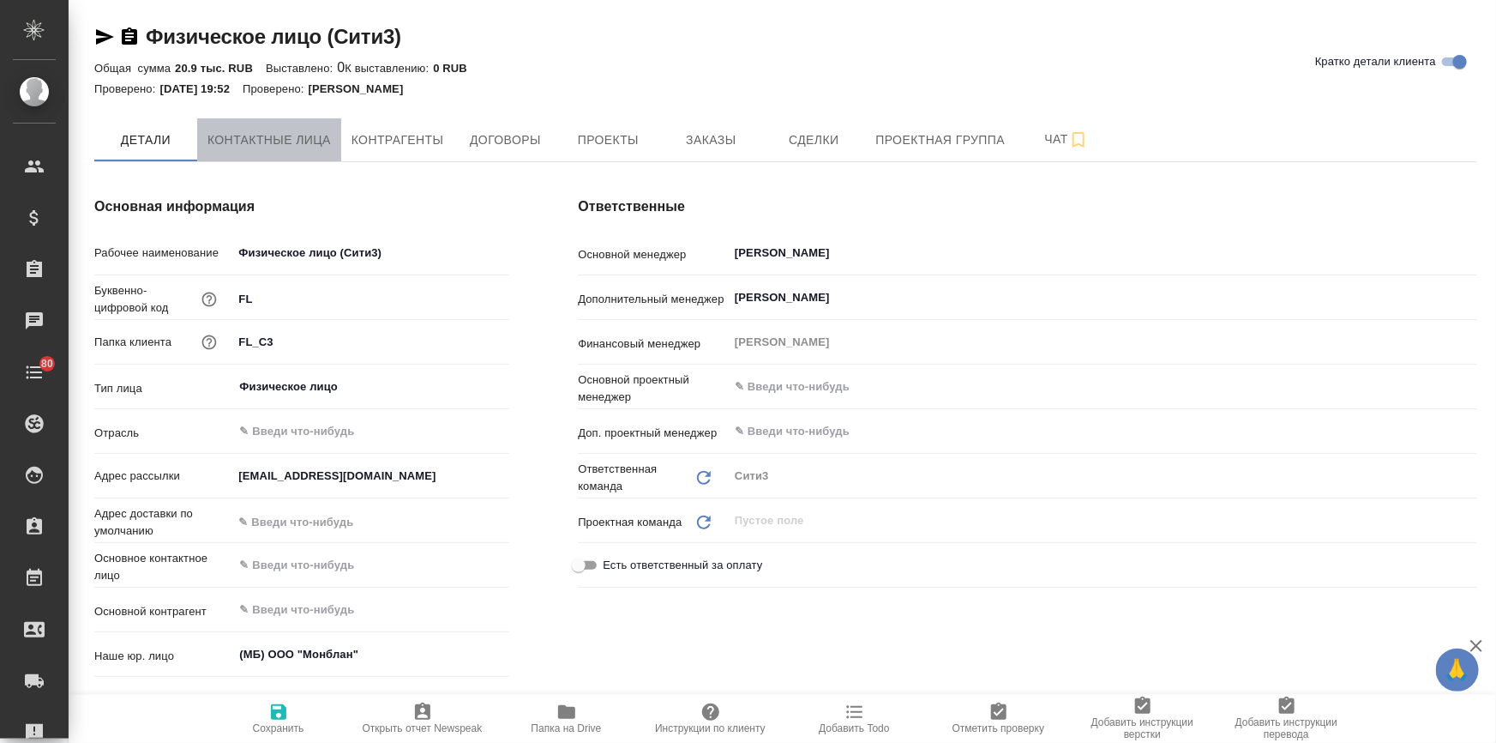
click at [285, 142] on span "Контактные лица" at bounding box center [269, 139] width 123 height 21
select select "RU"
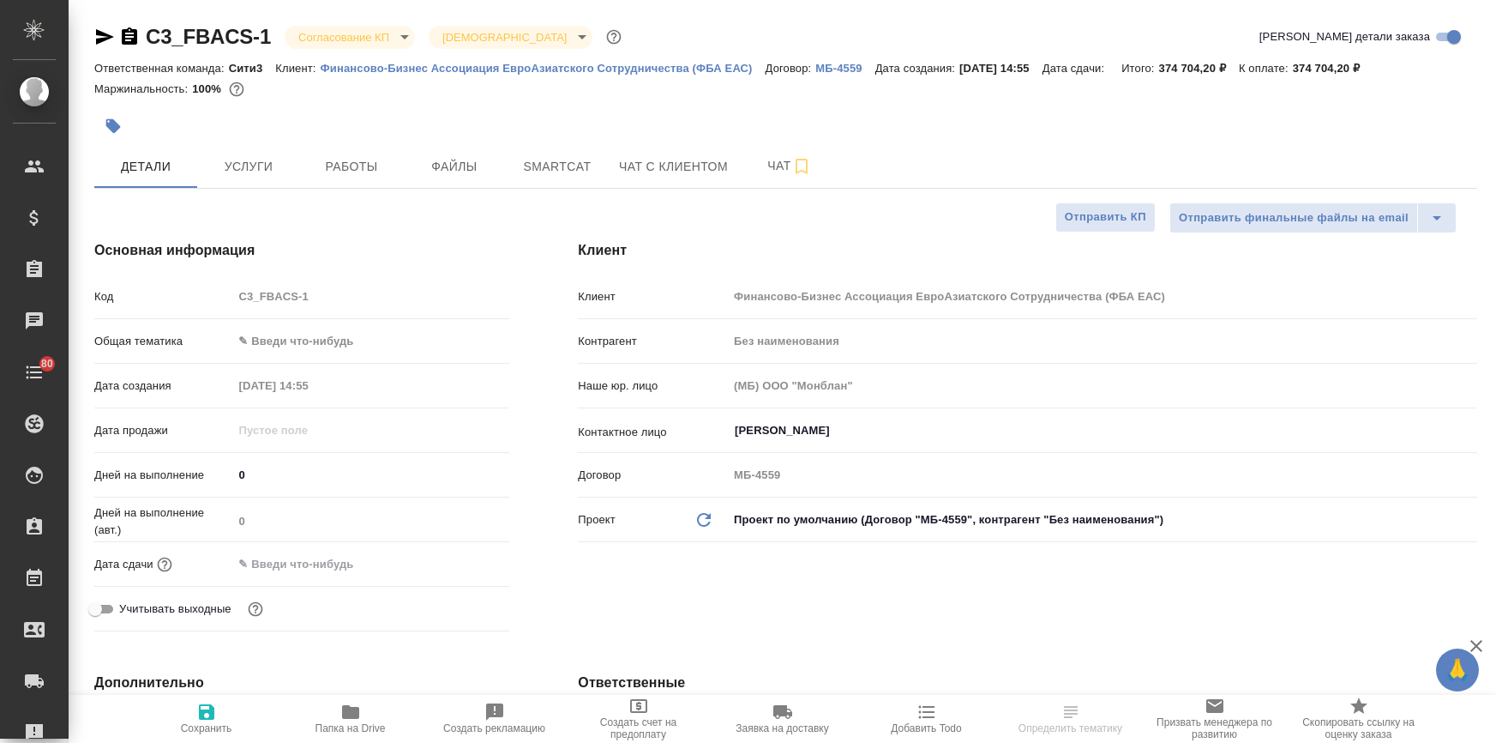
select select "RU"
type textarea "x"
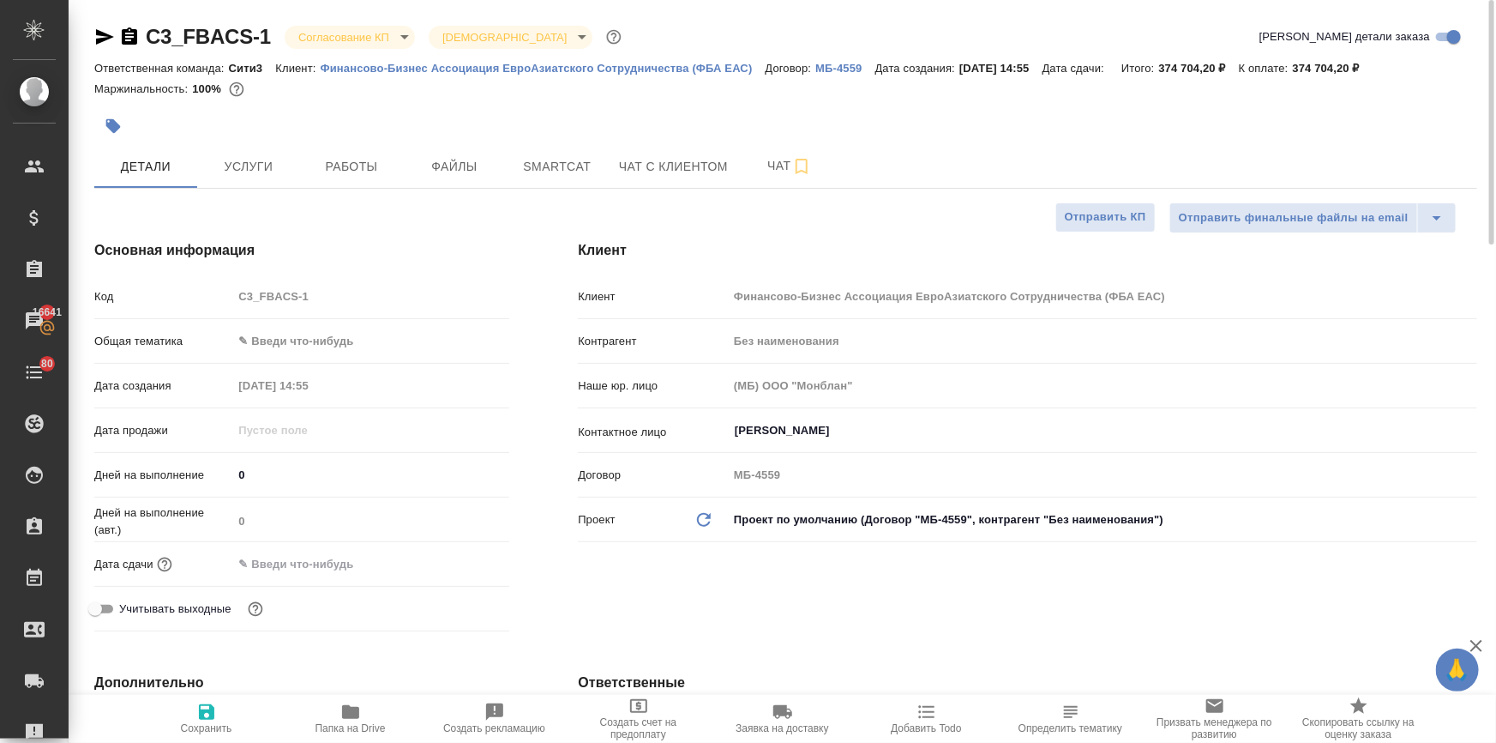
type textarea "x"
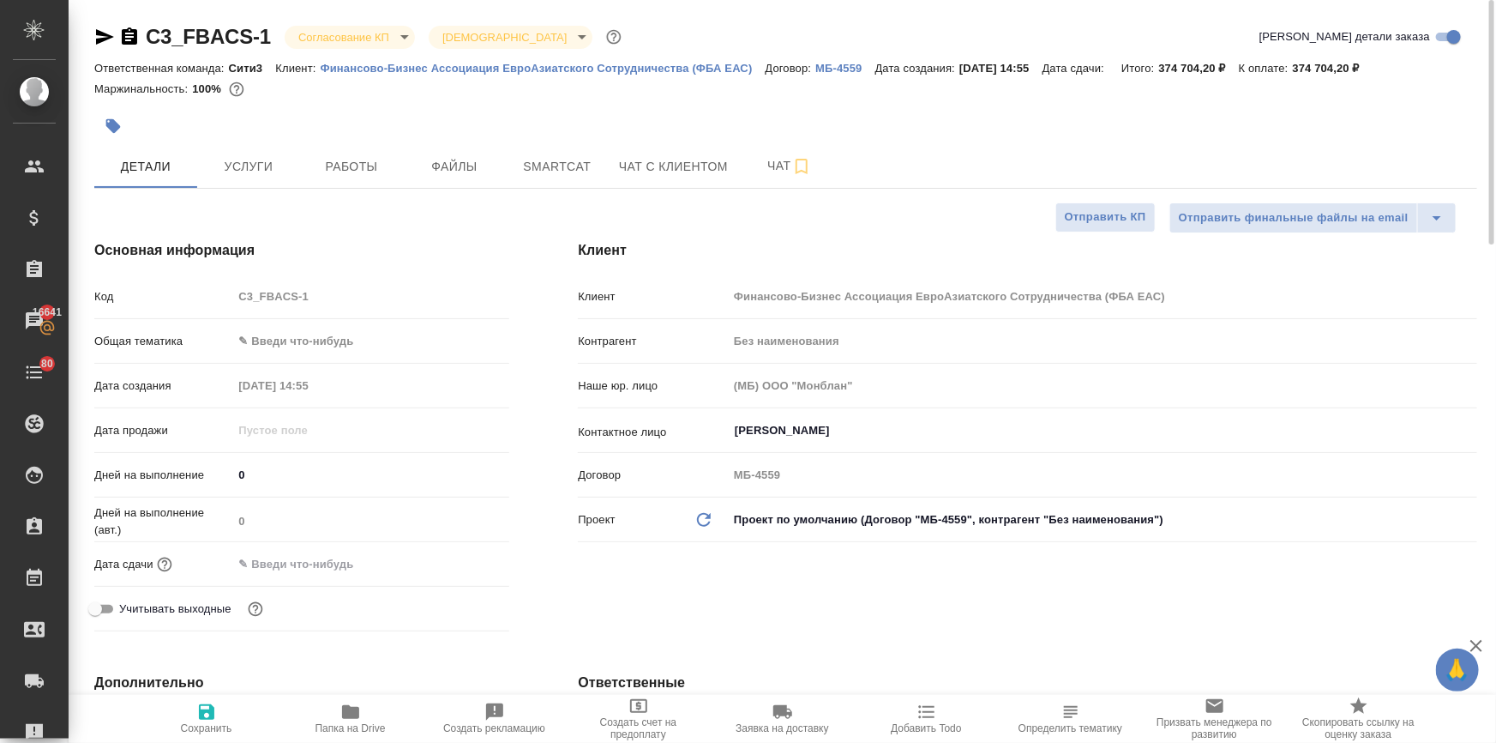
type textarea "x"
